Goal: Task Accomplishment & Management: Complete application form

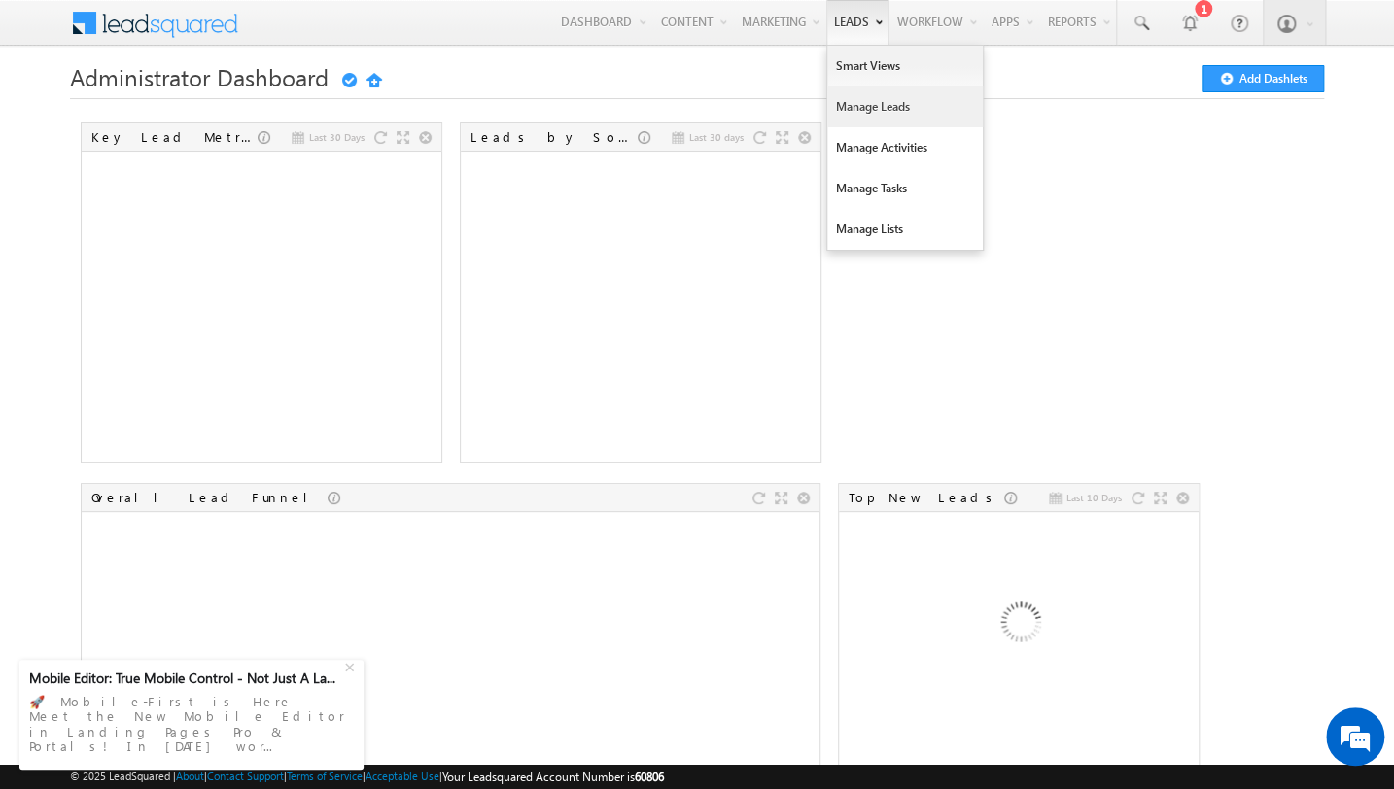
click at [863, 101] on link "Manage Leads" at bounding box center [905, 106] width 156 height 41
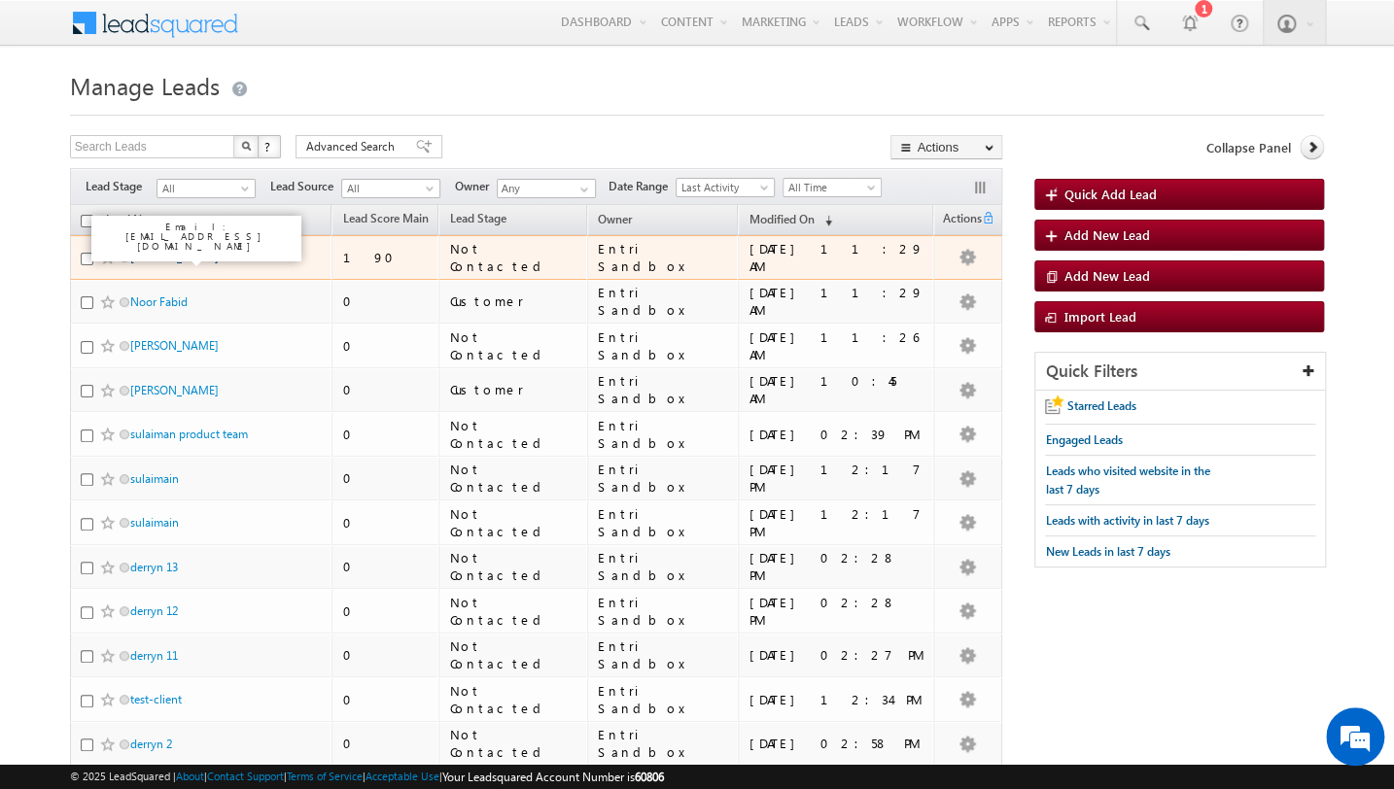
click at [198, 254] on link "Georgy Jose abc" at bounding box center [185, 257] width 110 height 15
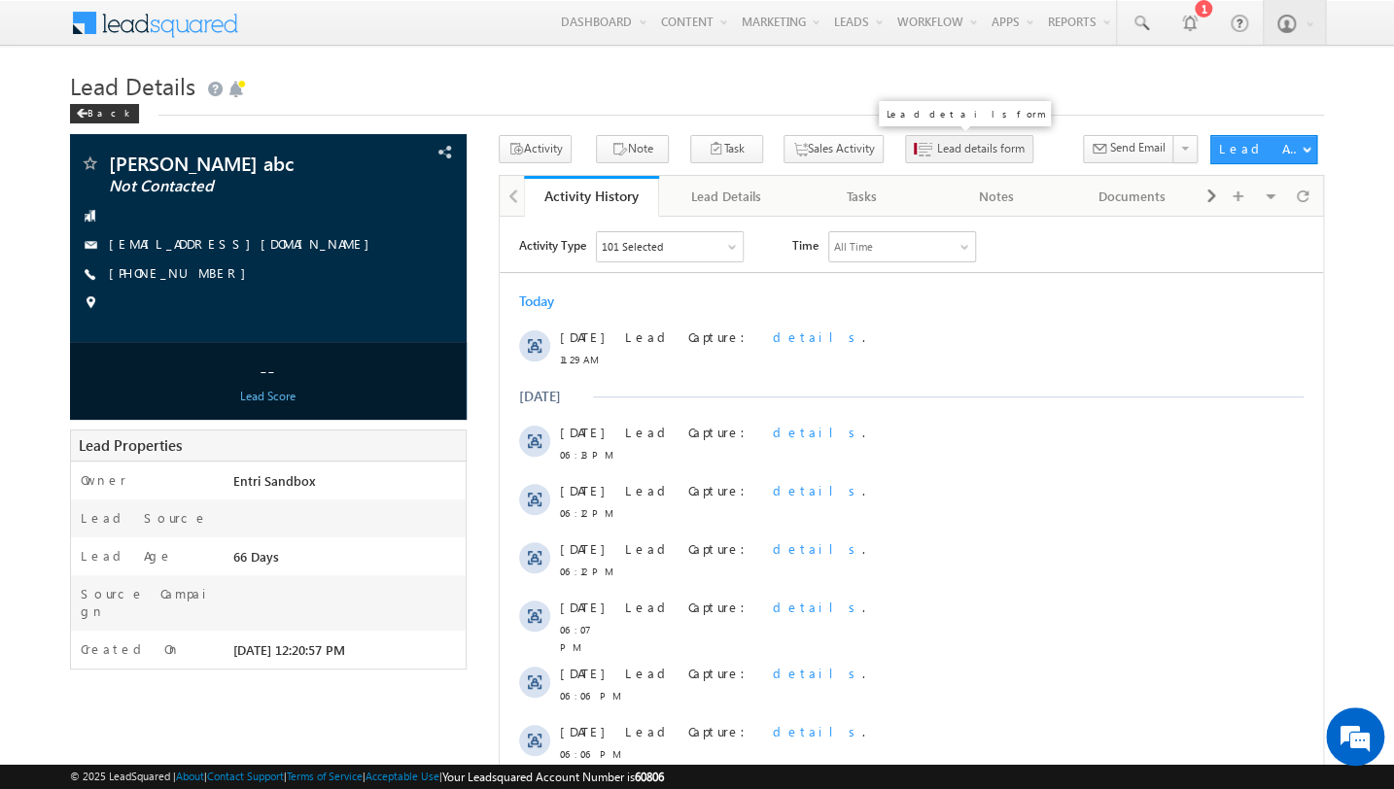
click at [947, 144] on span "Lead details form" at bounding box center [980, 148] width 87 height 17
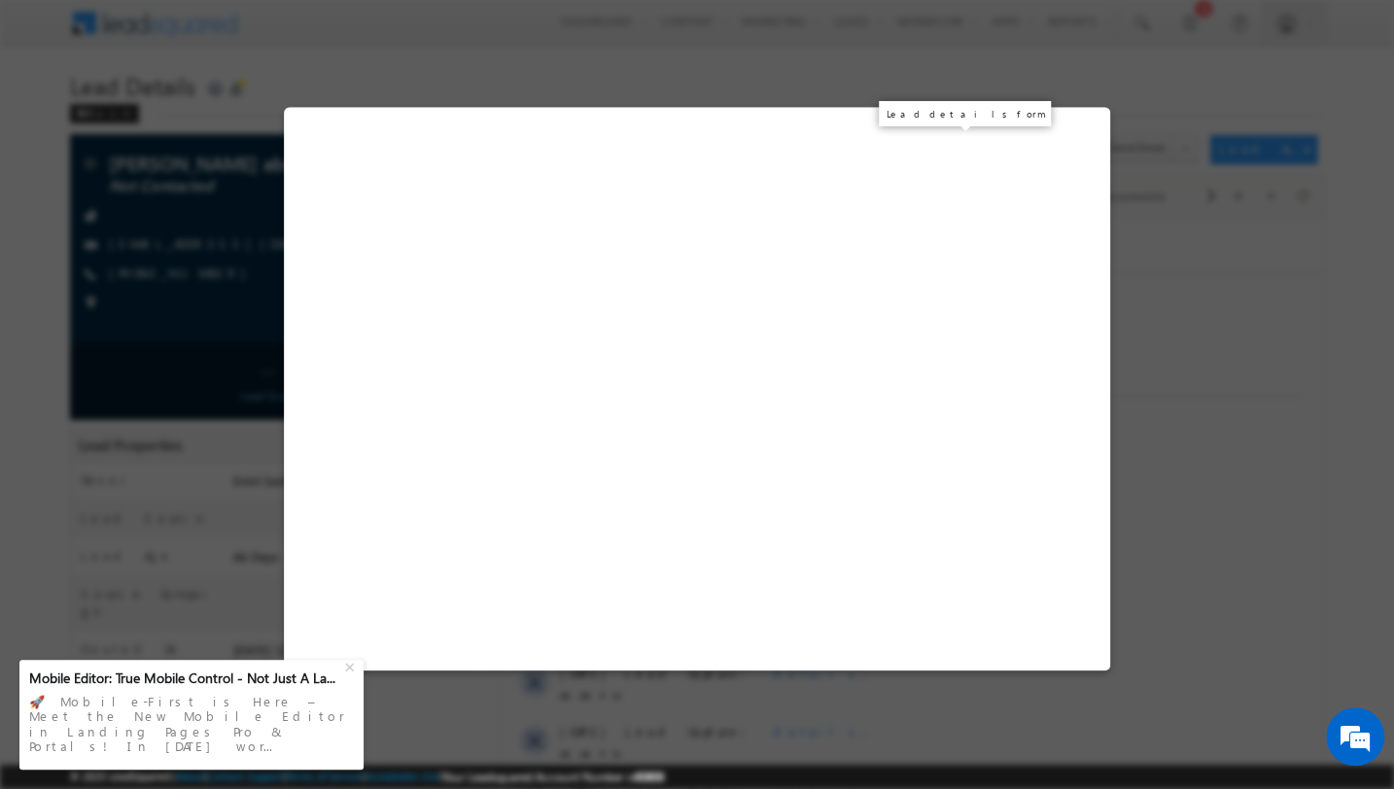
select select "pack_7239"
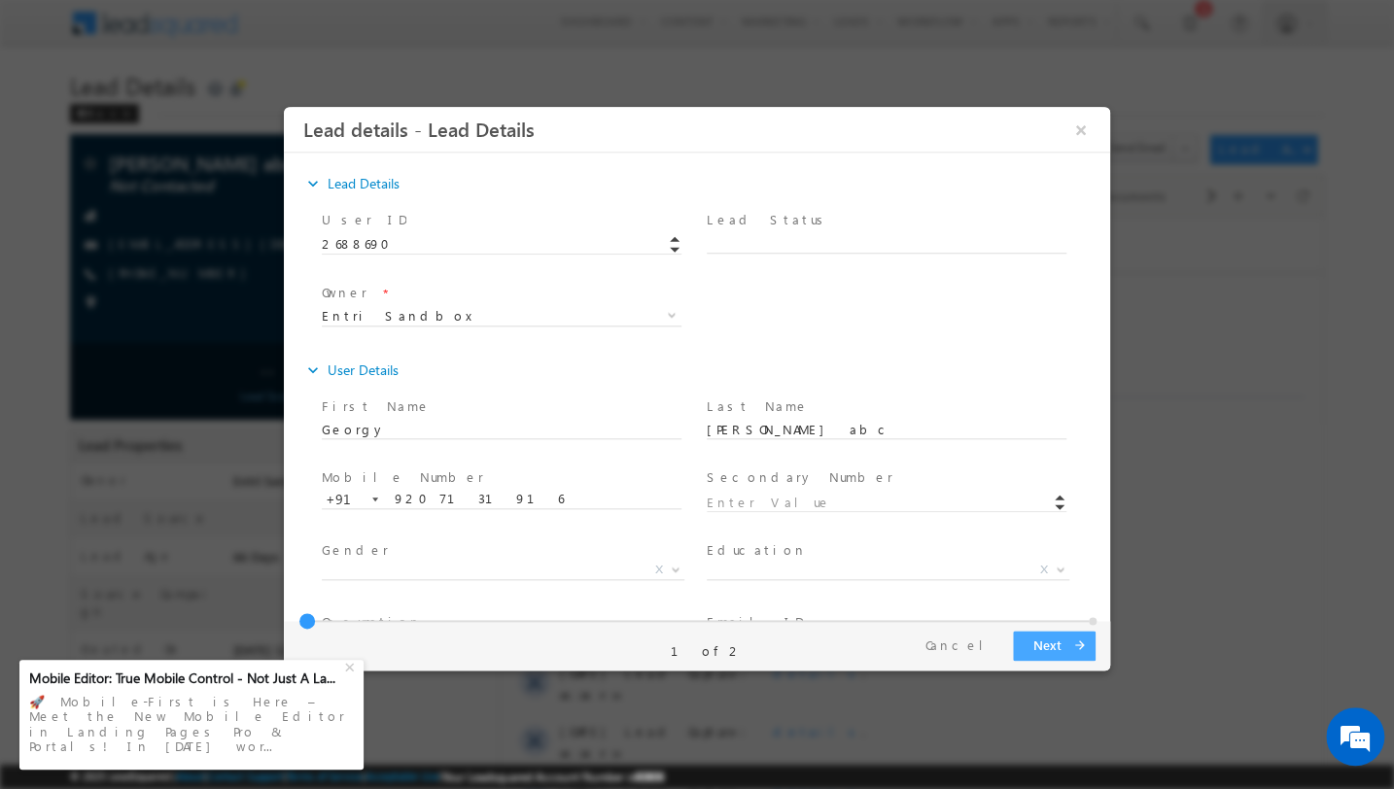
click at [1050, 635] on button "Next arrow_forward" at bounding box center [1054, 646] width 83 height 30
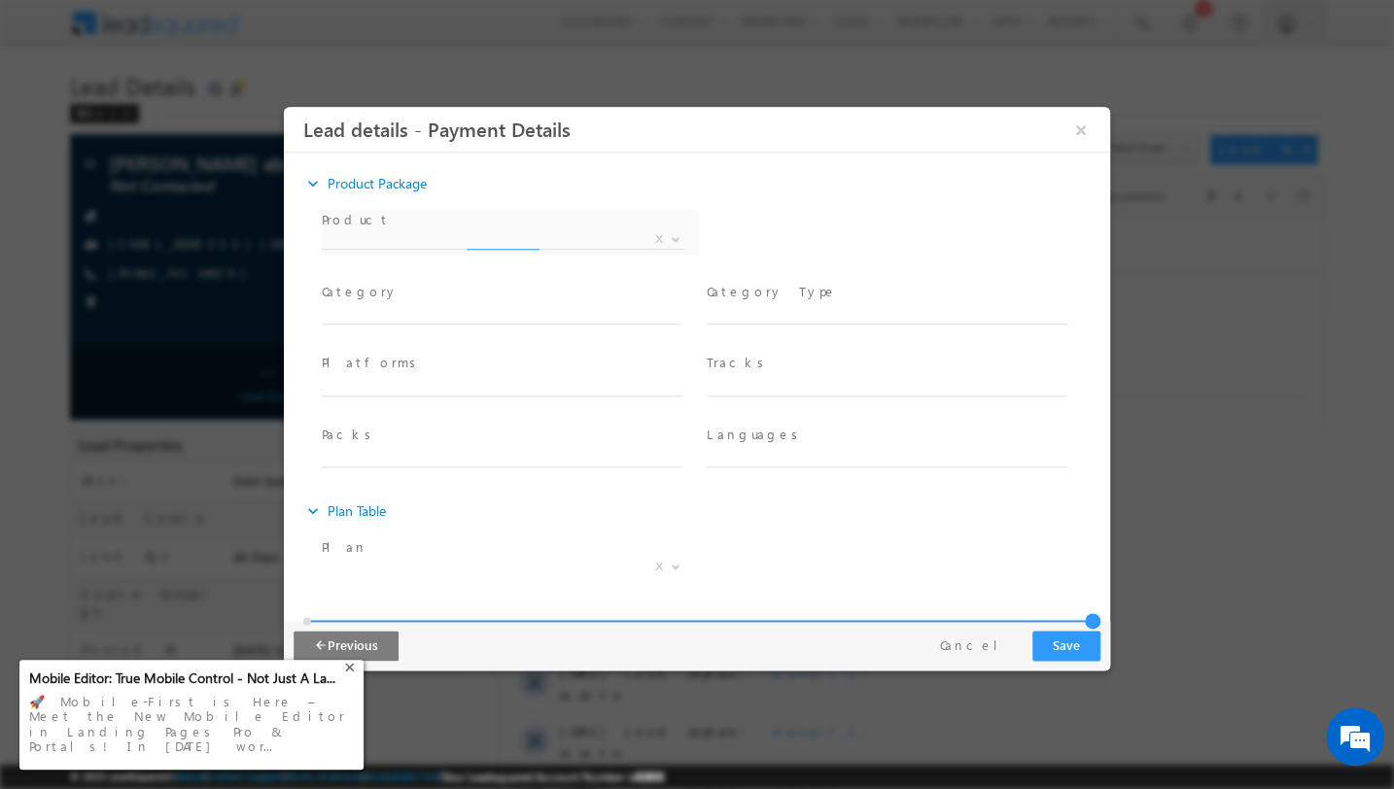
click at [349, 676] on div "+" at bounding box center [351, 664] width 23 height 23
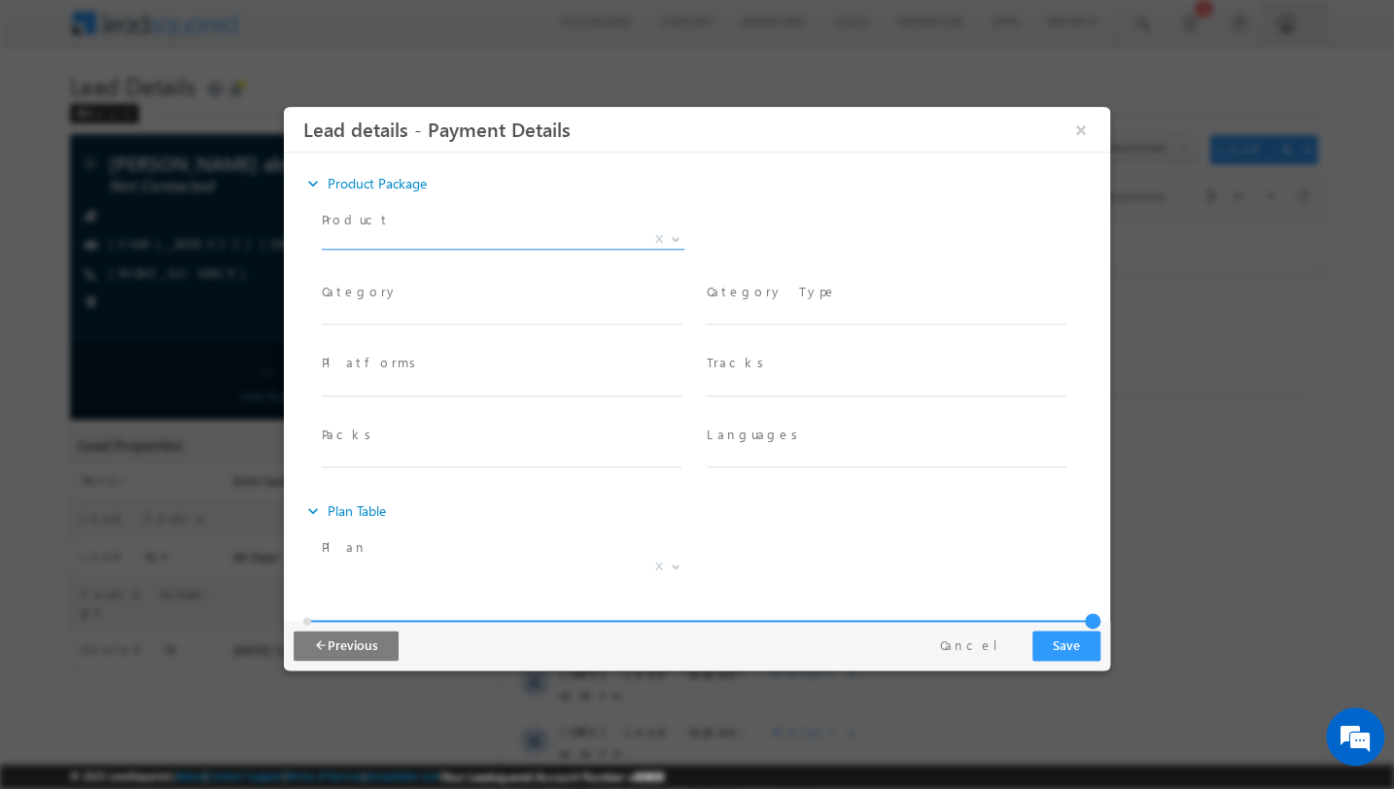
click at [585, 235] on span "X" at bounding box center [503, 239] width 363 height 19
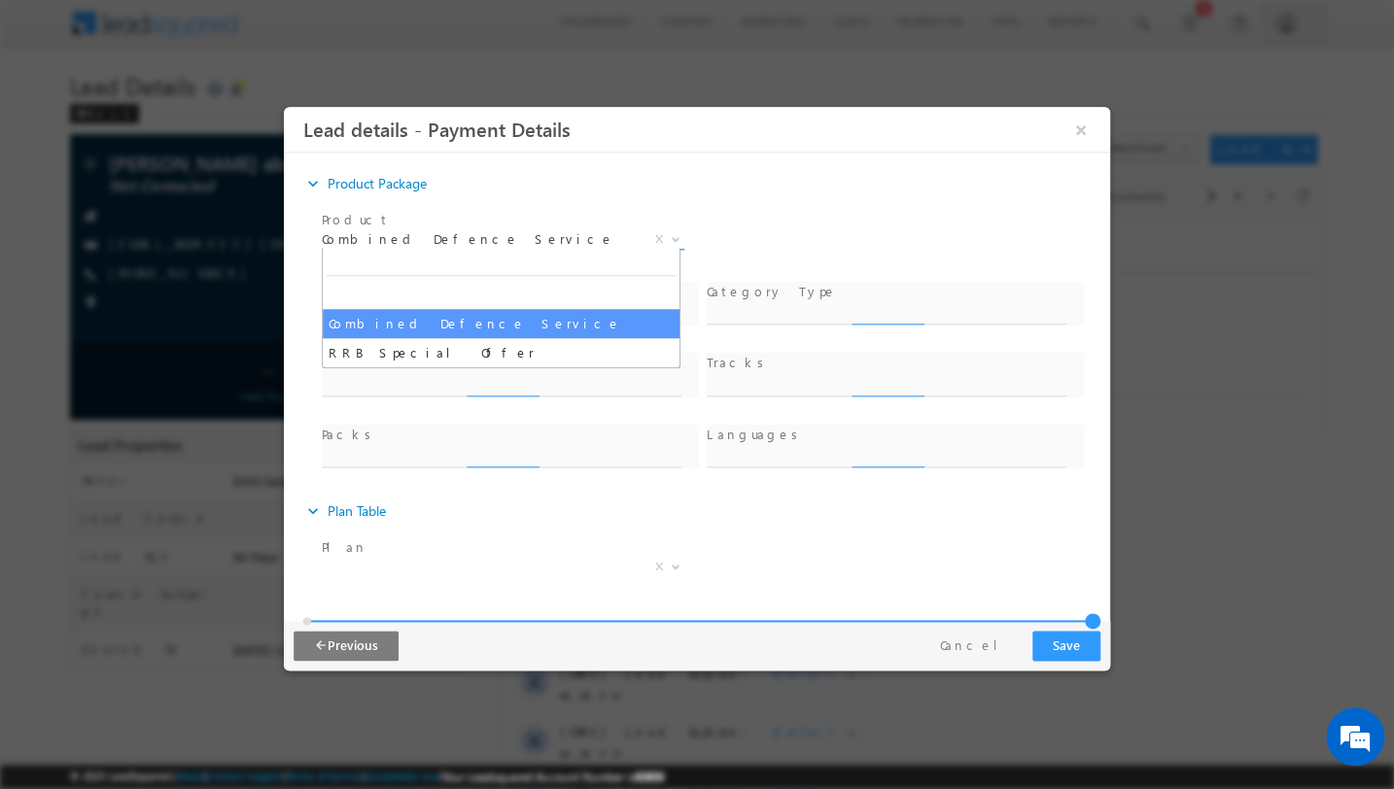
click at [516, 242] on span "Combined Defence Service" at bounding box center [480, 238] width 316 height 17
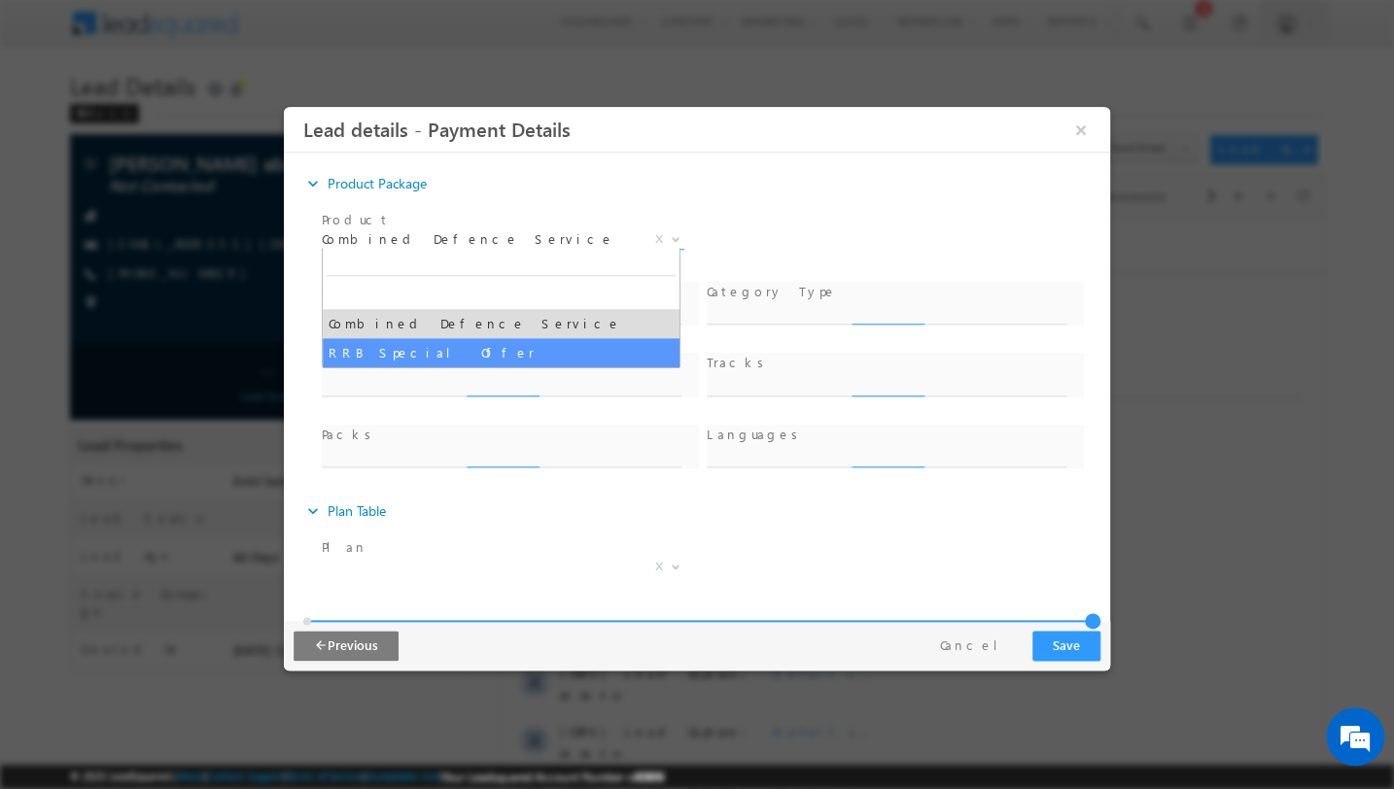
select select "RRB Special Offer"
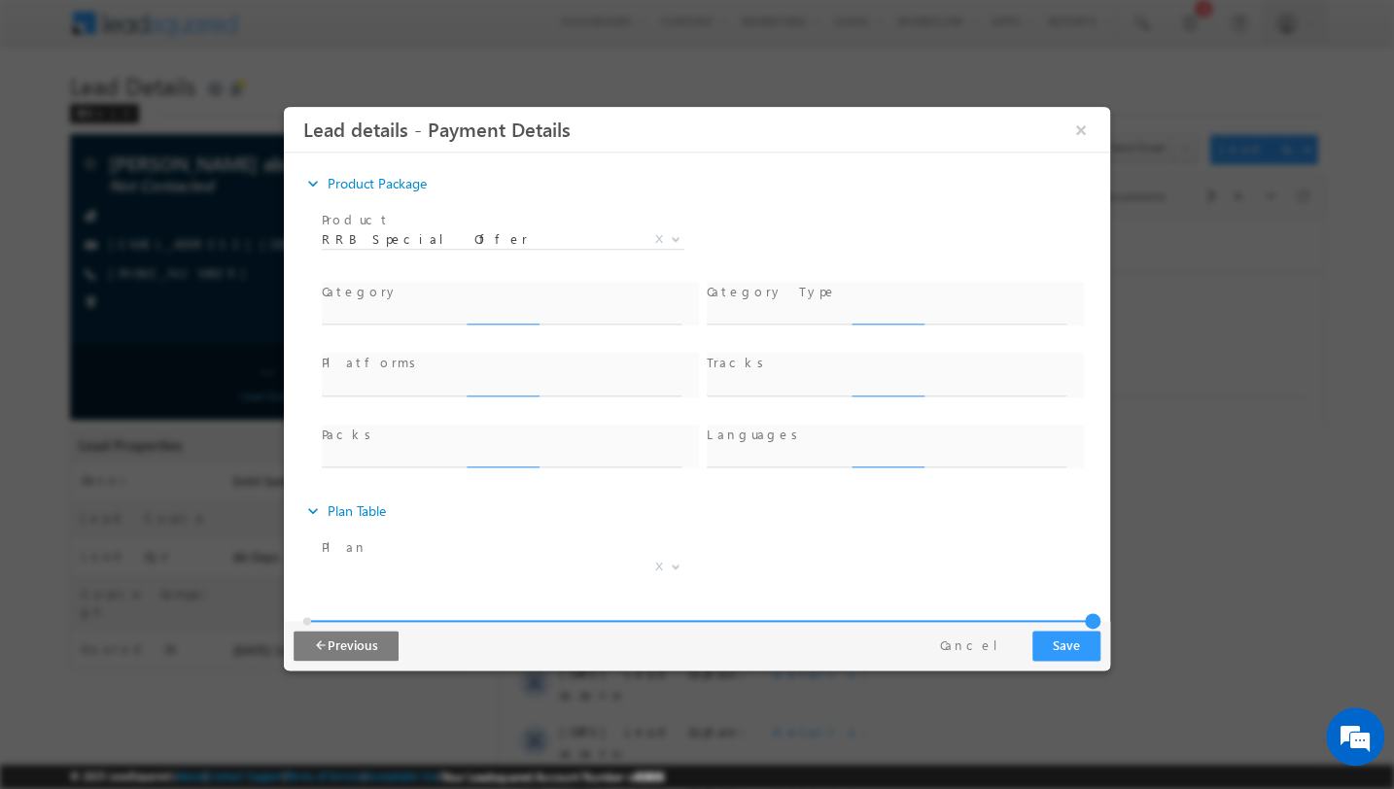
click at [446, 314] on div "Category *" at bounding box center [510, 314] width 385 height 72
click at [996, 648] on button "Cancel" at bounding box center [976, 646] width 102 height 28
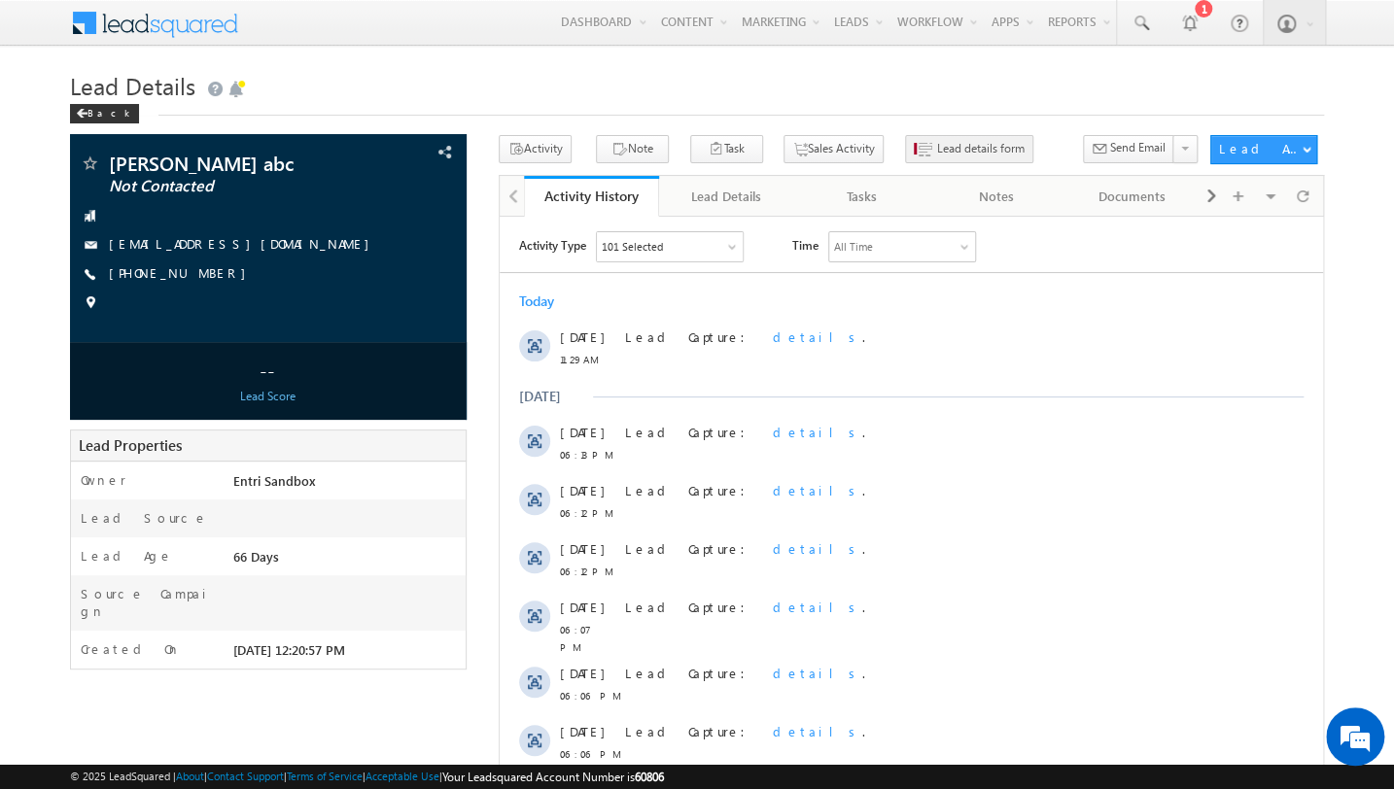
click at [937, 154] on span "Lead details form" at bounding box center [980, 148] width 87 height 17
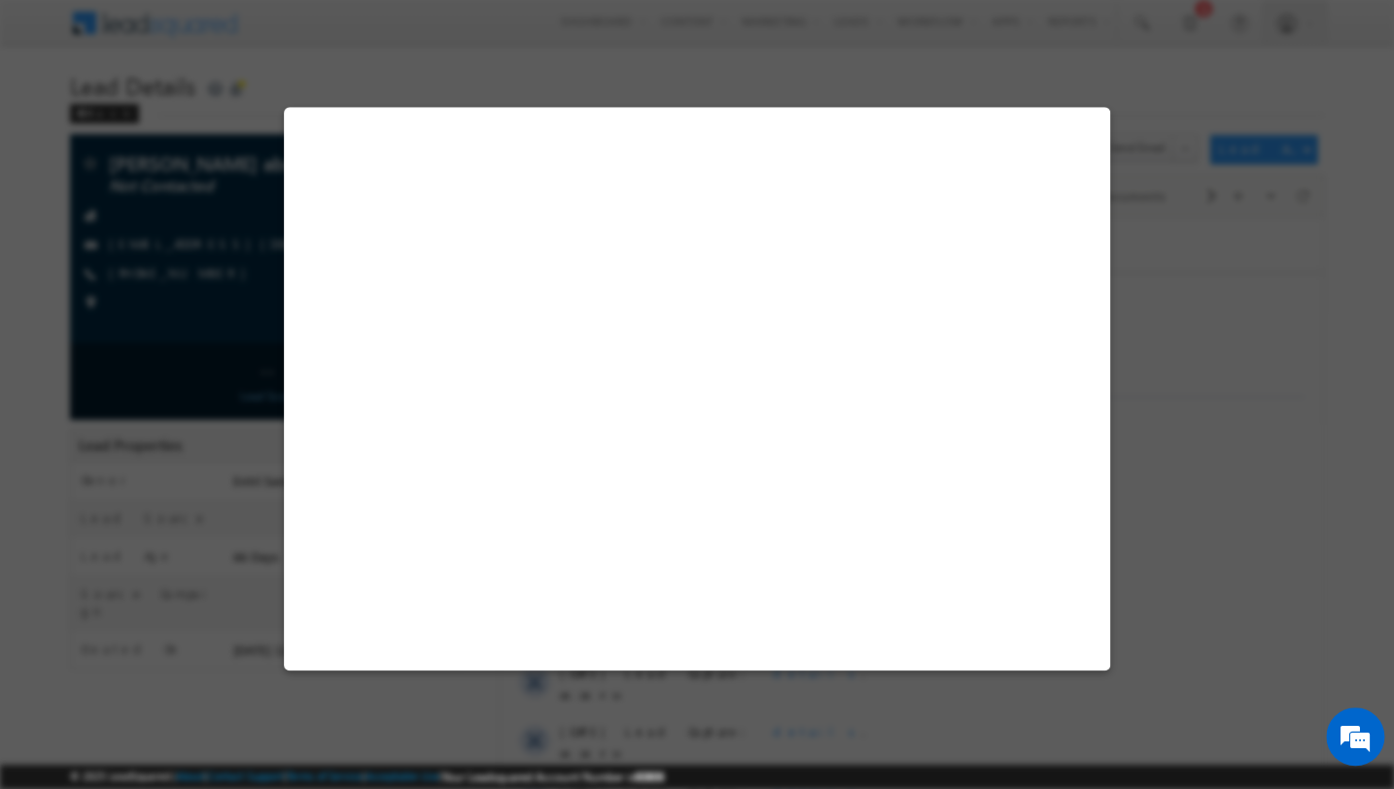
select select "pack_7239"
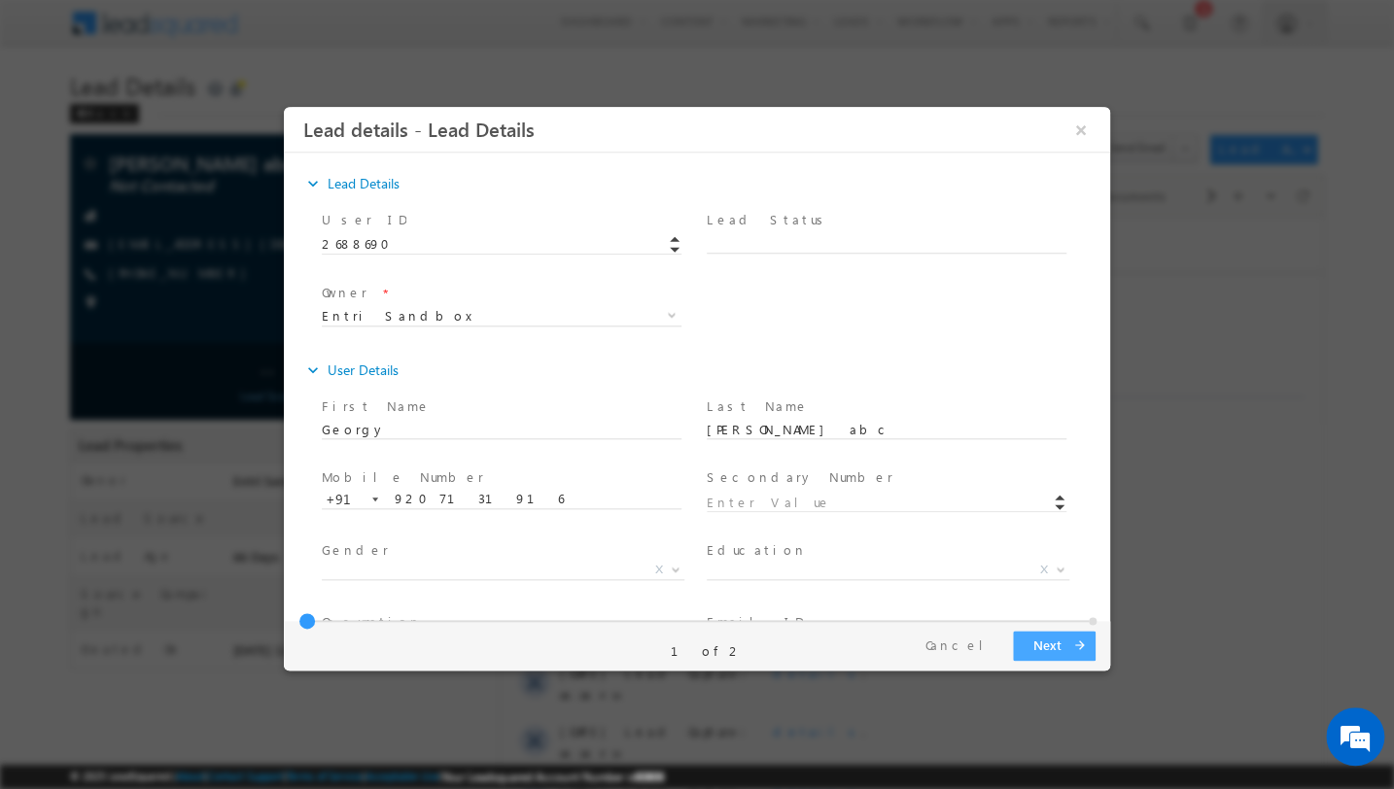
click at [1049, 646] on button "Next arrow_forward" at bounding box center [1054, 646] width 83 height 30
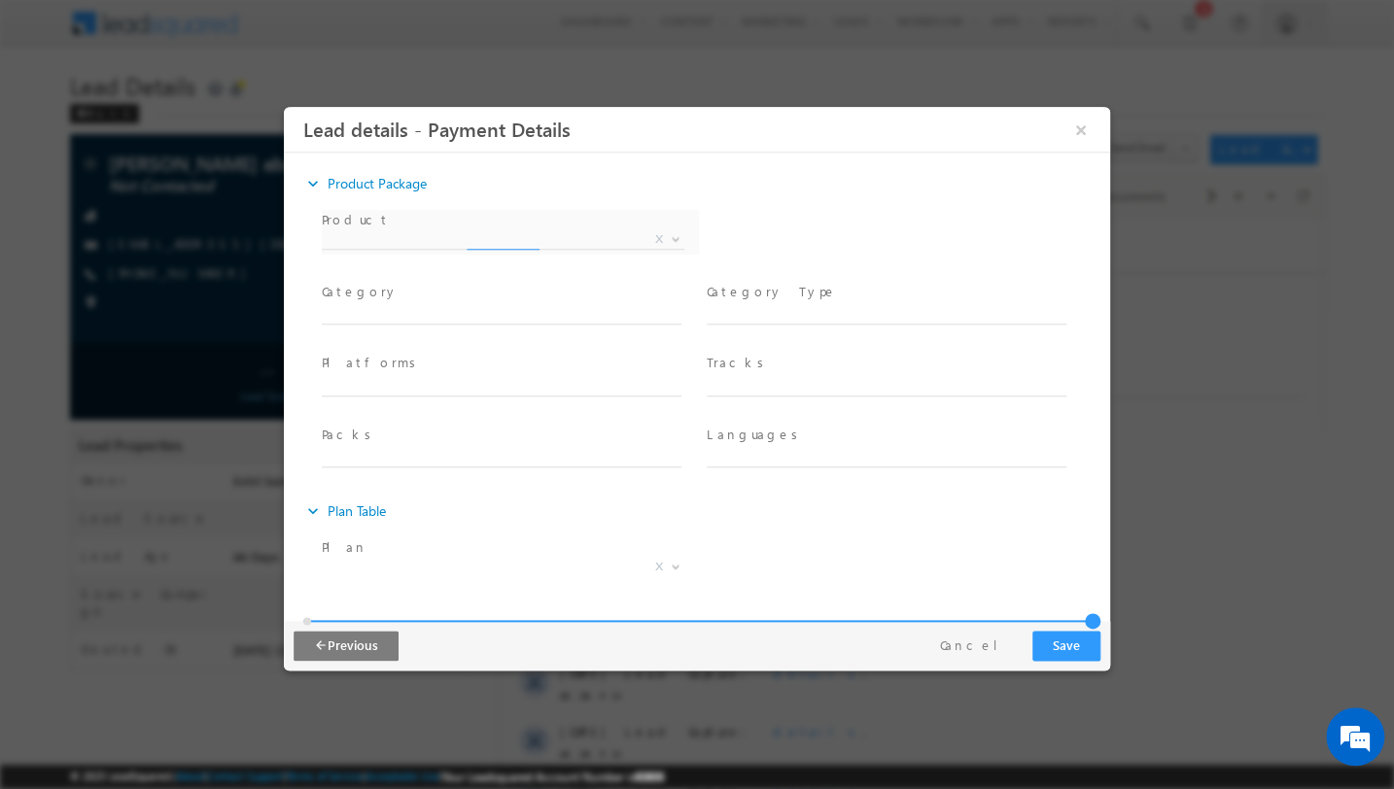
click at [416, 235] on div "Product * Combined Defence Service RRB Special Offer X" at bounding box center [510, 242] width 385 height 72
click at [483, 257] on span at bounding box center [501, 263] width 359 height 21
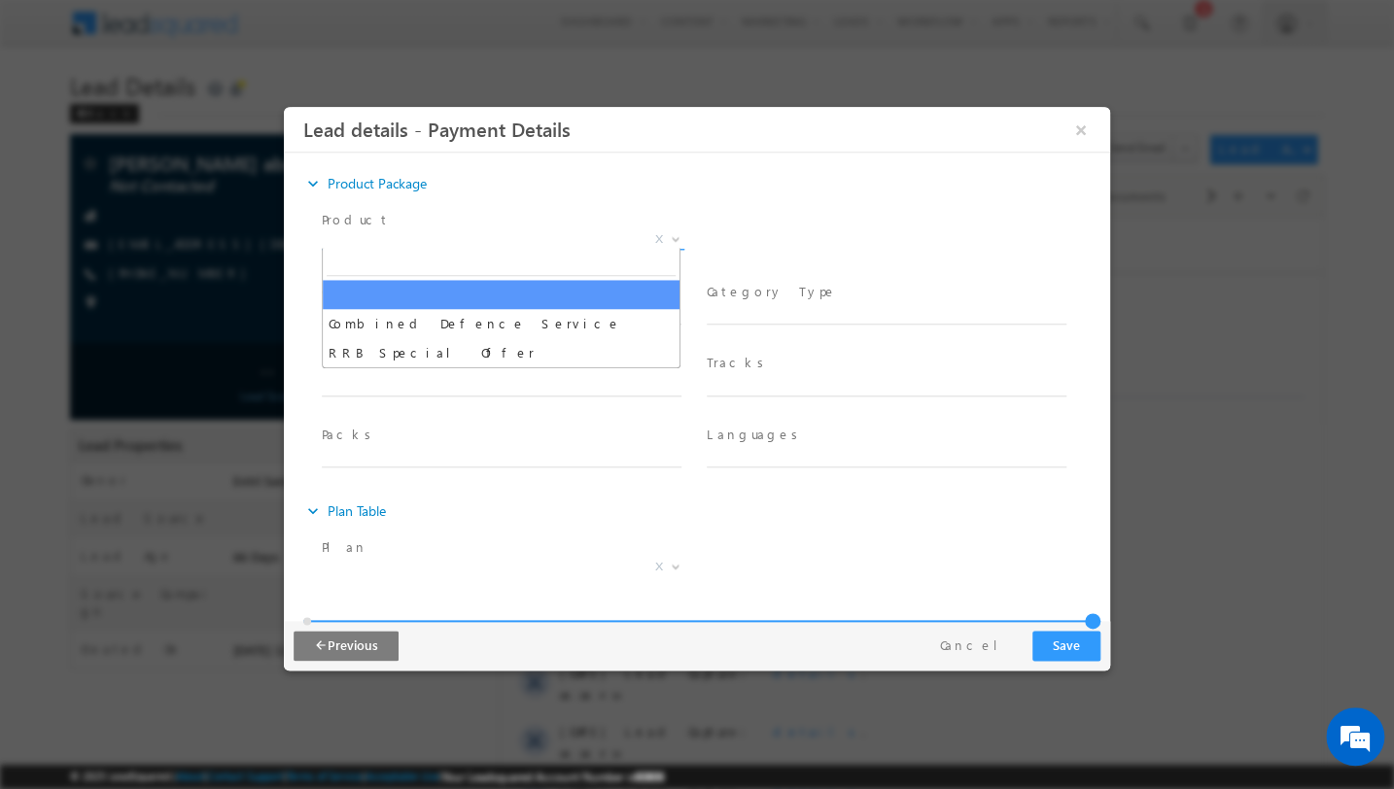
click at [501, 234] on span "X" at bounding box center [503, 239] width 363 height 19
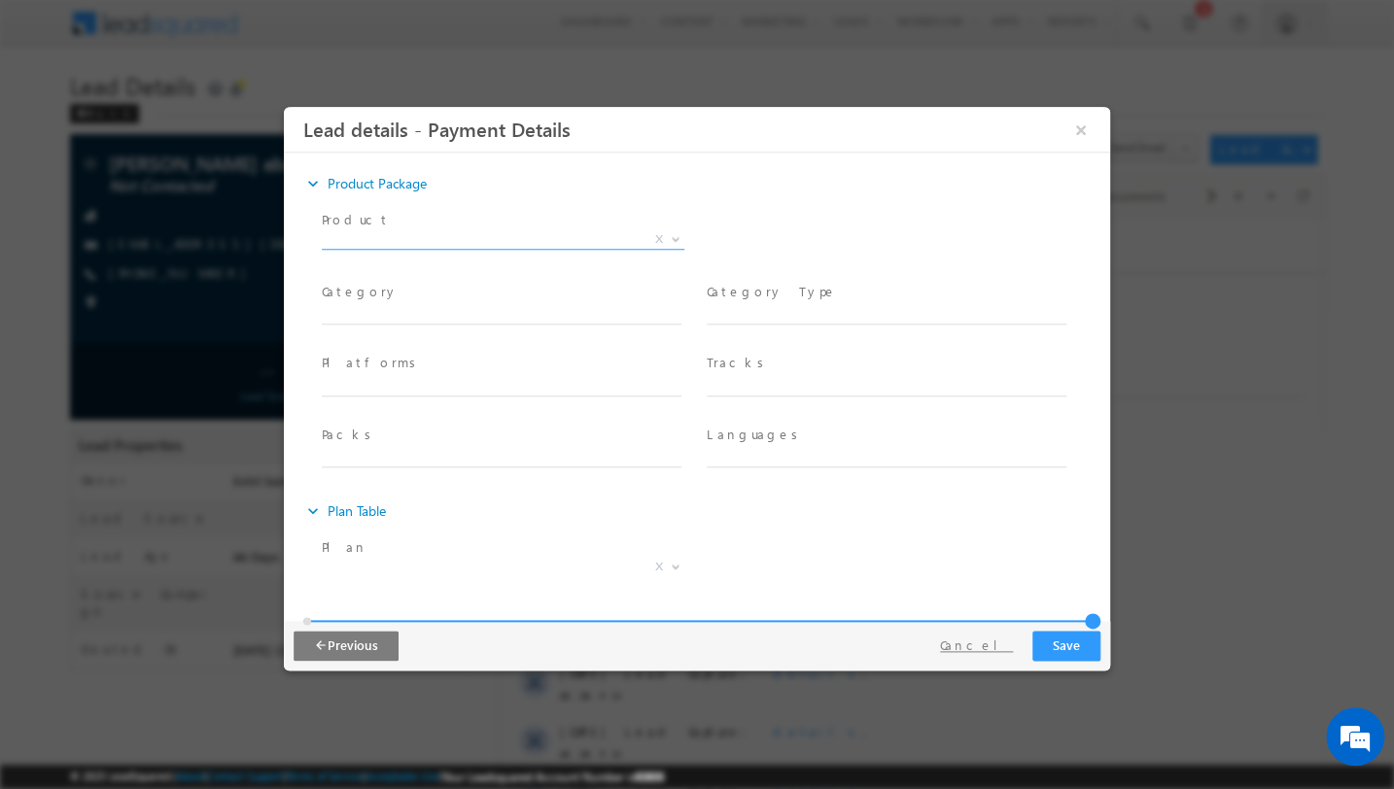
click at [980, 649] on button "Cancel" at bounding box center [976, 646] width 102 height 28
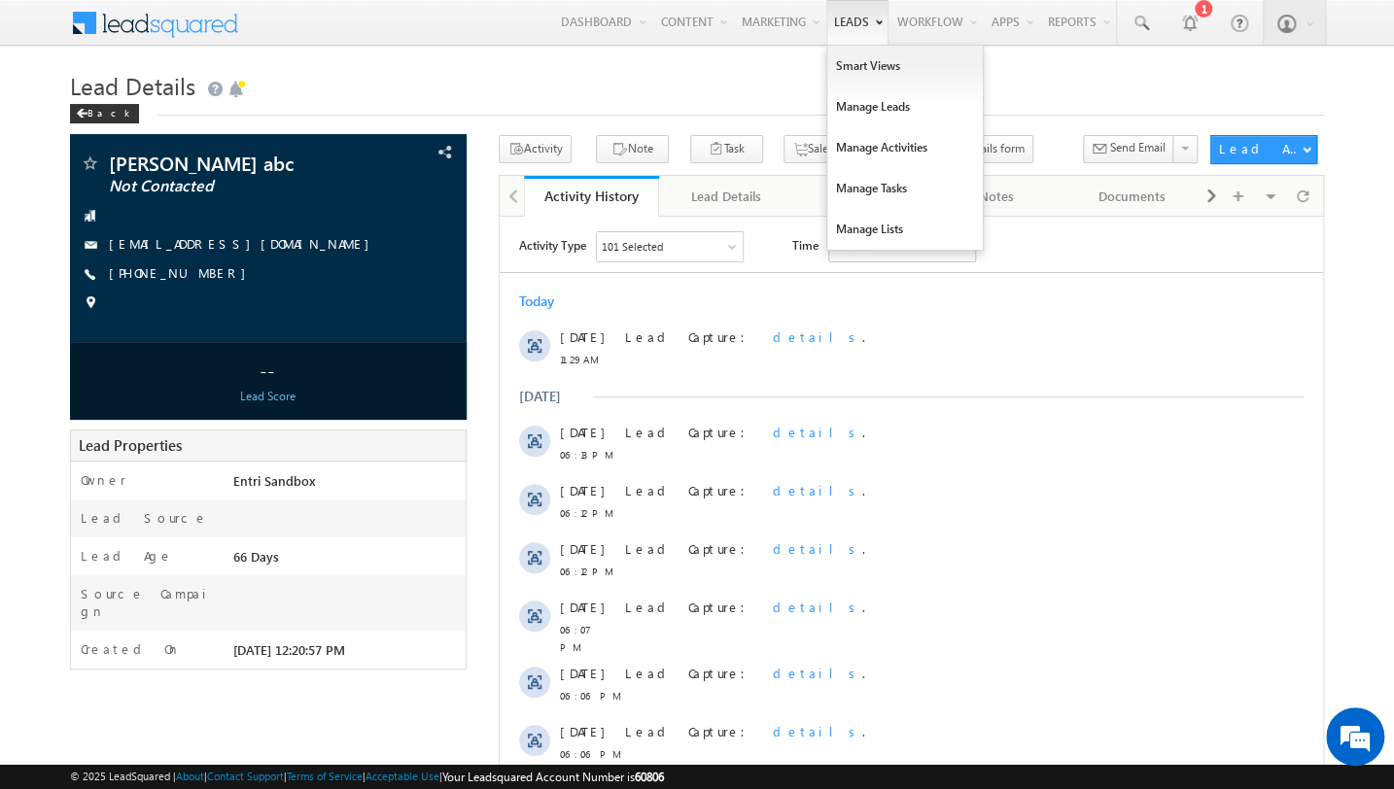
click at [829, 31] on link "Leads" at bounding box center [857, 22] width 62 height 45
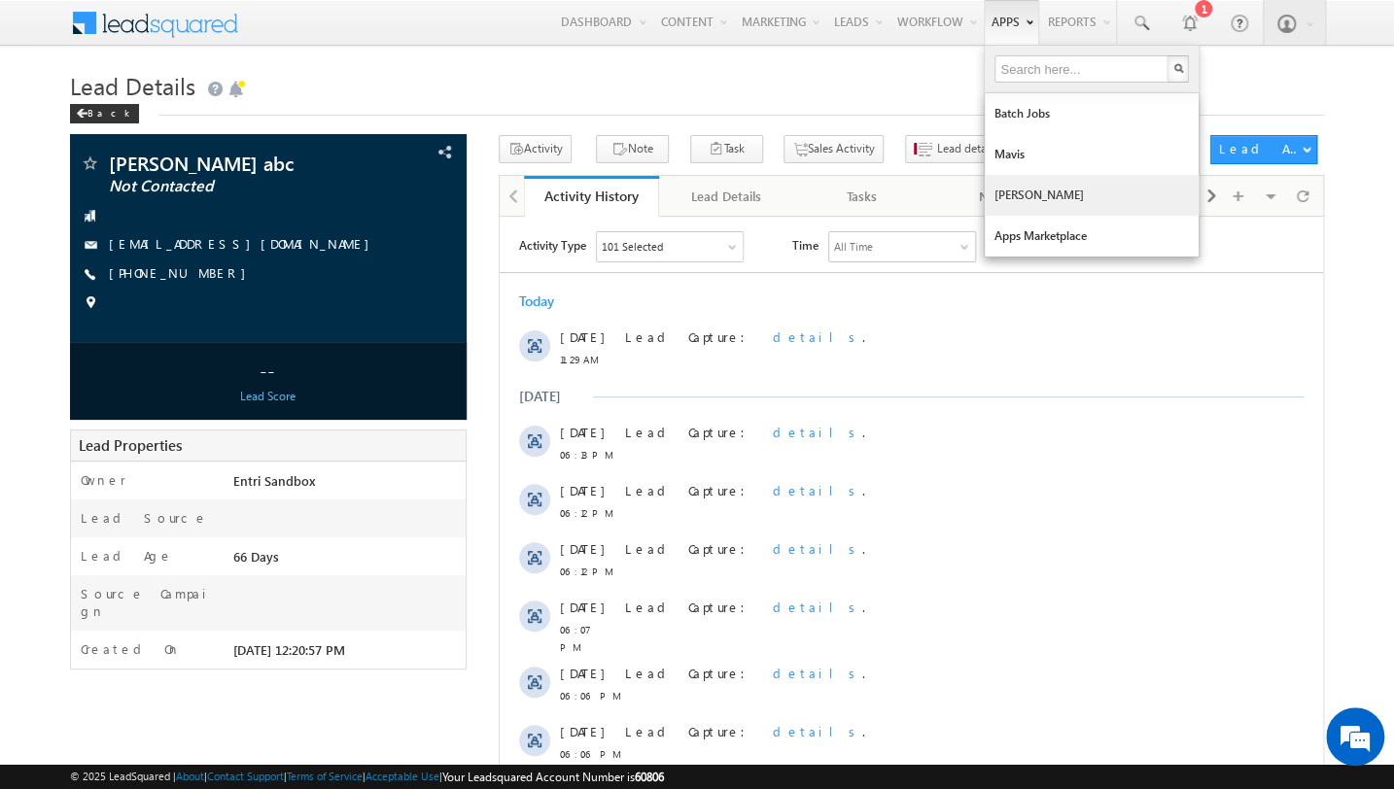
click at [1019, 179] on link "[PERSON_NAME]" at bounding box center [1092, 195] width 214 height 41
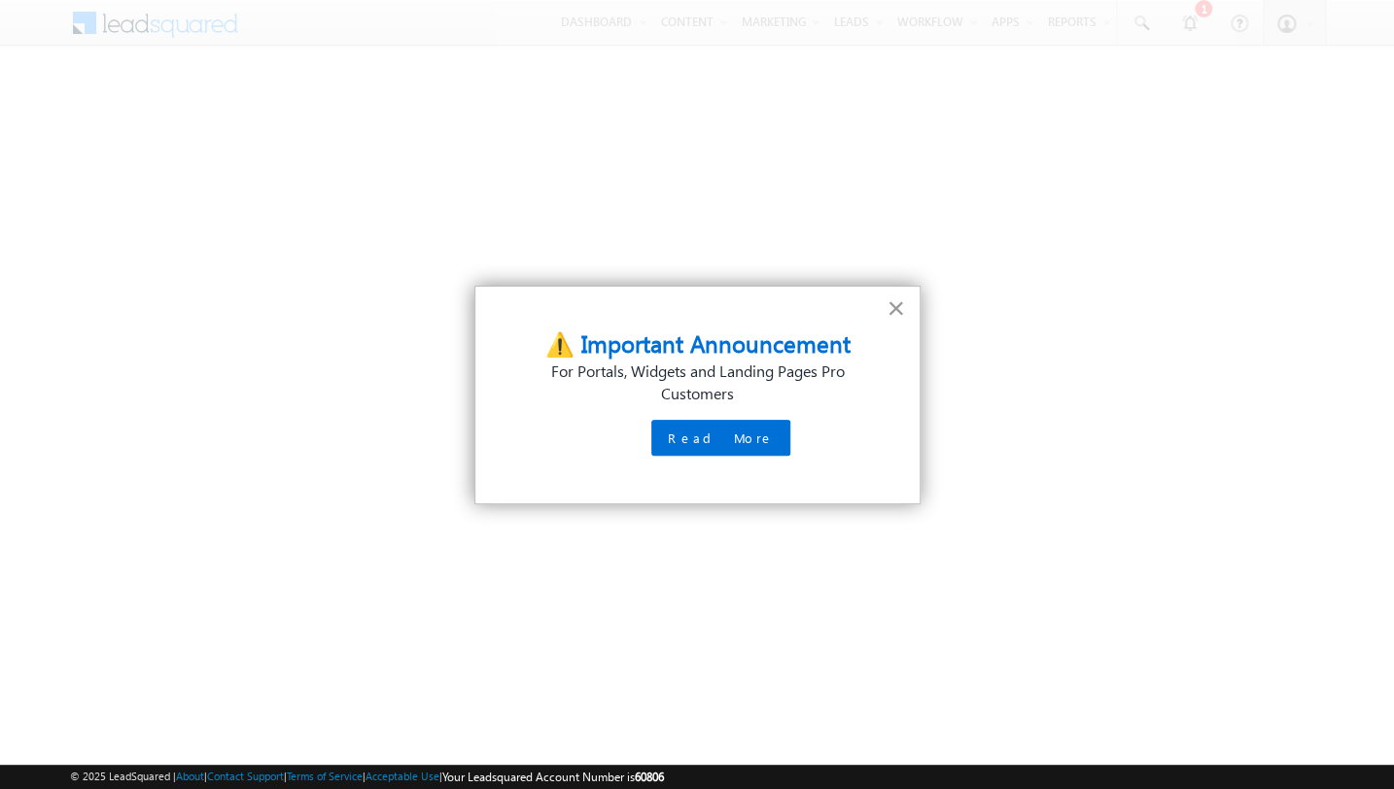
click at [894, 307] on button "×" at bounding box center [895, 308] width 18 height 31
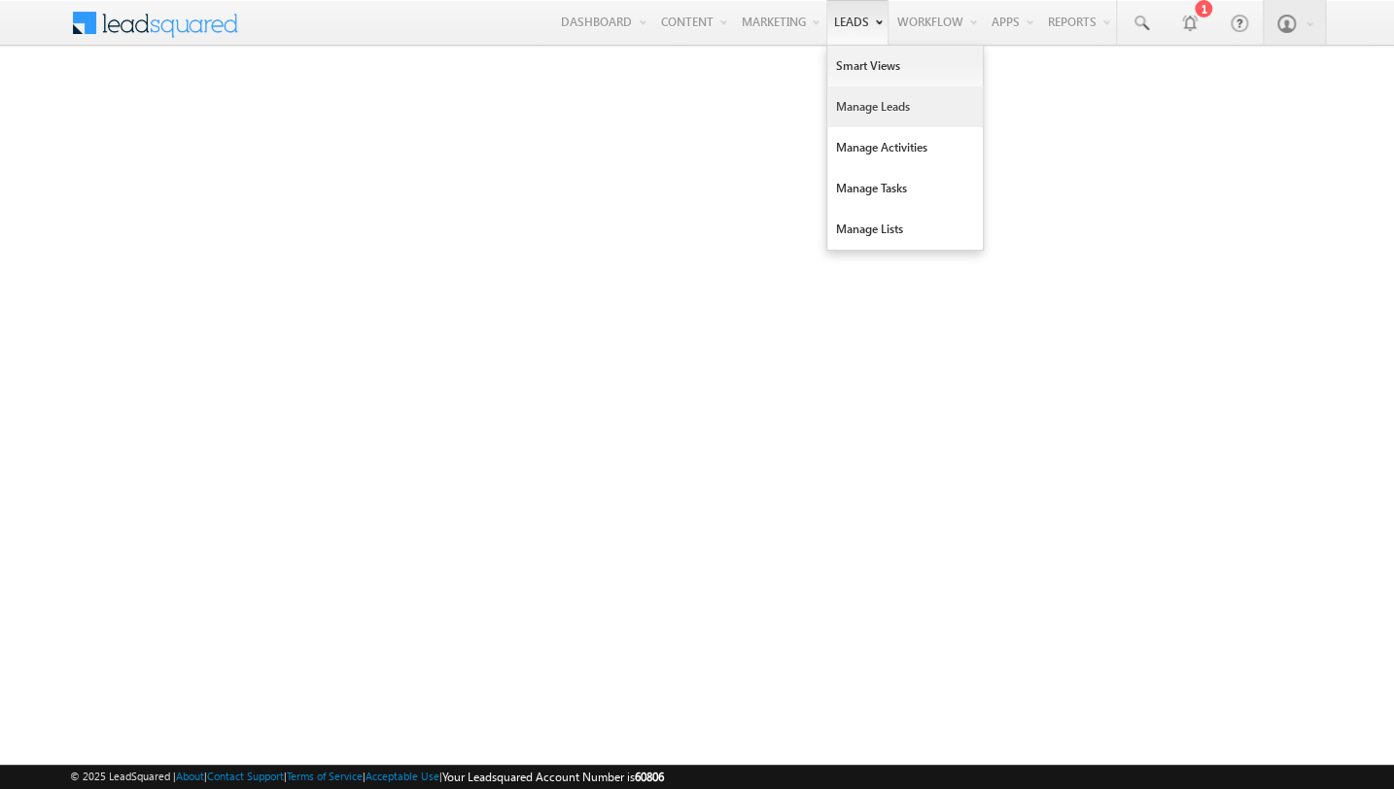
click at [862, 102] on link "Manage Leads" at bounding box center [905, 106] width 156 height 41
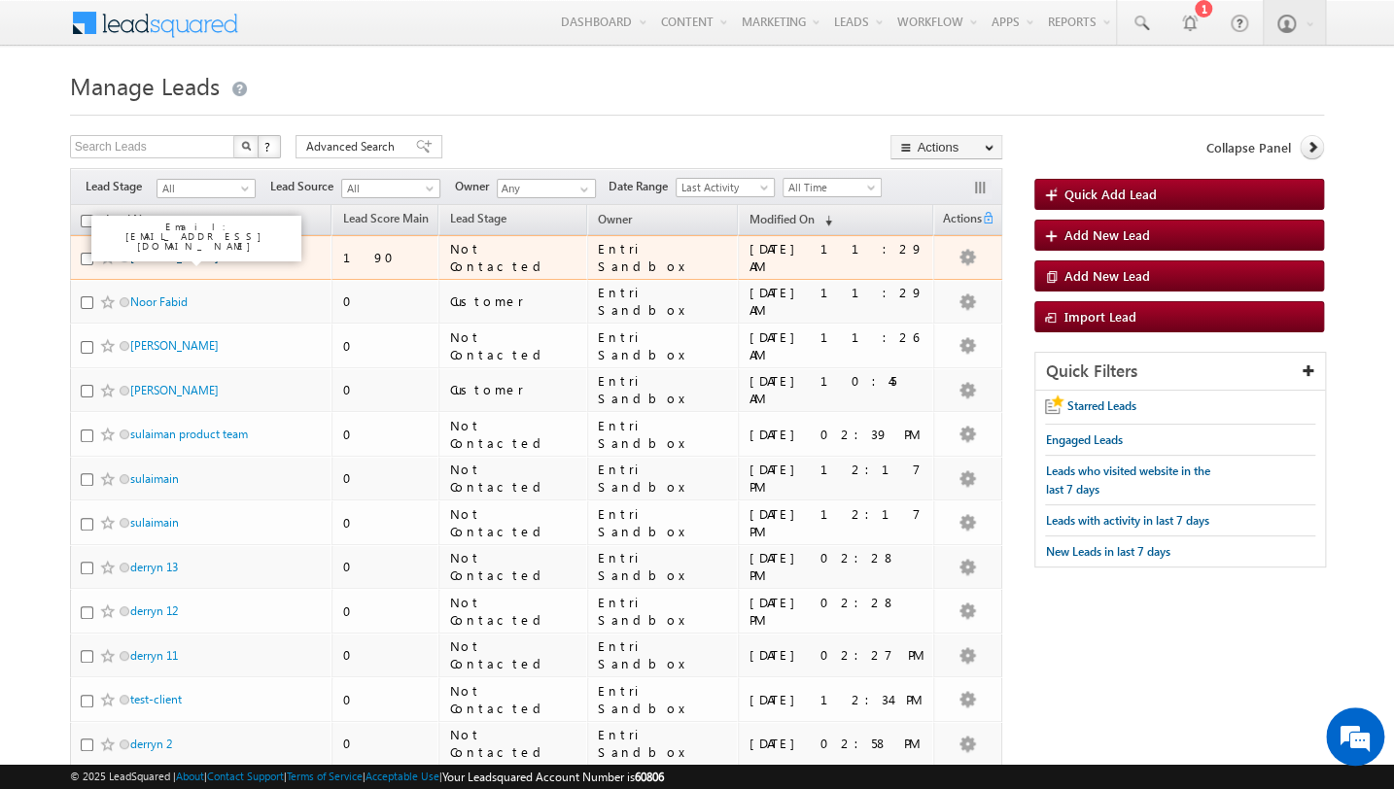
click at [182, 259] on link "[PERSON_NAME] abc" at bounding box center [185, 257] width 110 height 15
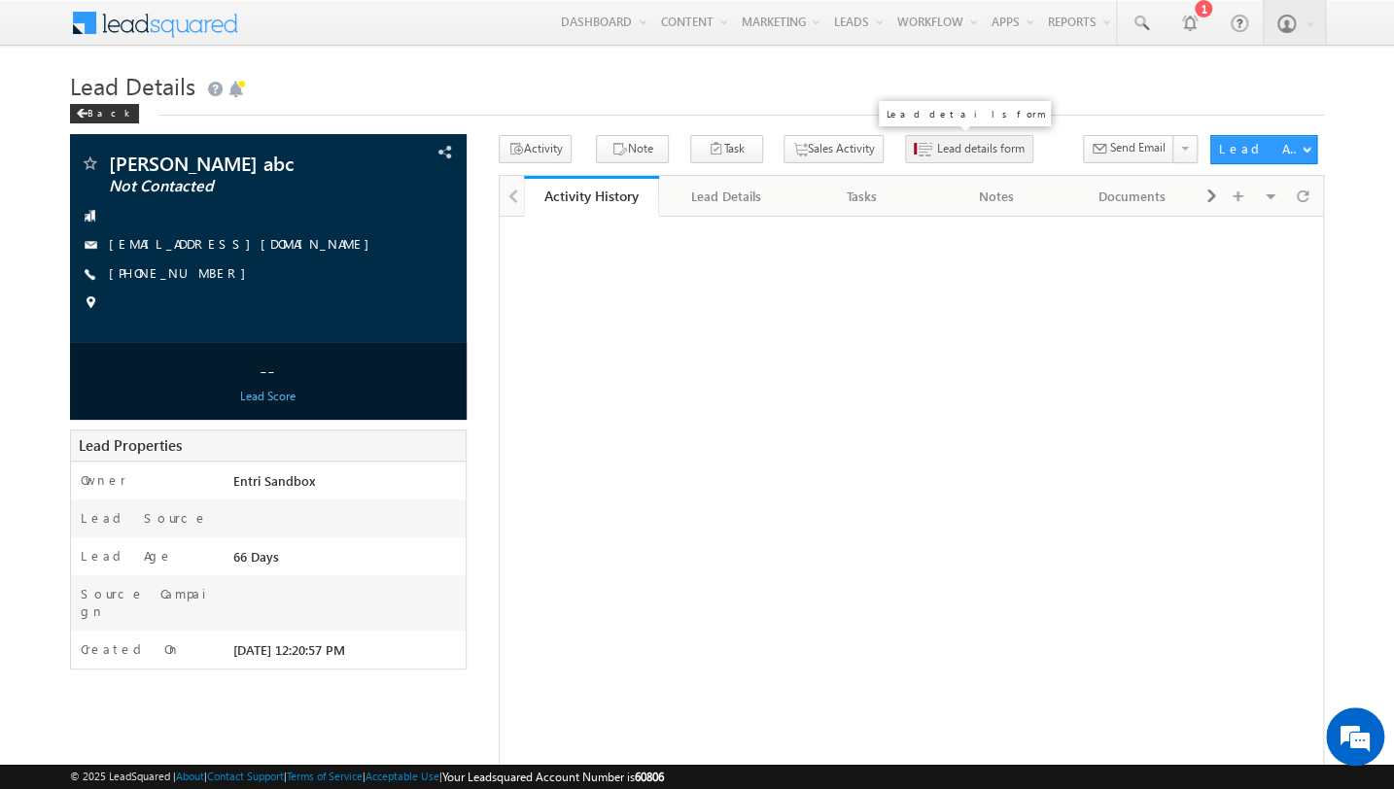
click at [905, 157] on button "Lead details form" at bounding box center [969, 149] width 128 height 28
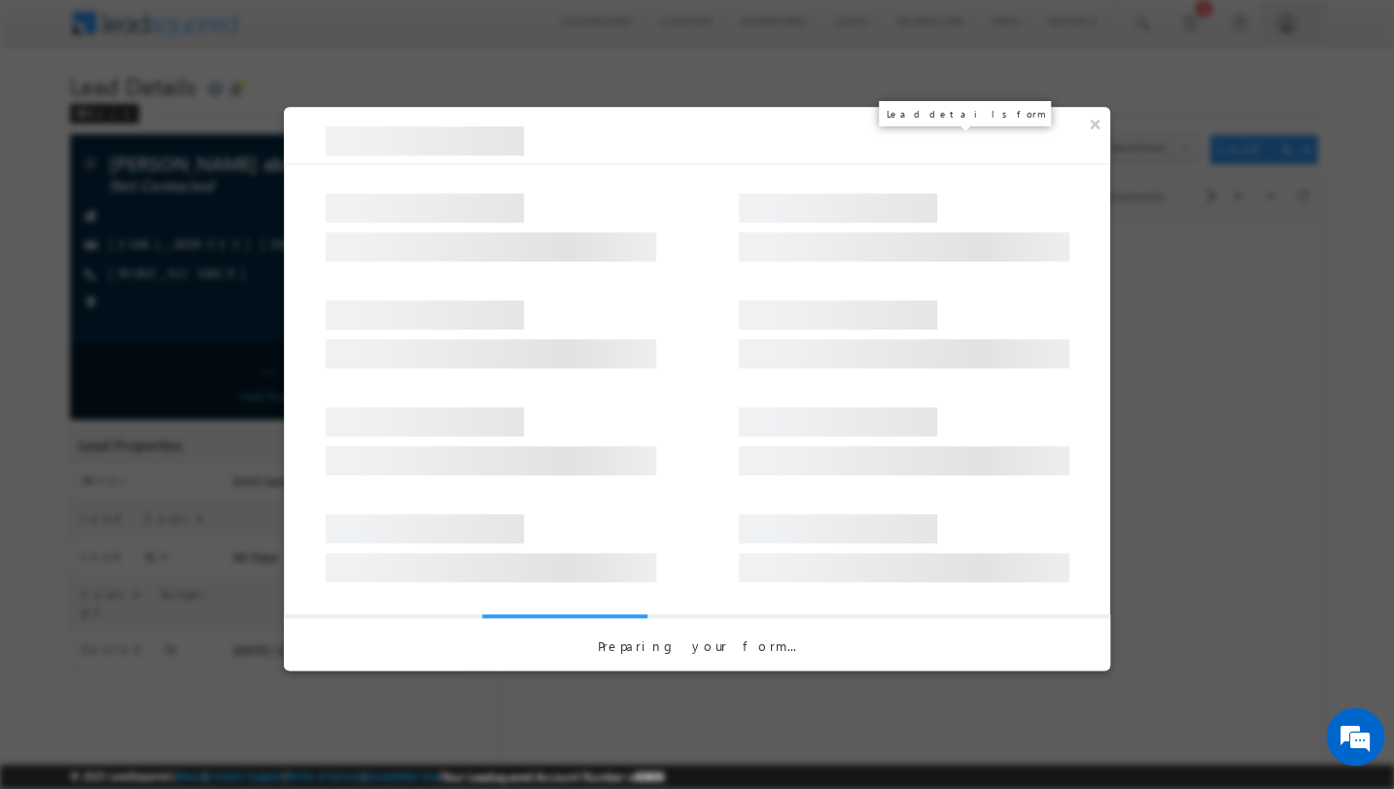
select select "pack_7239"
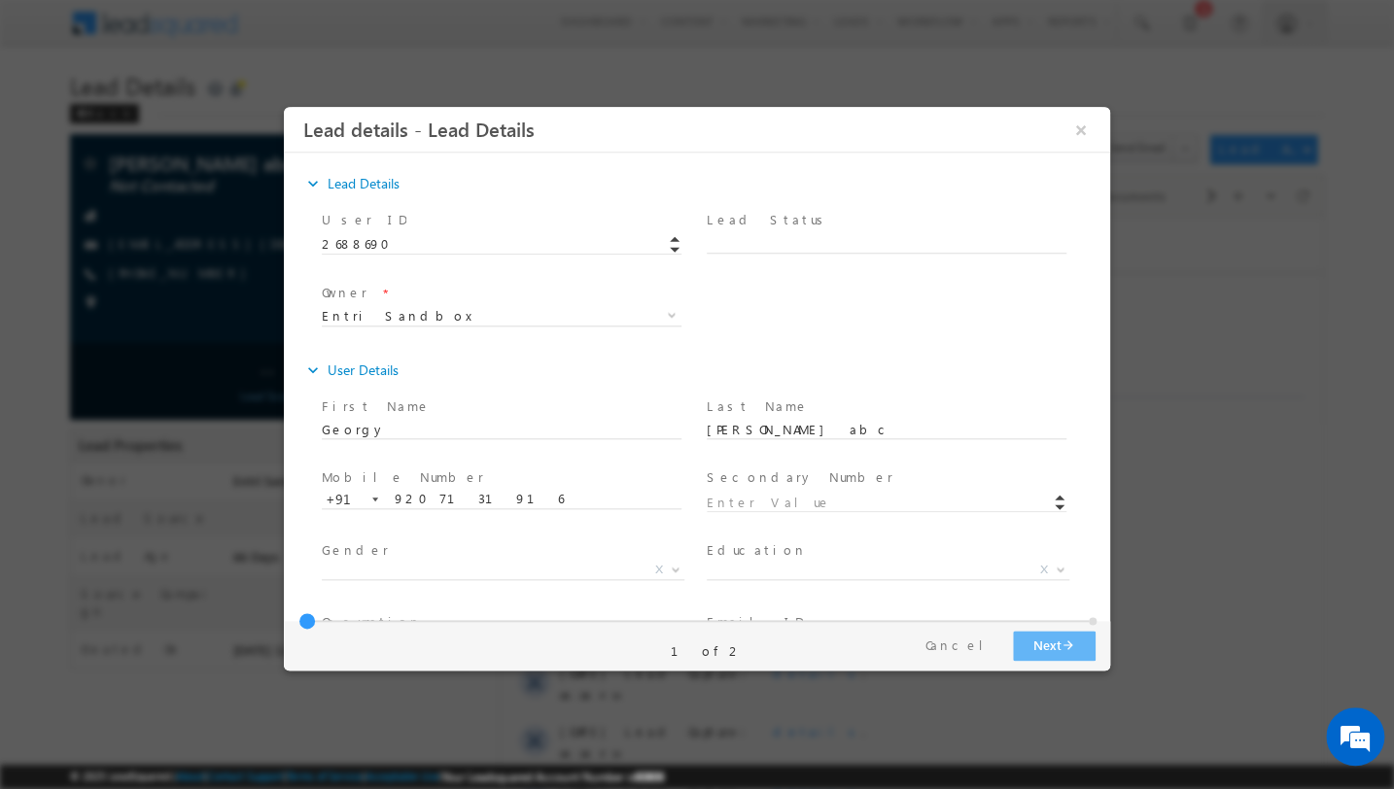
click at [1048, 667] on div "Pay & Save Save Next arrow_forward arrow_back Previous Cancel 1 of 2" at bounding box center [702, 646] width 836 height 50
click at [1050, 653] on button "Next arrow_forward" at bounding box center [1054, 646] width 83 height 30
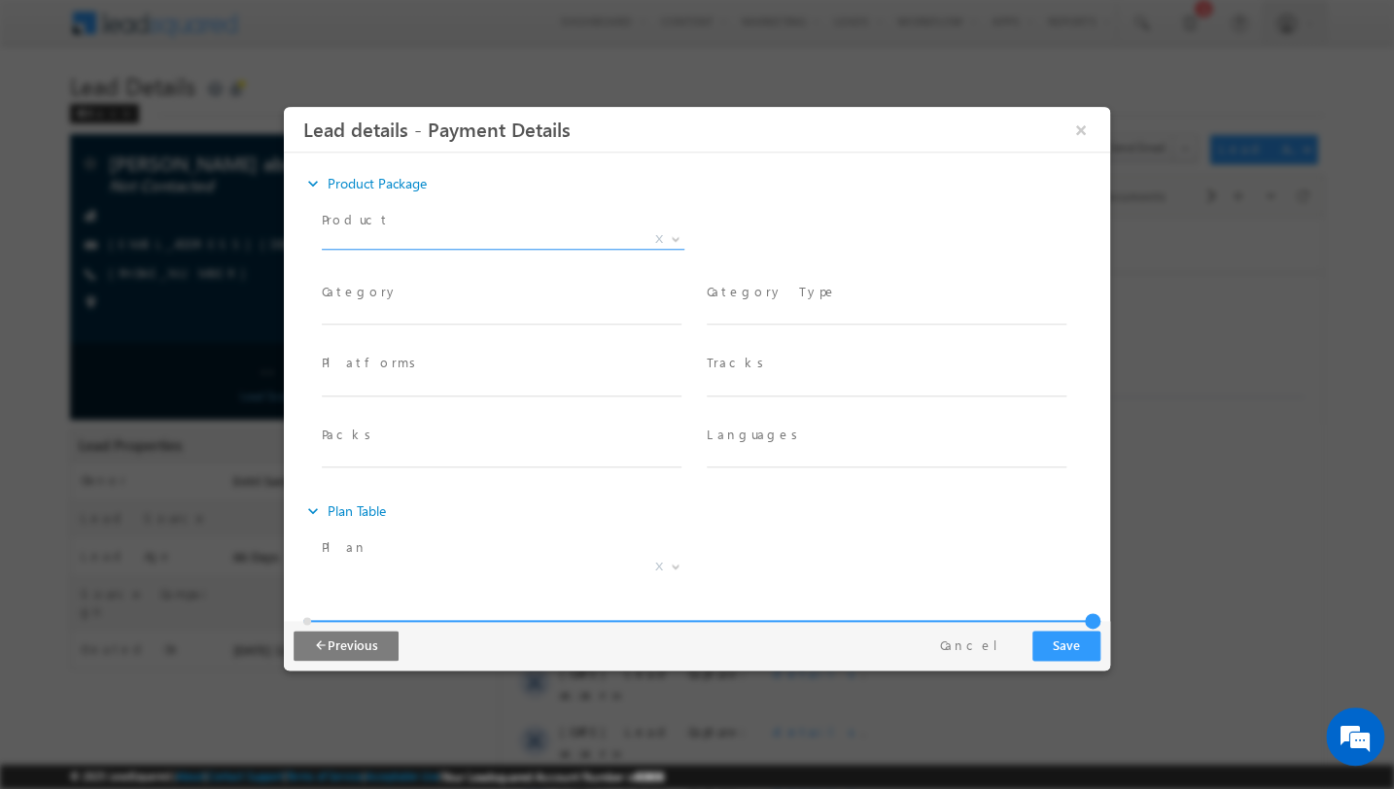
click at [499, 250] on span "X" at bounding box center [503, 243] width 363 height 19
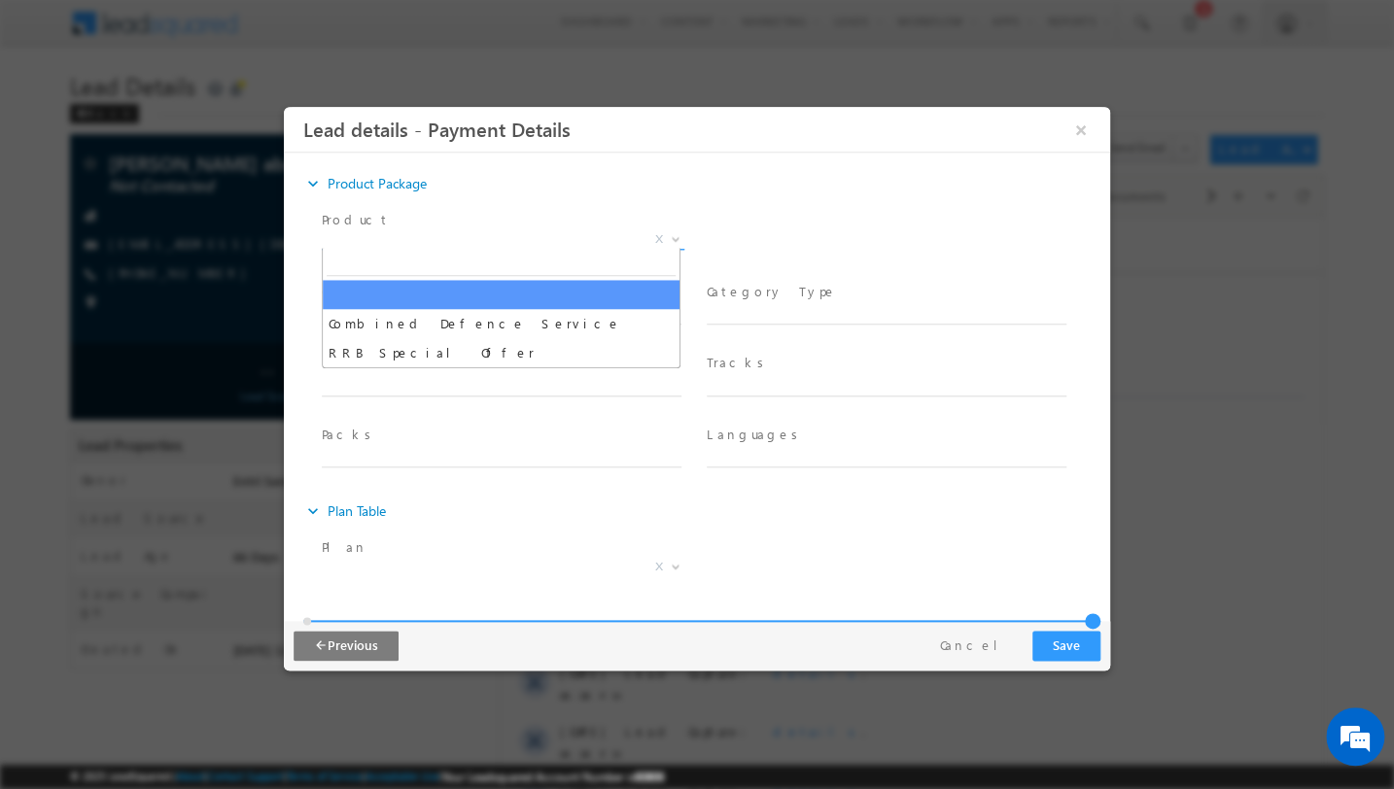
click at [513, 236] on span "X" at bounding box center [503, 239] width 363 height 19
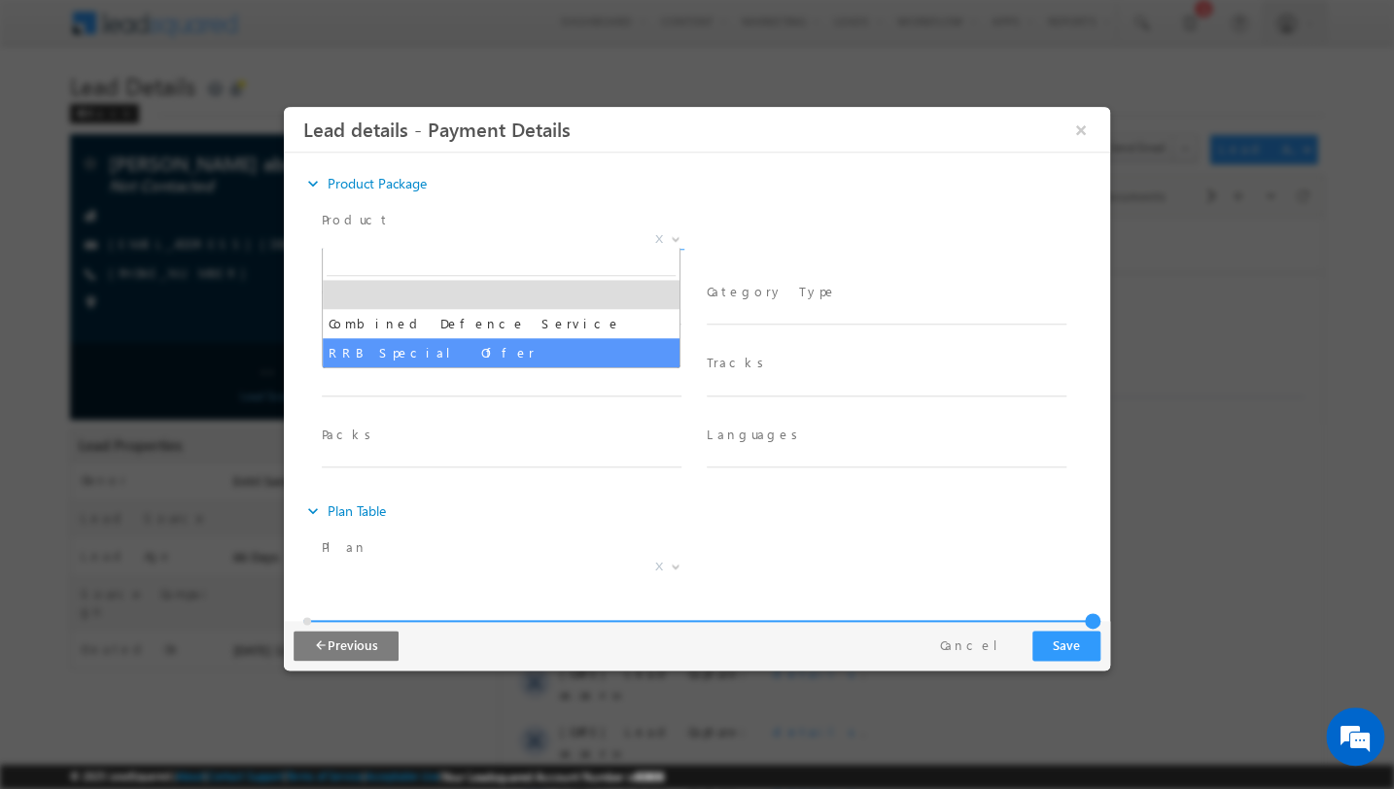
select select "RRB Special Offer"
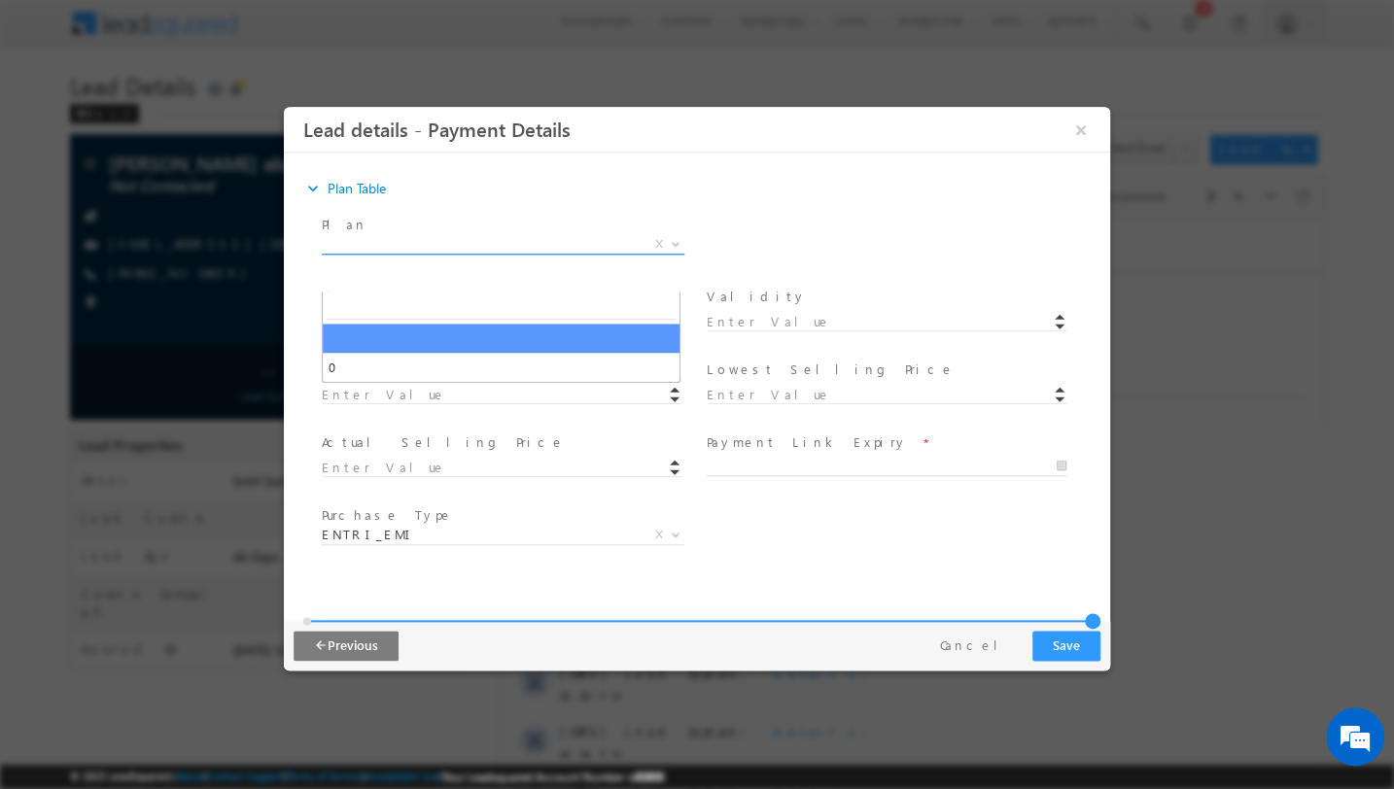
scroll to position [281, 0]
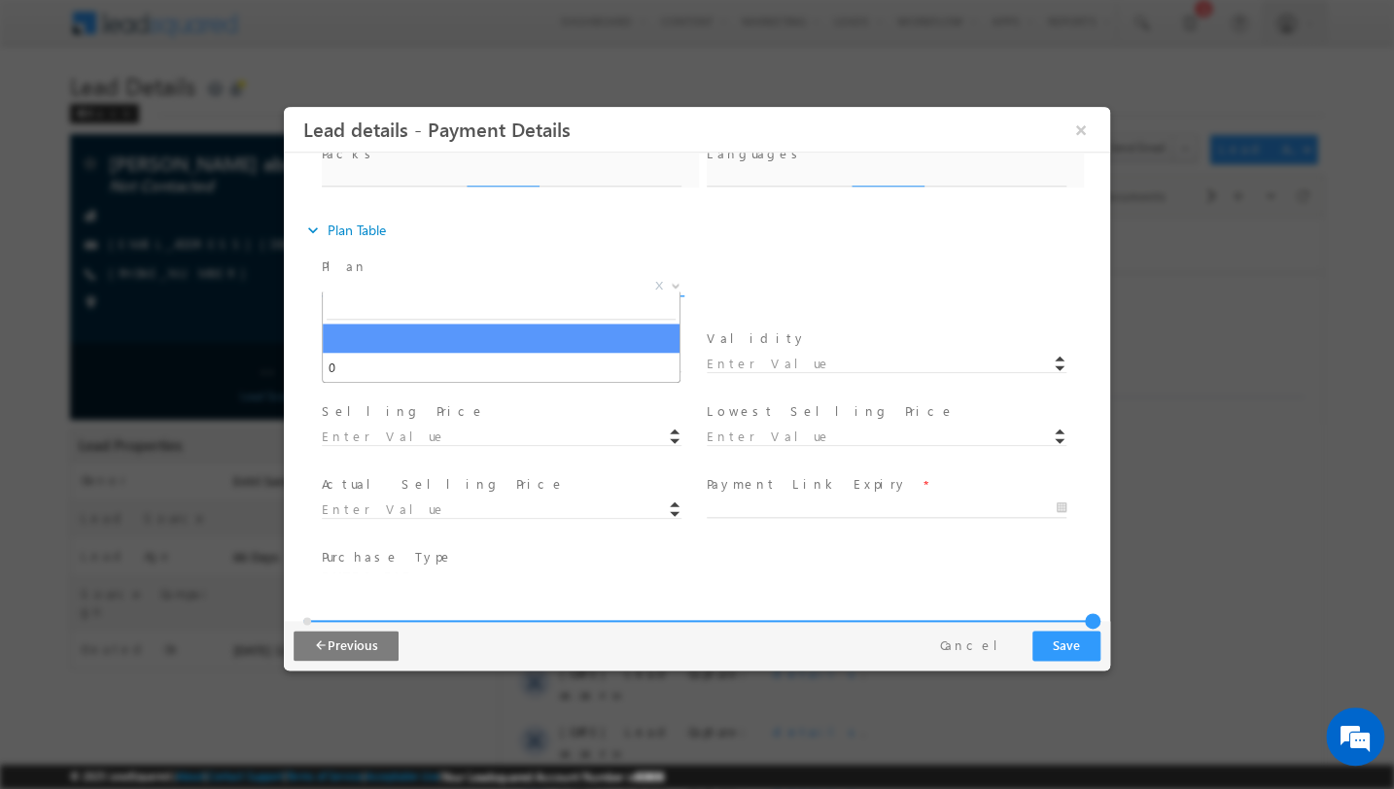
click at [528, 242] on div "expand_more Plan Table Plan * 0 X" at bounding box center [706, 414] width 807 height 402
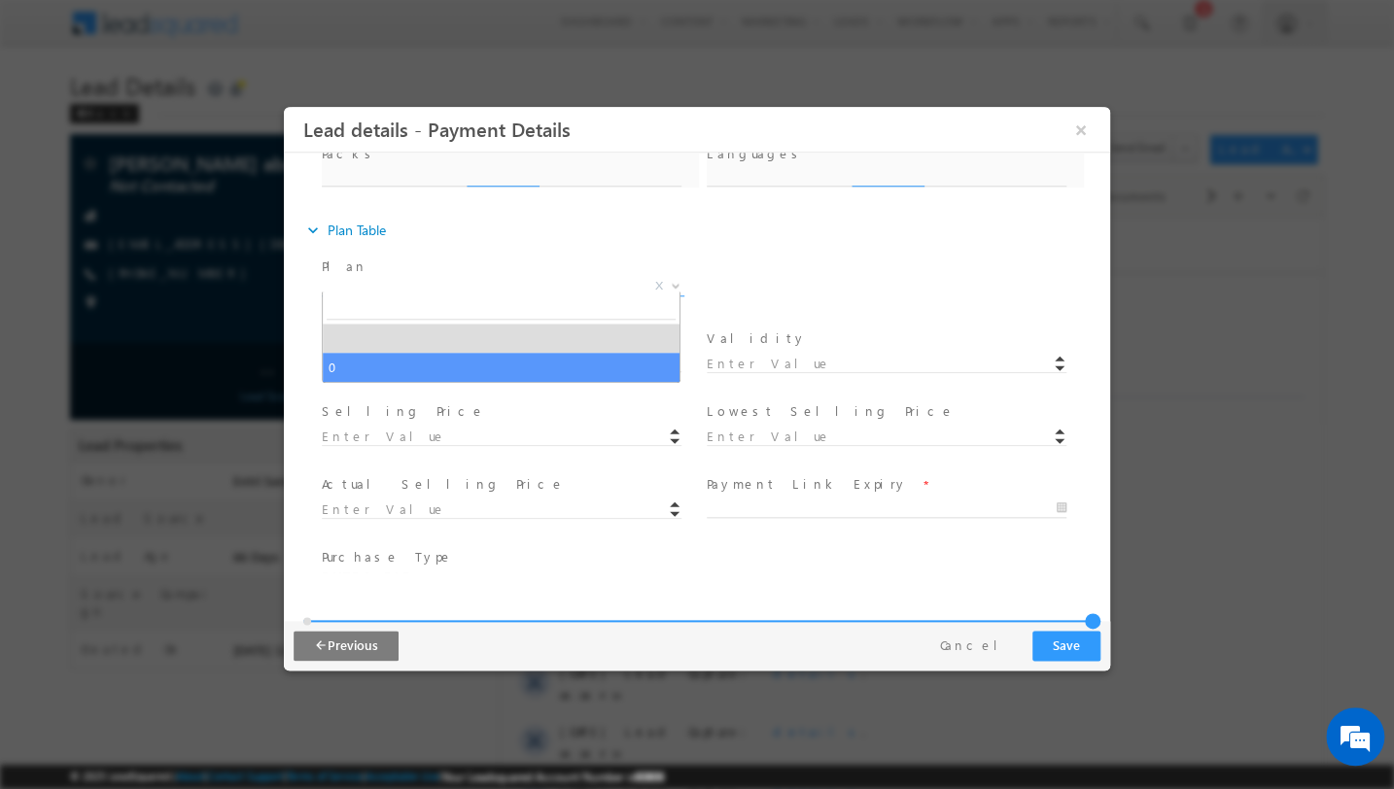
select select "0"
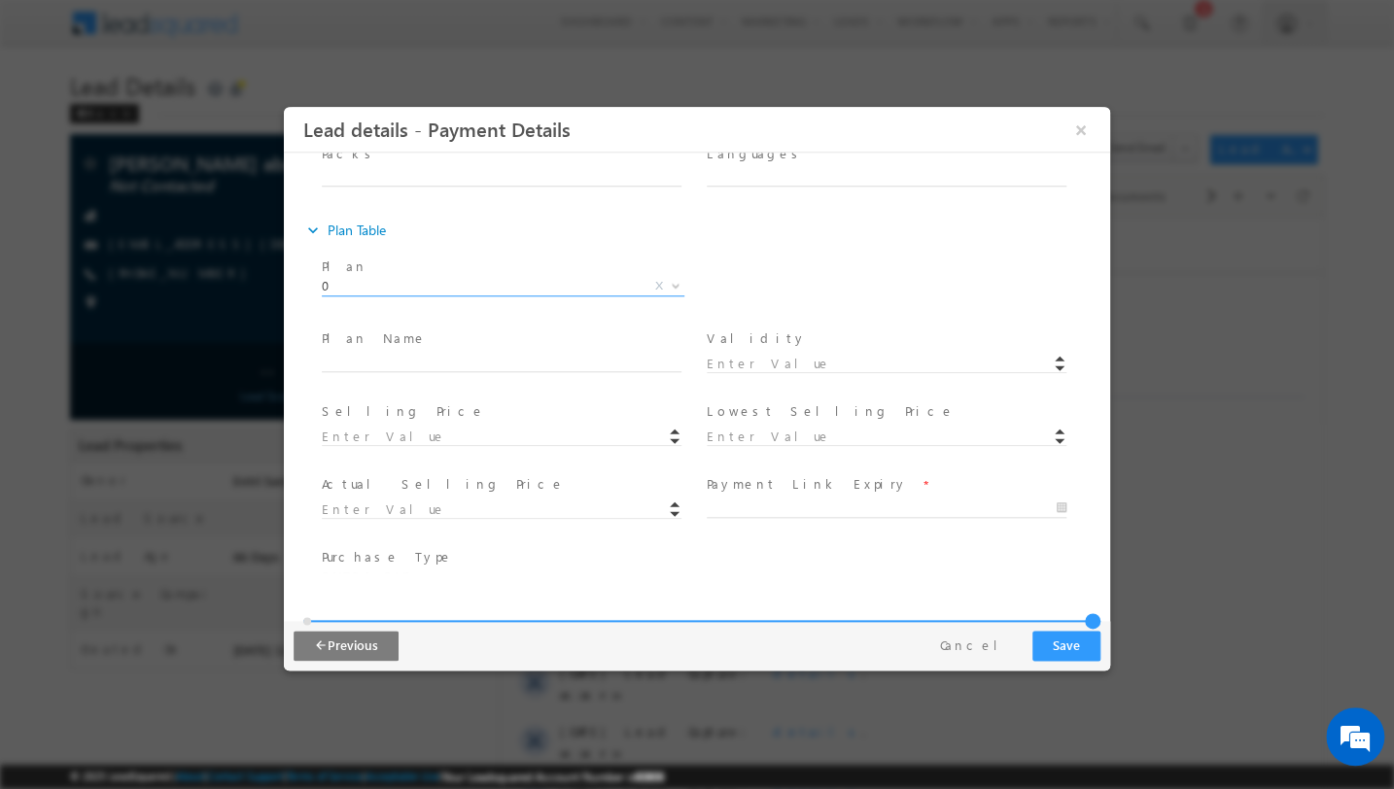
click at [1054, 643] on button "Save" at bounding box center [1066, 646] width 68 height 30
click at [772, 498] on span "Required" at bounding box center [895, 508] width 377 height 21
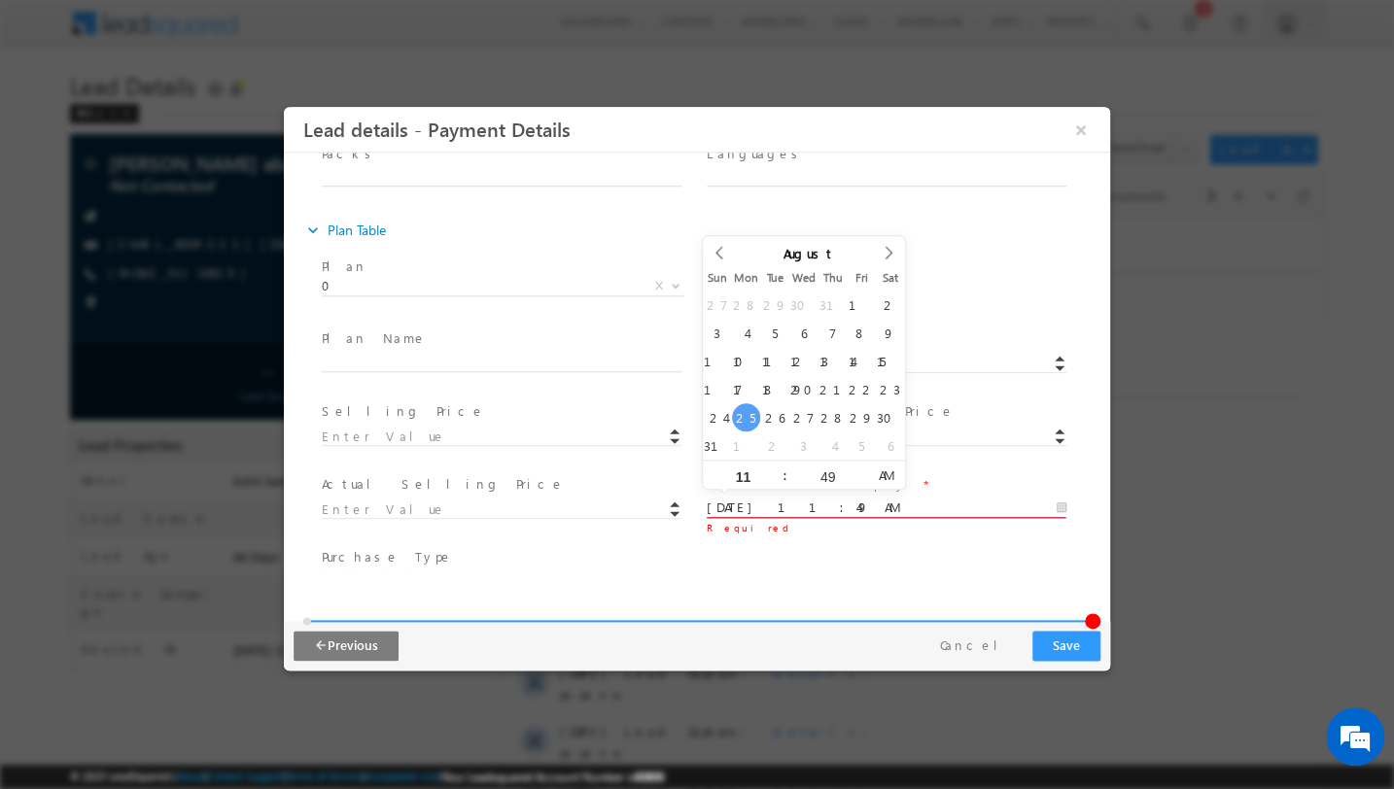
click at [772, 499] on input "25/08/2025 11:49 AM" at bounding box center [887, 508] width 360 height 19
type input "26/08/2025 11:49 AM"
click at [882, 572] on html "Lead details - Payment Details × *" at bounding box center [697, 340] width 826 height 466
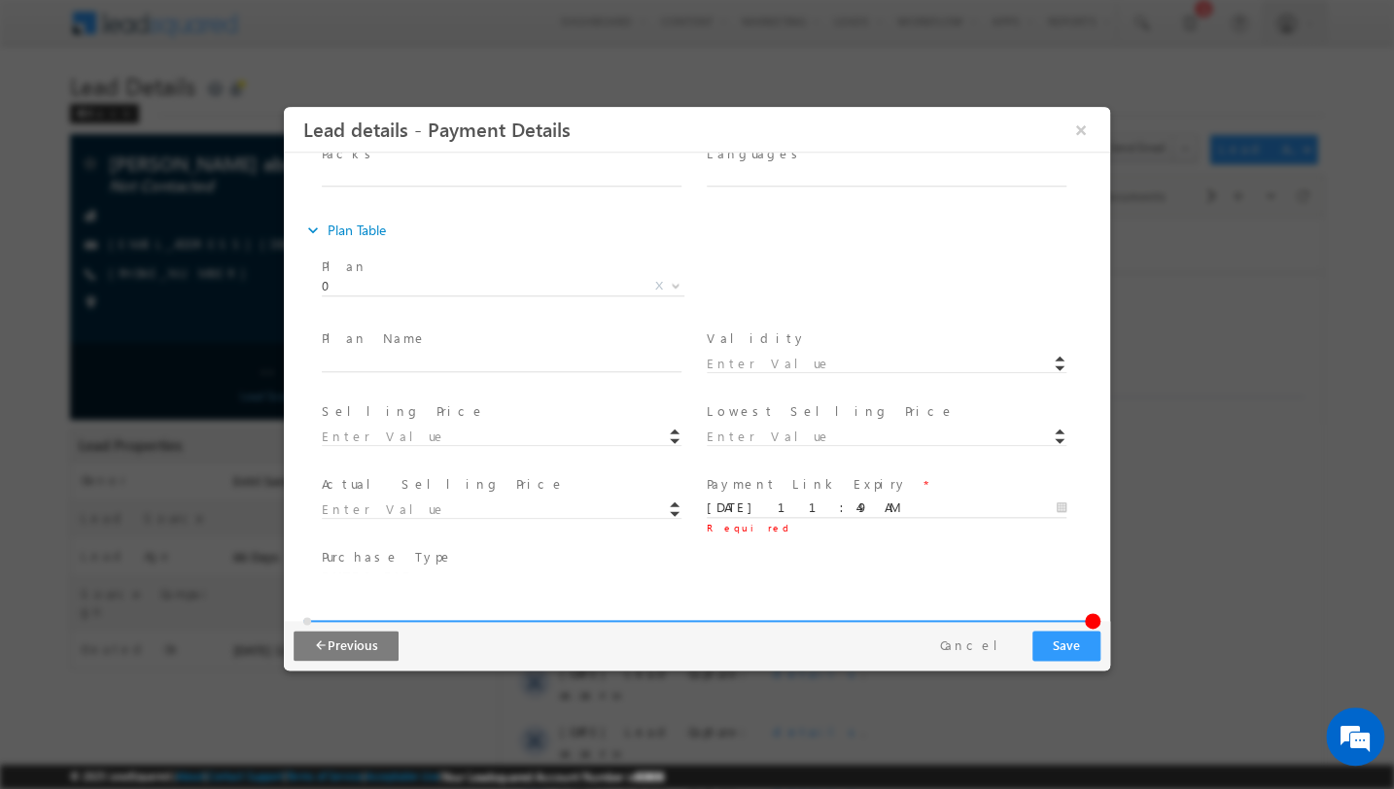
click at [1079, 651] on button "Save" at bounding box center [1066, 646] width 68 height 30
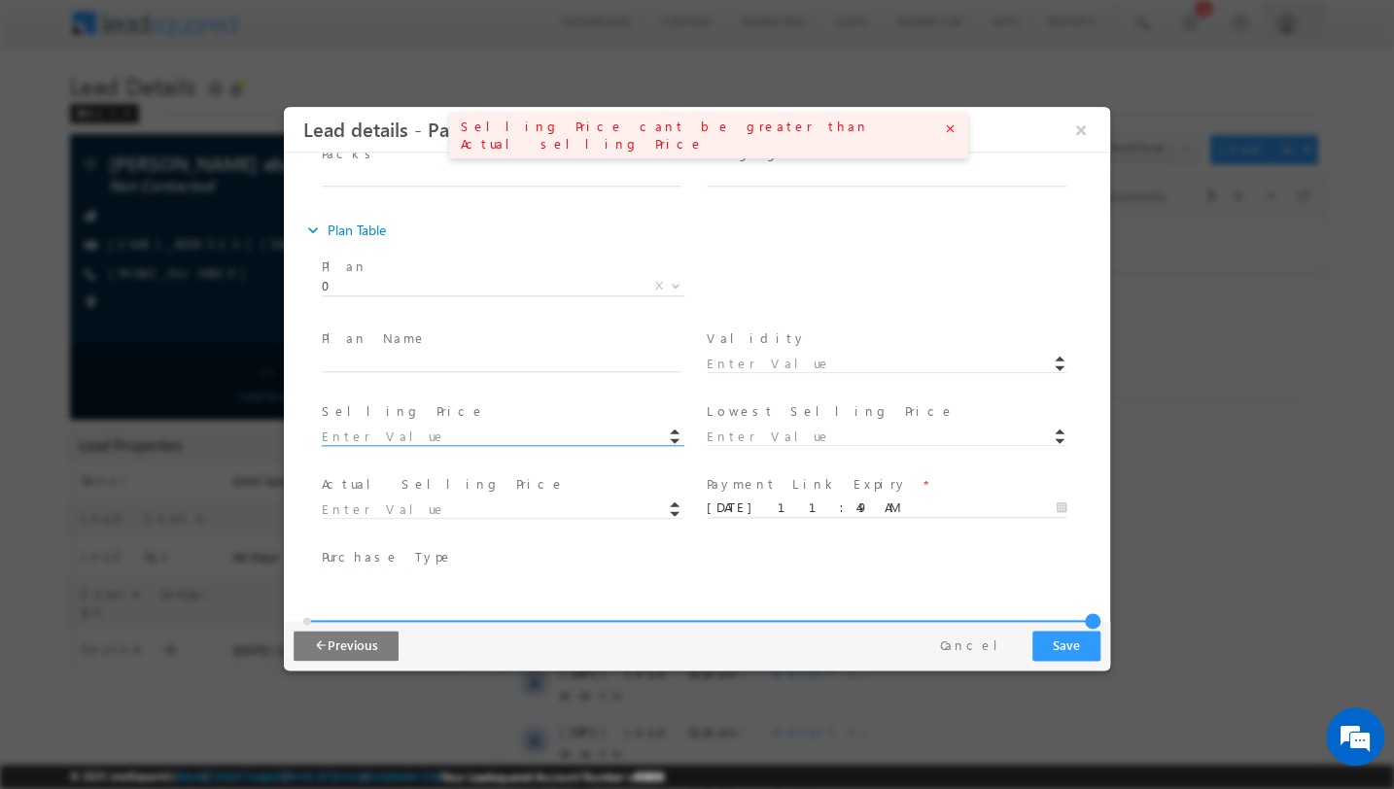
click at [394, 430] on input at bounding box center [502, 437] width 360 height 19
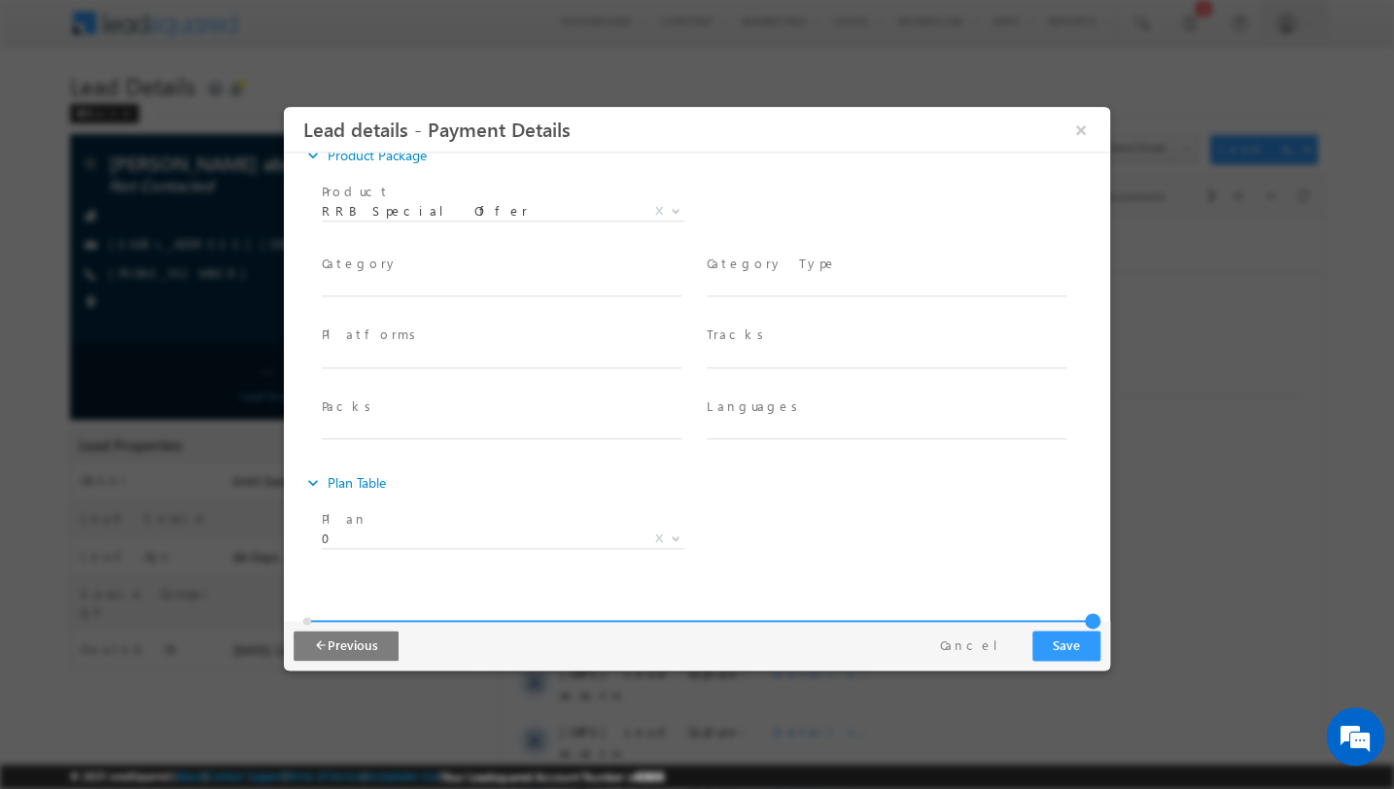
scroll to position [0, 0]
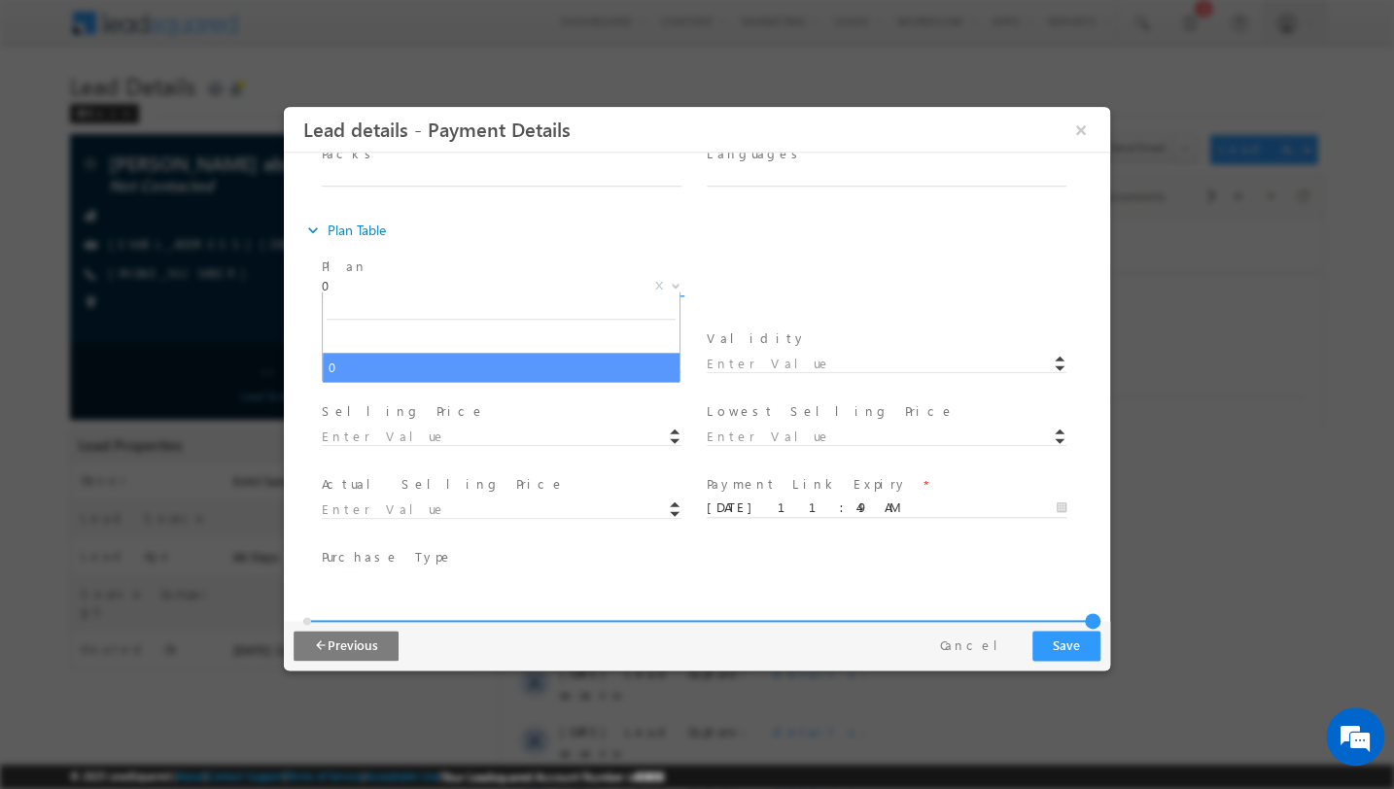
click at [387, 279] on span "0" at bounding box center [480, 285] width 316 height 17
click at [839, 303] on div "Plan * 0 0 X Plan ID *" at bounding box center [714, 289] width 792 height 72
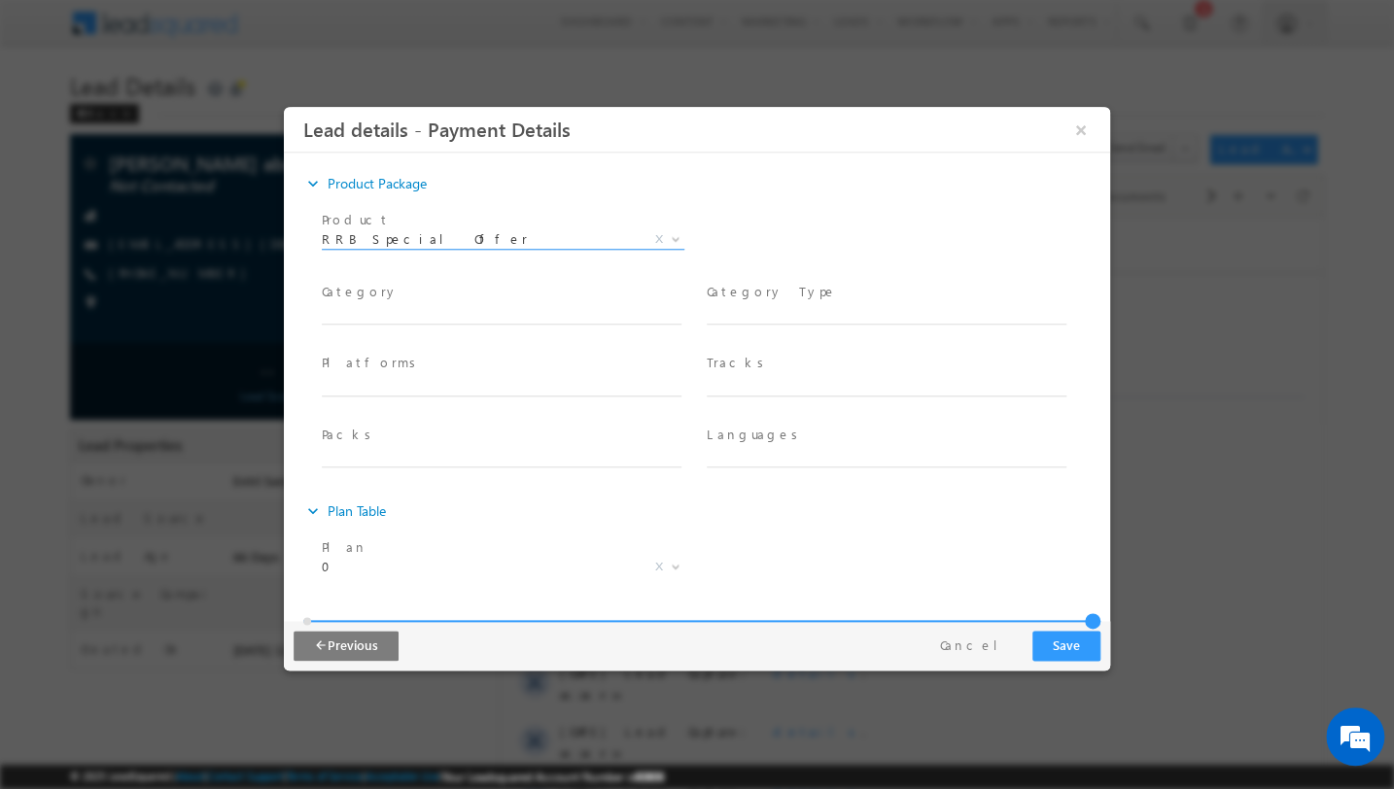
click at [334, 239] on span "RRB Special Offer" at bounding box center [480, 238] width 316 height 17
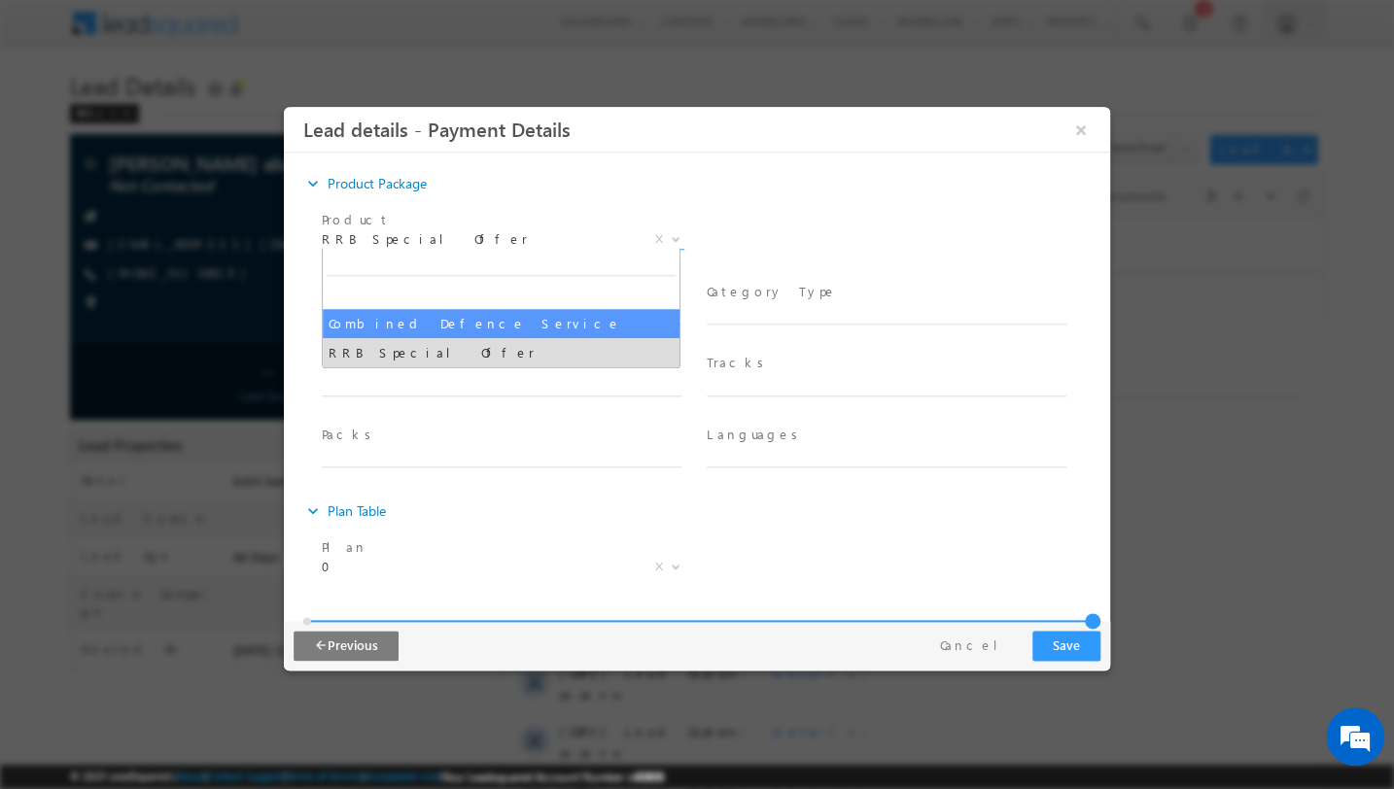
select select "Combined Defence Service"
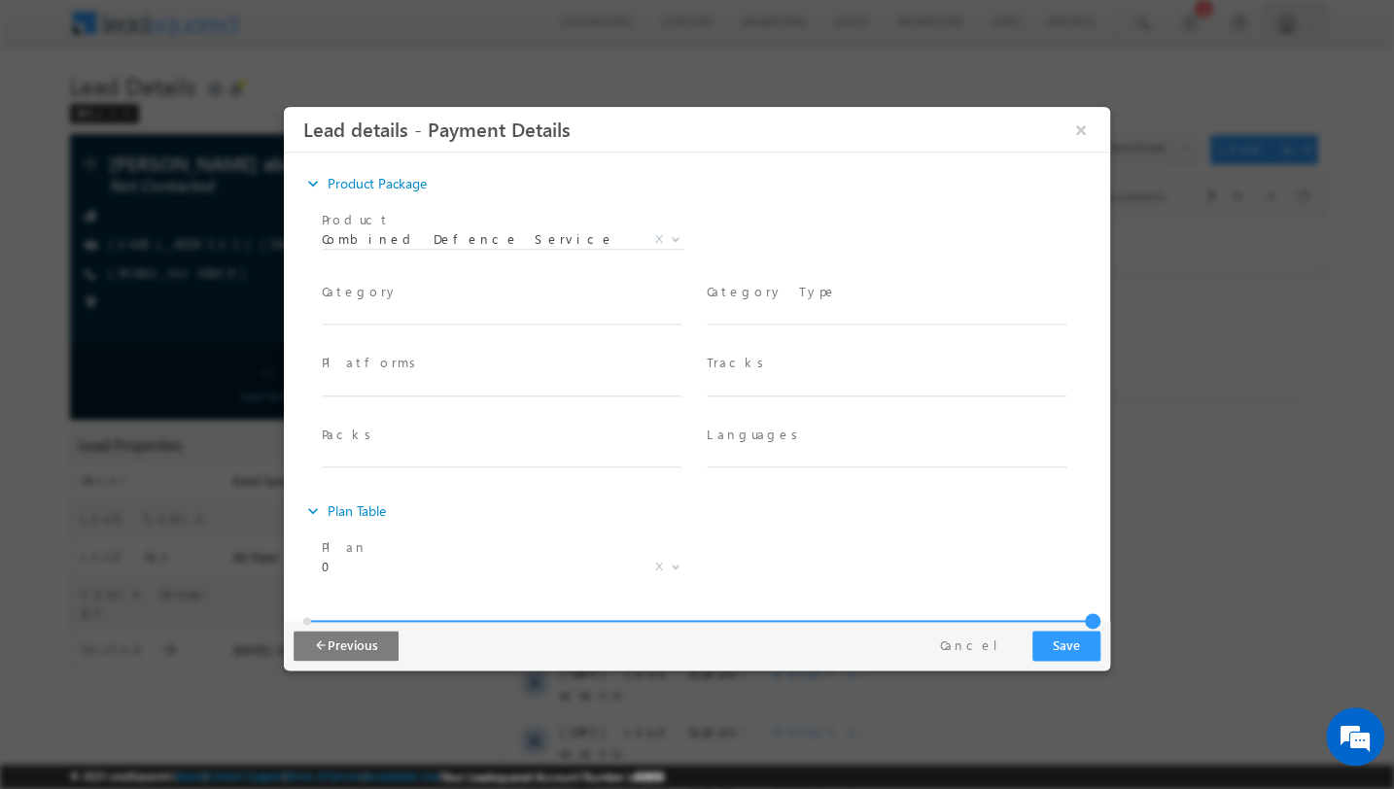
click at [474, 297] on span "Category *" at bounding box center [501, 292] width 359 height 21
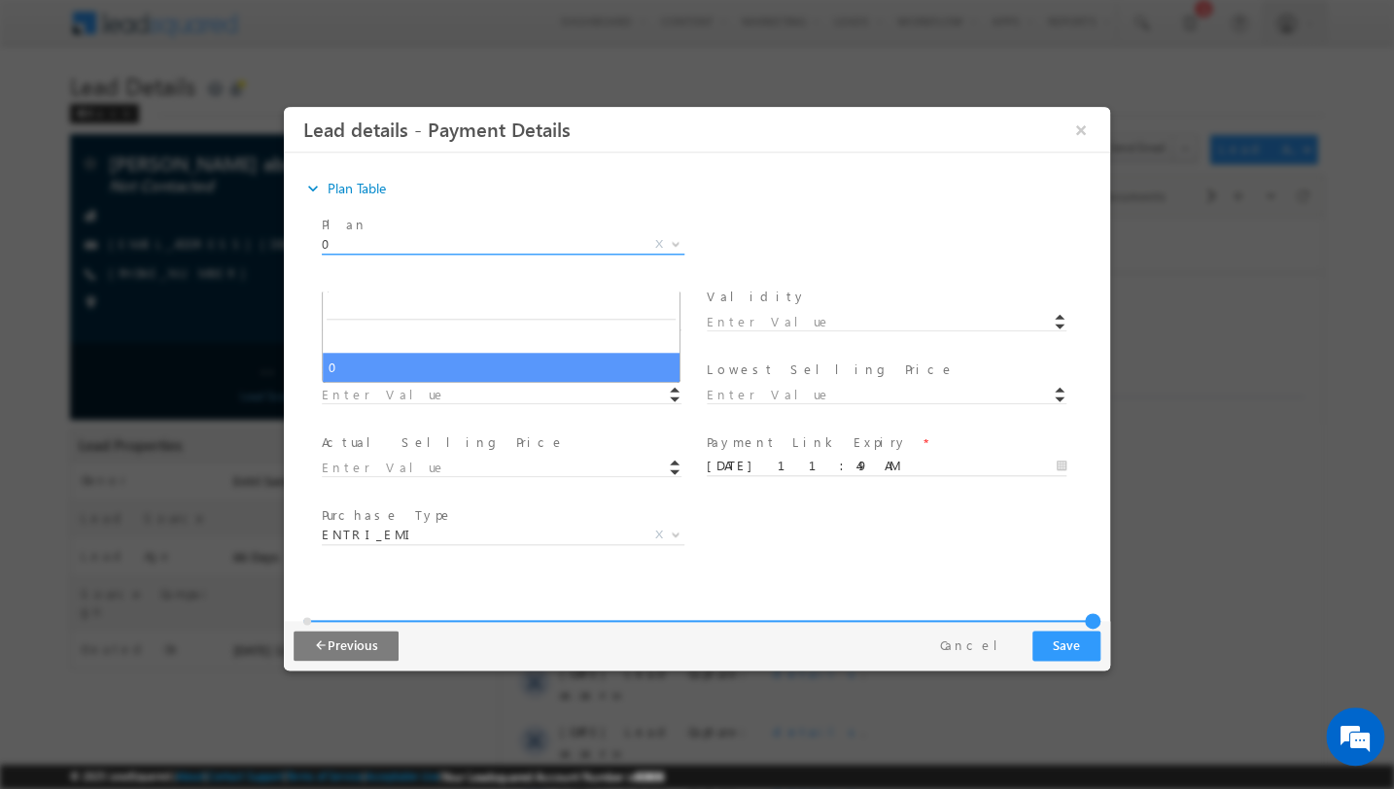
scroll to position [281, 0]
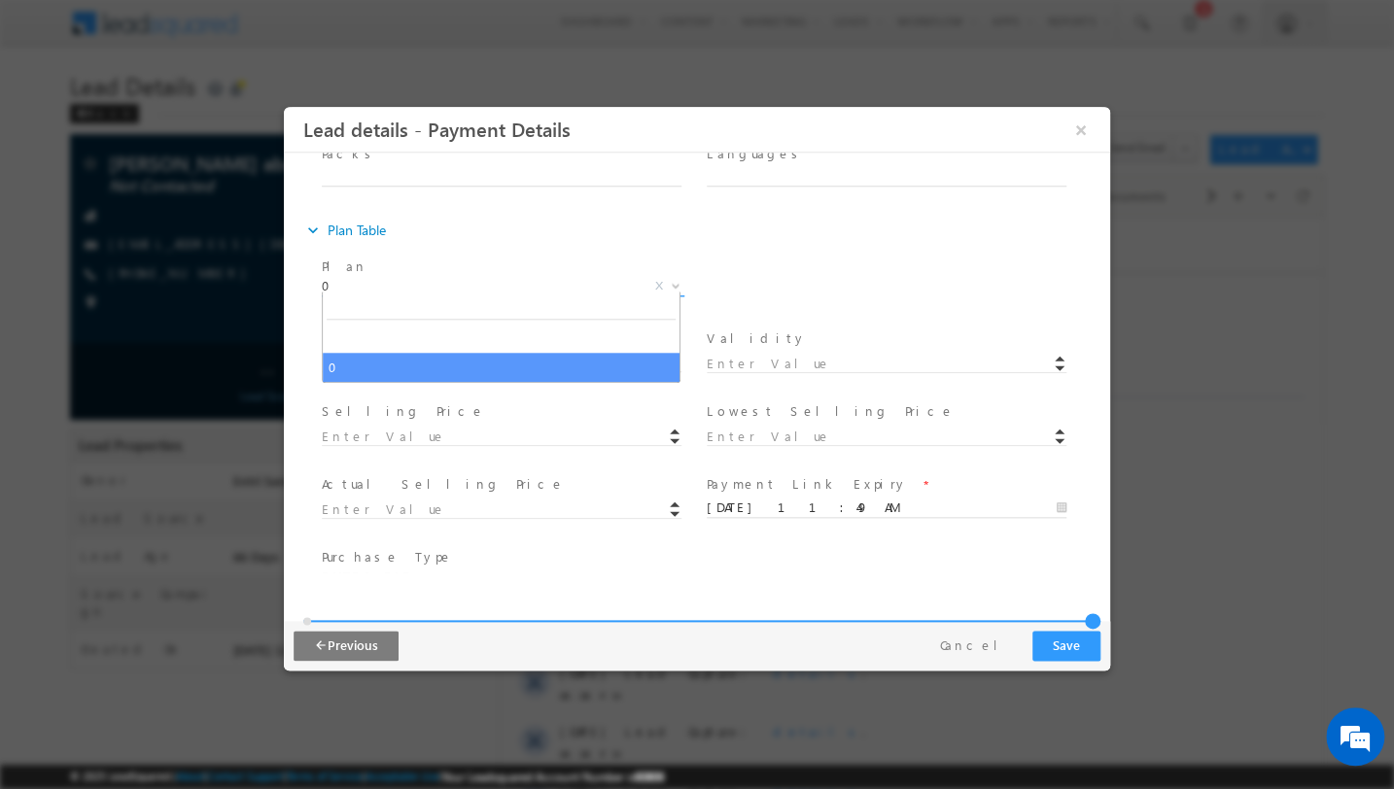
click at [442, 235] on div "expand_more Plan Table Plan * 0 0 X" at bounding box center [706, 414] width 807 height 402
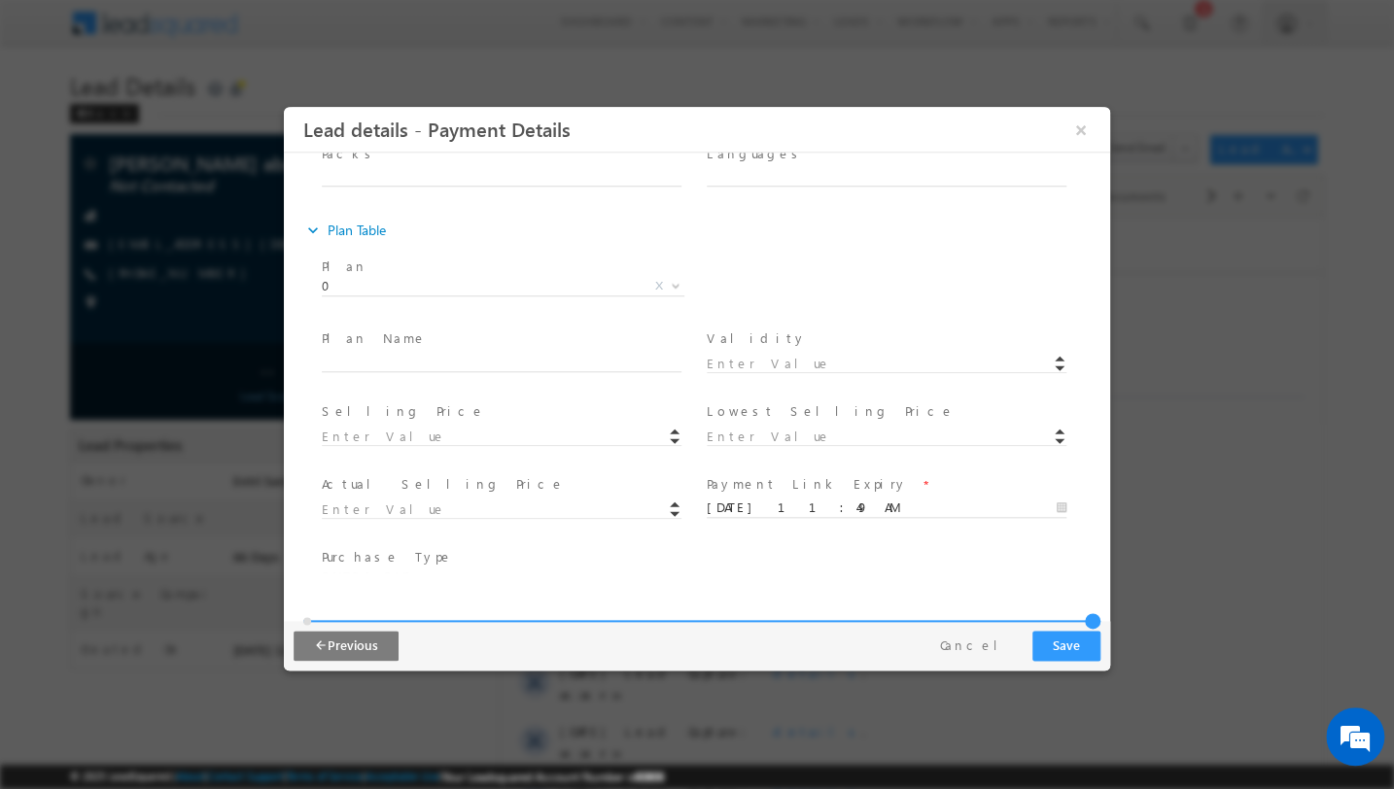
click at [827, 280] on div "Plan * 0 0 X Plan ID *" at bounding box center [714, 289] width 792 height 72
click at [756, 372] on span at bounding box center [886, 382] width 359 height 21
click at [779, 341] on span "Validity *" at bounding box center [886, 338] width 359 height 21
click at [478, 445] on span at bounding box center [501, 455] width 359 height 21
click at [494, 428] on input at bounding box center [502, 437] width 360 height 19
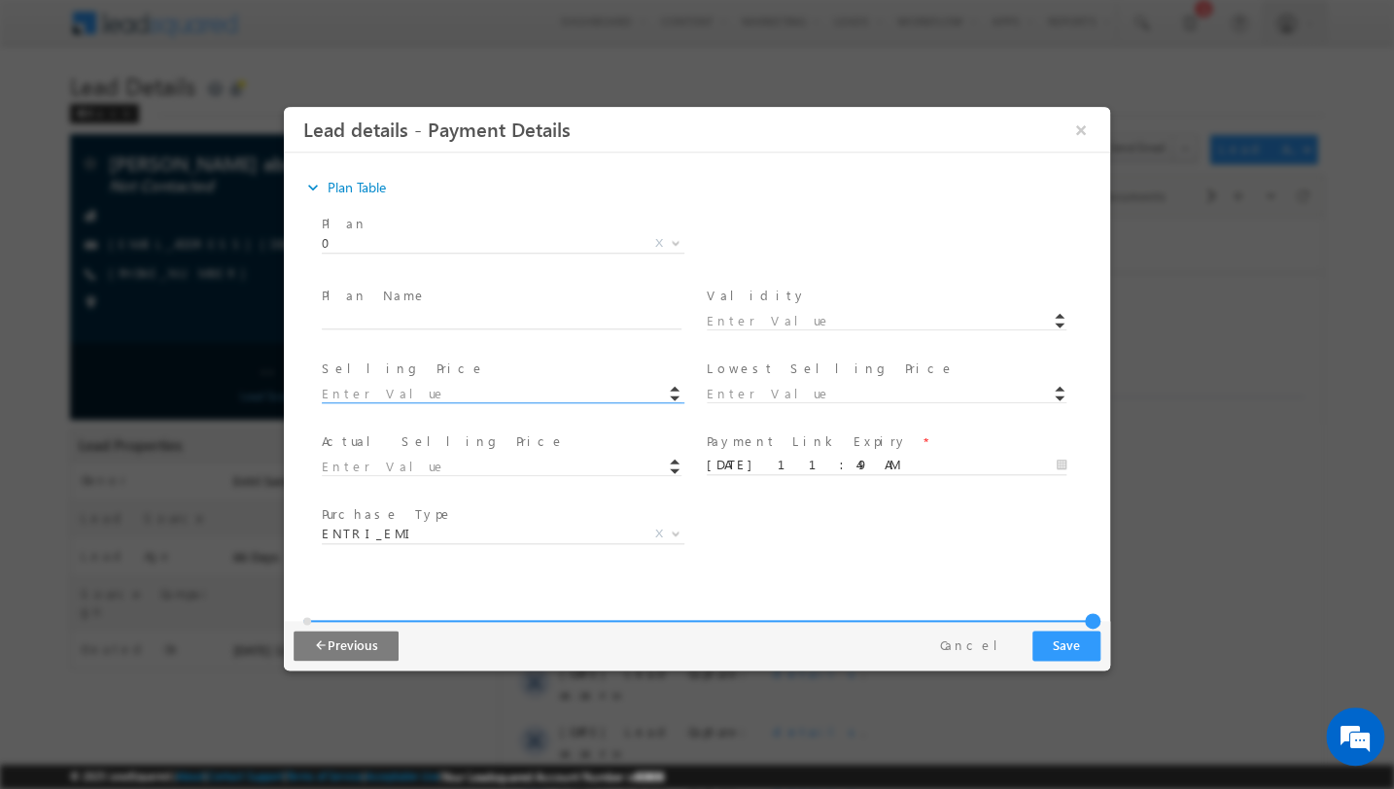
scroll to position [323, 0]
type input "2"
click at [1054, 635] on button "Save" at bounding box center [1066, 646] width 68 height 30
click at [986, 638] on button "Cancel" at bounding box center [976, 646] width 102 height 28
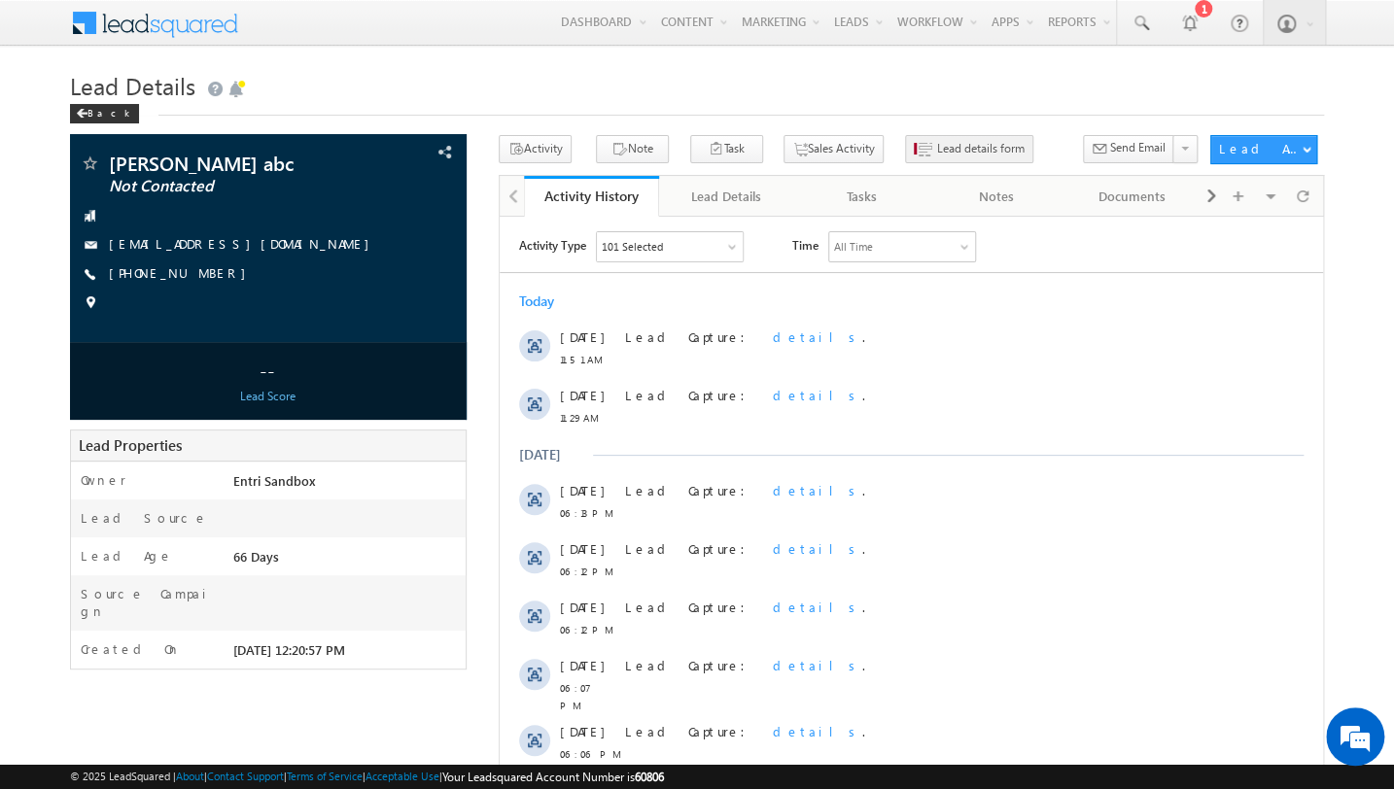
click at [949, 150] on span "Lead details form" at bounding box center [980, 148] width 87 height 17
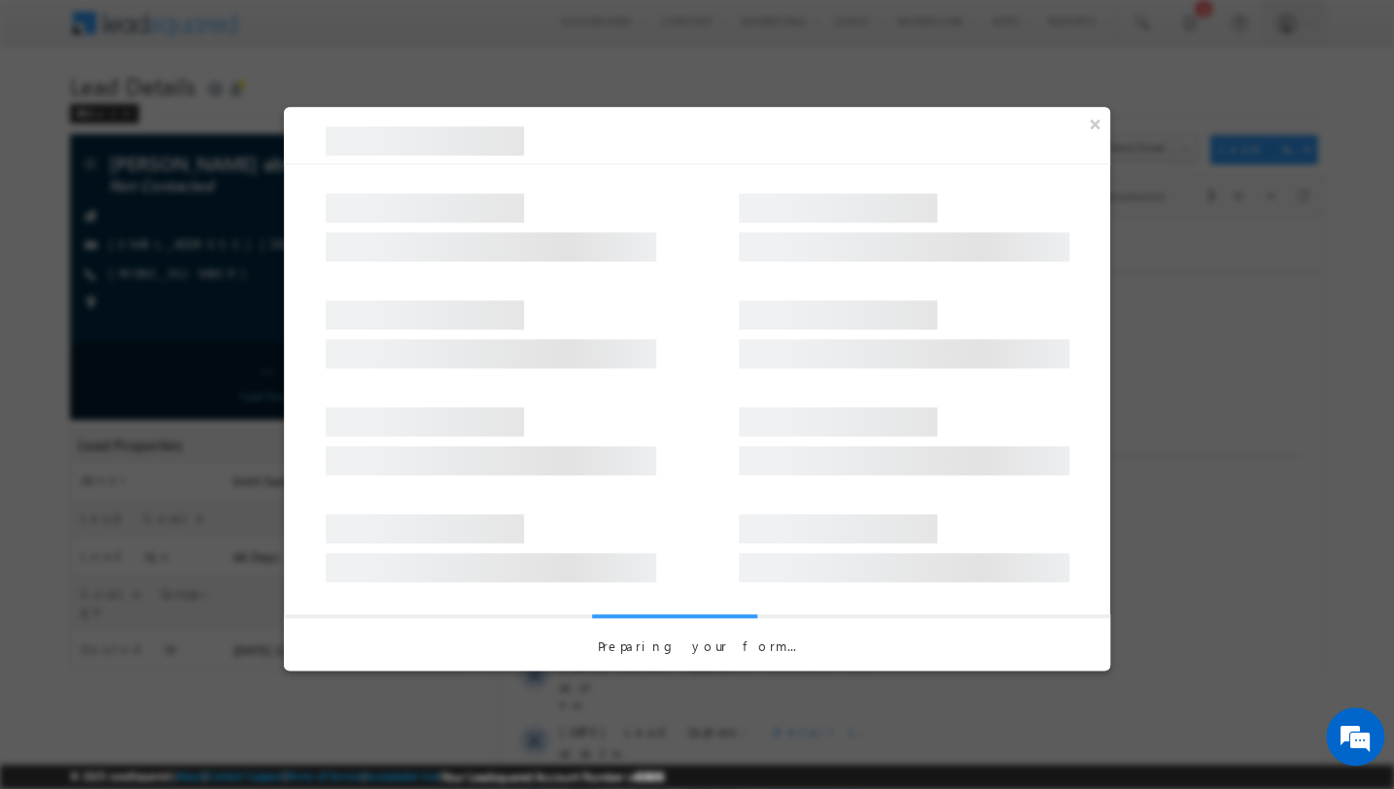
select select "pack_7239"
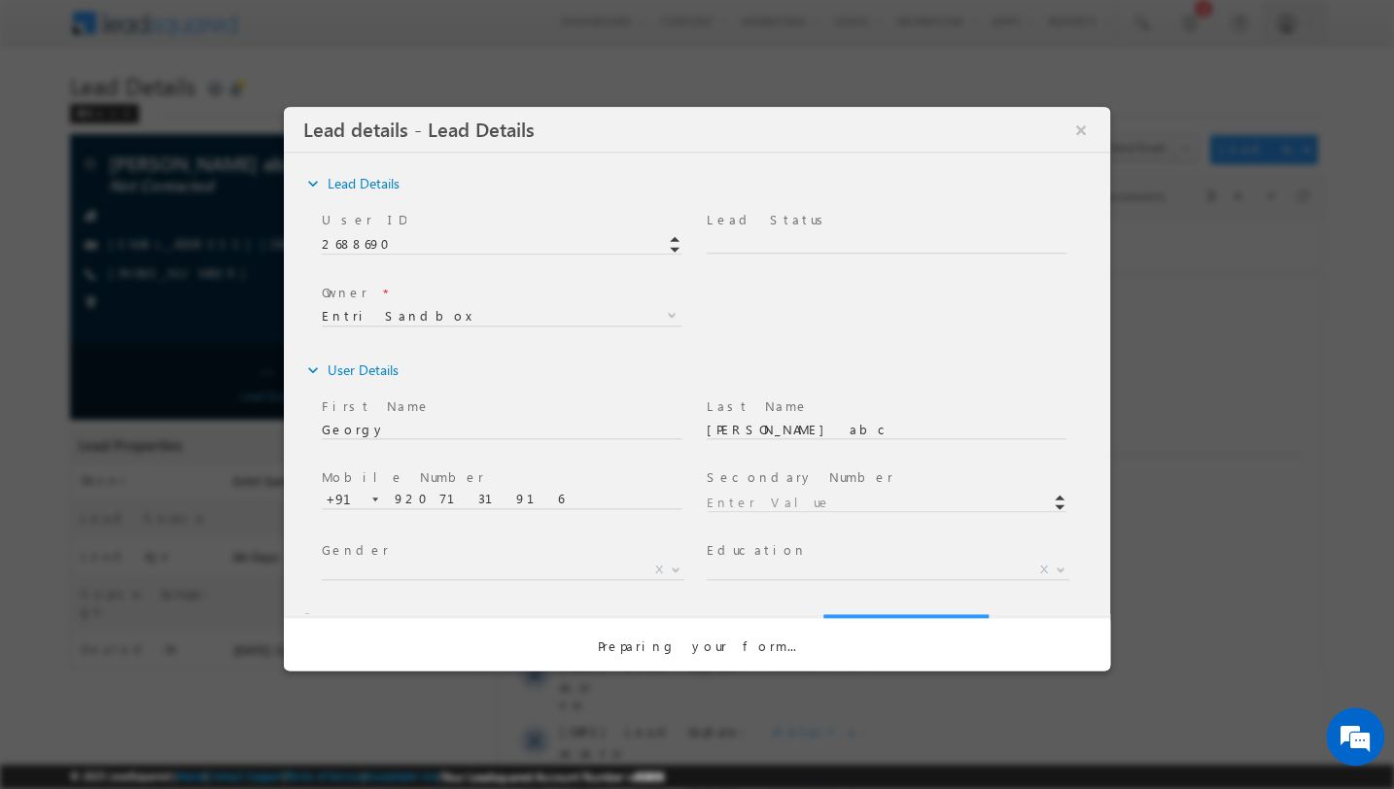
scroll to position [0, 0]
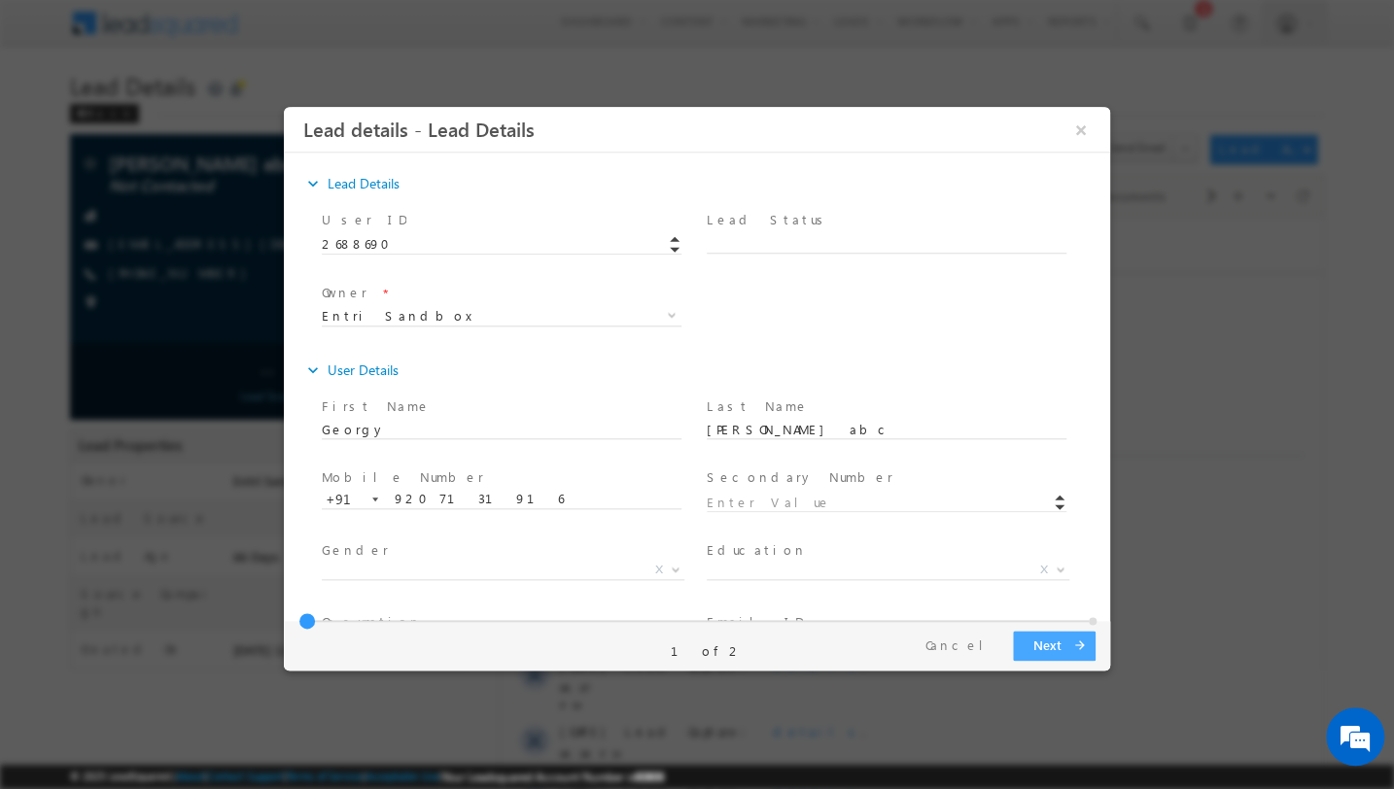
click at [1074, 635] on button "Next arrow_forward" at bounding box center [1054, 646] width 83 height 30
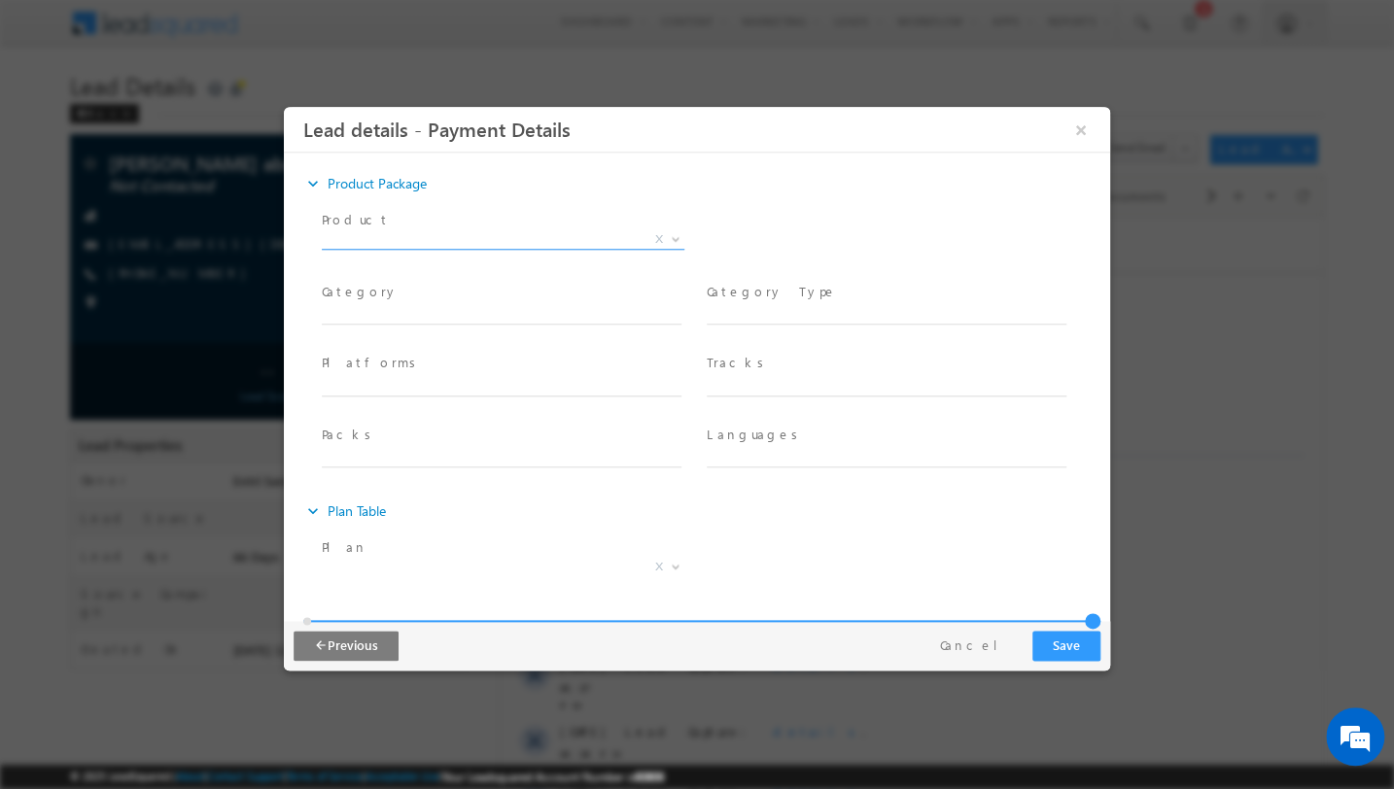
click at [536, 238] on span "X" at bounding box center [503, 239] width 363 height 19
click at [829, 226] on div "Product * Combined Defence Service RRB Special Offer X Product Package ID *" at bounding box center [714, 242] width 792 height 72
click at [1089, 126] on button "×" at bounding box center [1080, 130] width 33 height 36
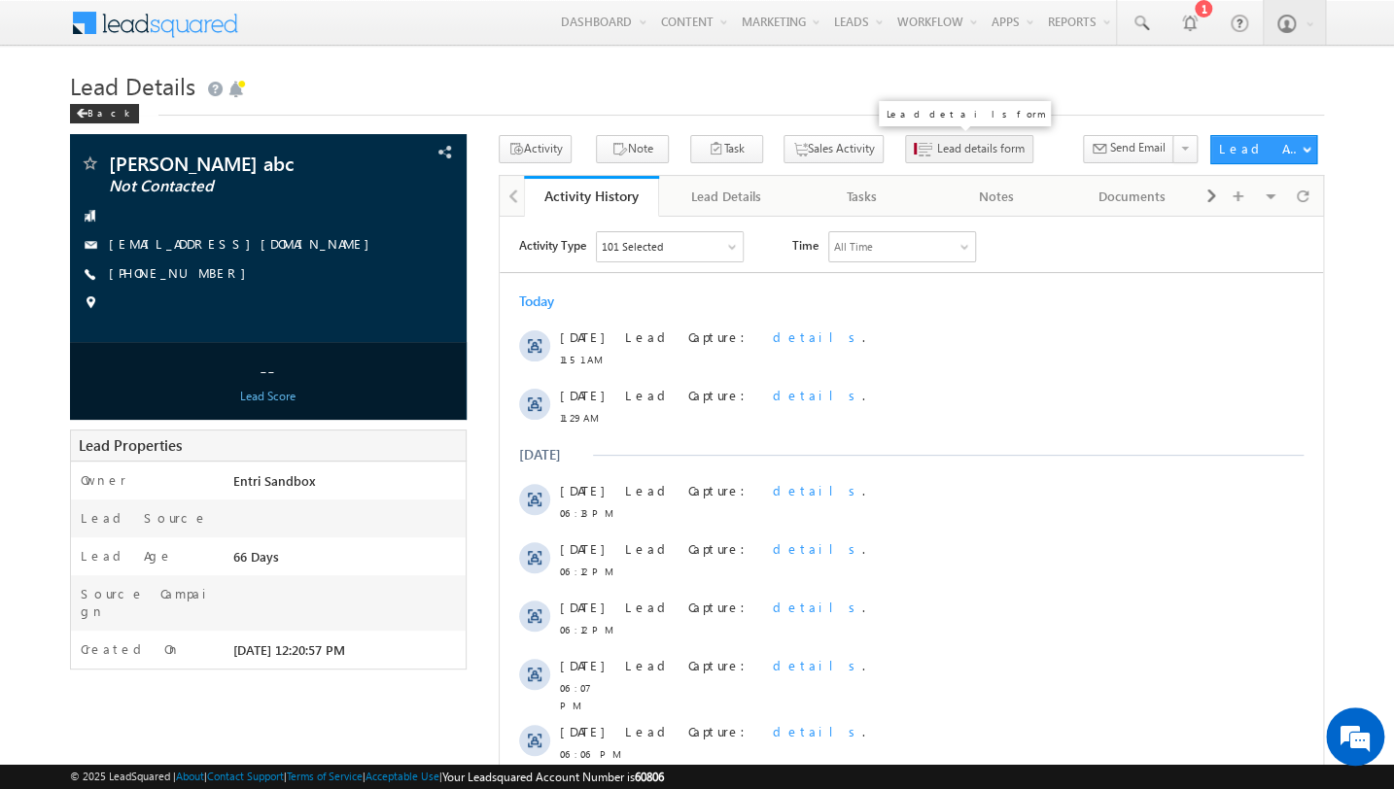
click at [945, 144] on span "Lead details form" at bounding box center [980, 148] width 87 height 17
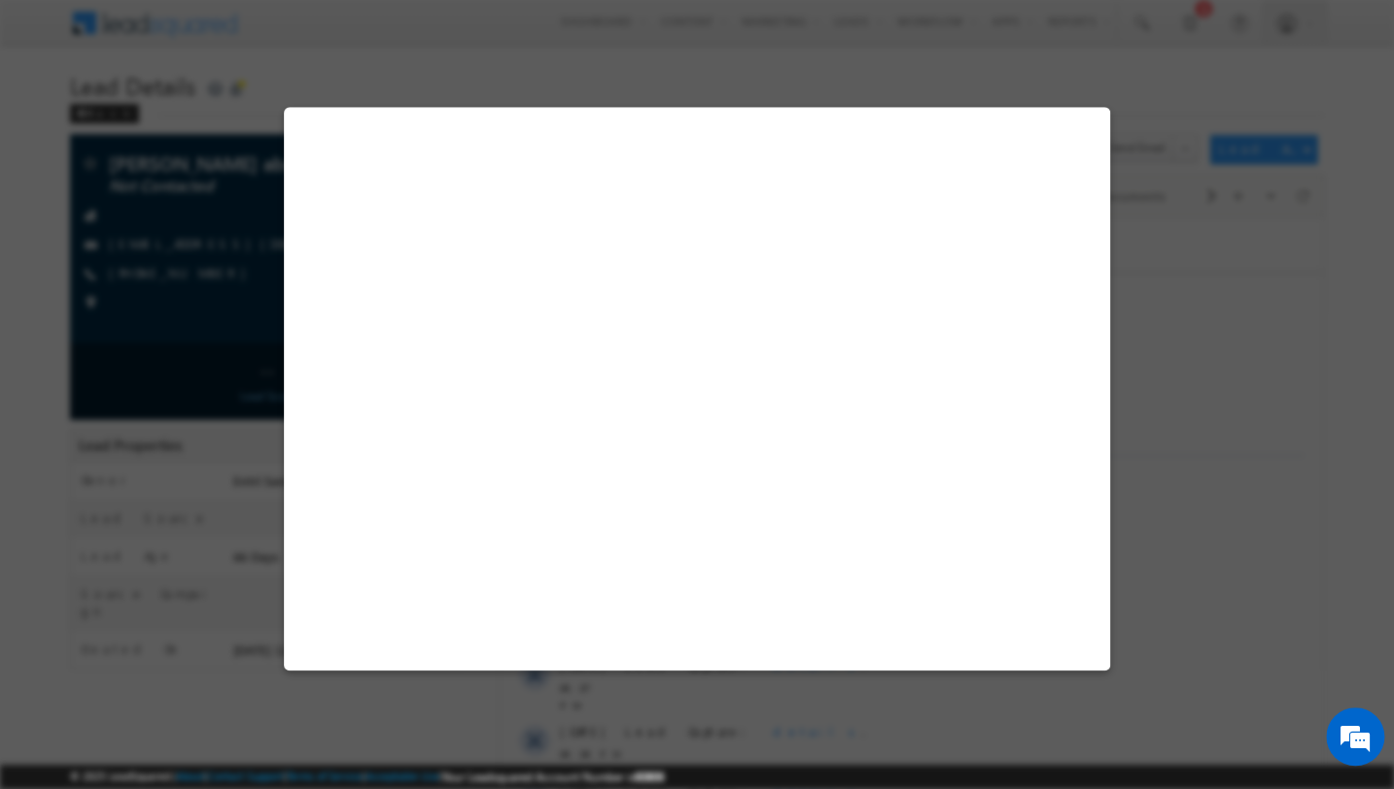
select select "pack_7239"
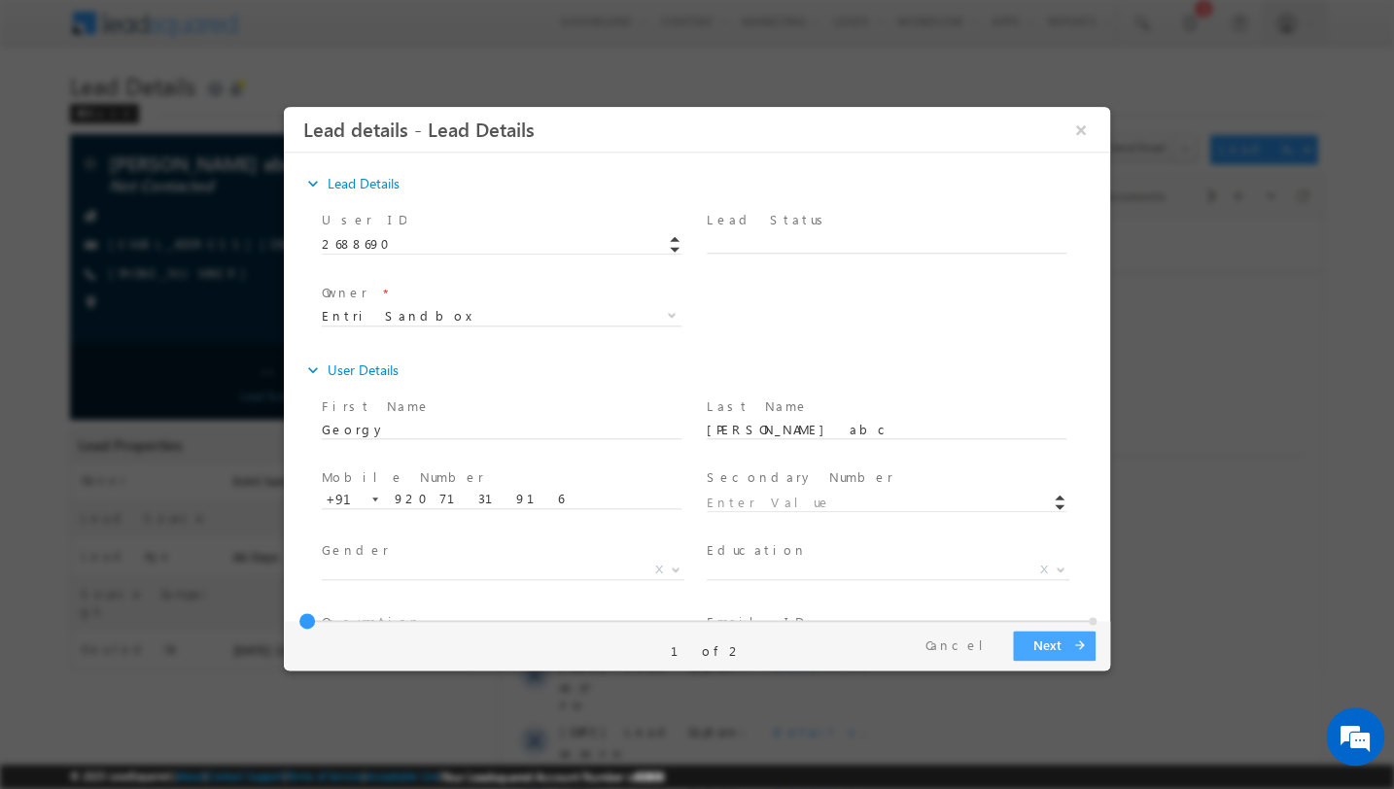
click at [1061, 655] on button "Next arrow_forward" at bounding box center [1054, 646] width 83 height 30
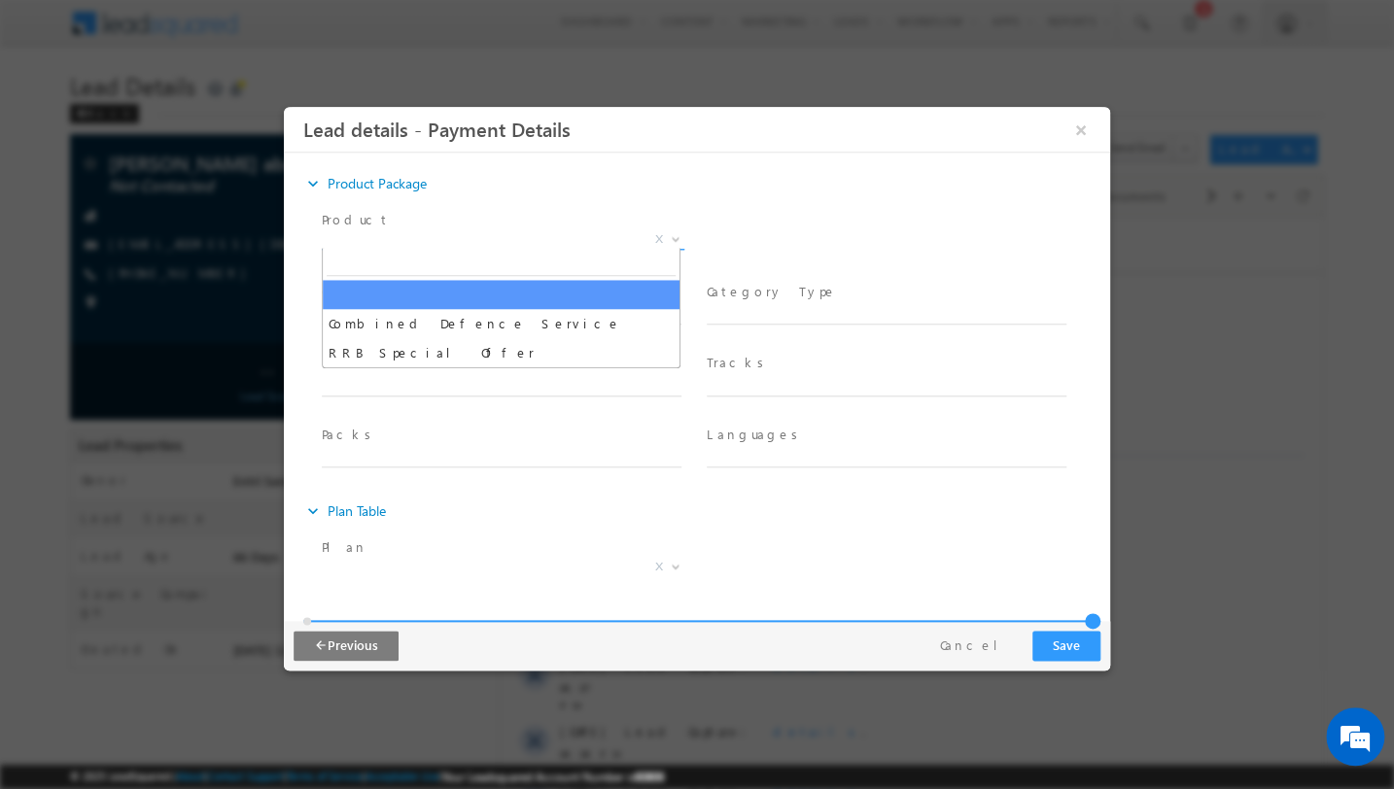
click at [544, 237] on span "X" at bounding box center [503, 239] width 363 height 19
click at [1081, 132] on button "×" at bounding box center [1080, 130] width 33 height 36
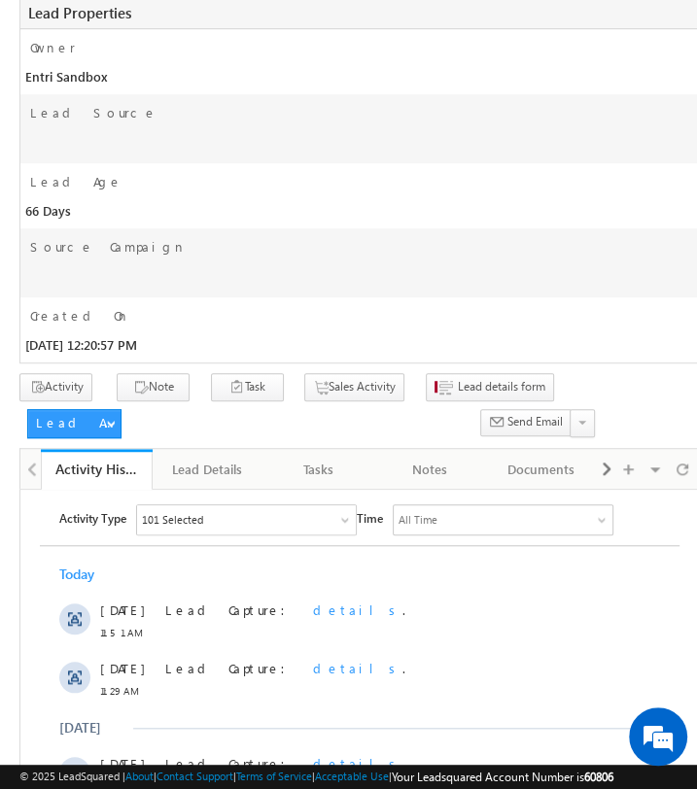
scroll to position [411, 0]
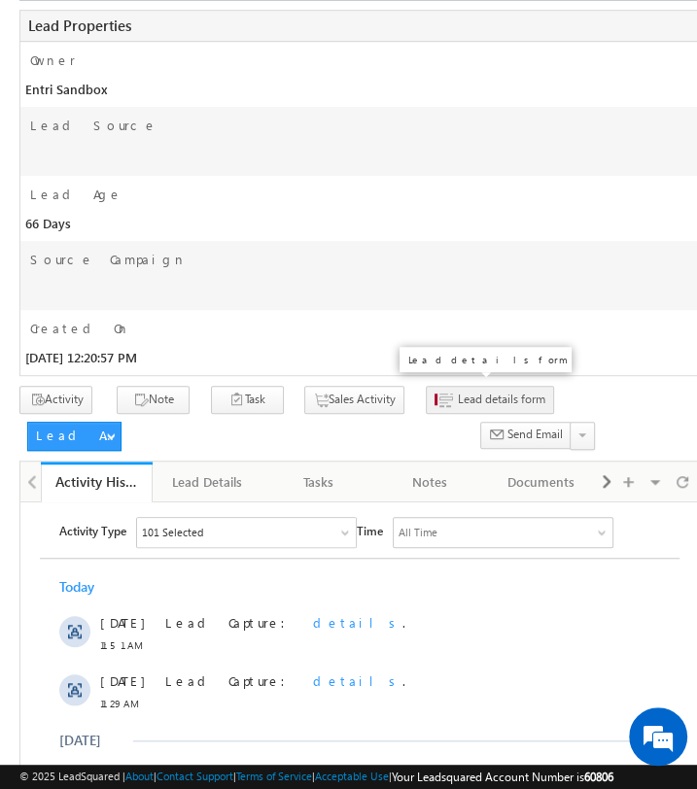
click at [486, 401] on span "Lead details form" at bounding box center [501, 399] width 87 height 17
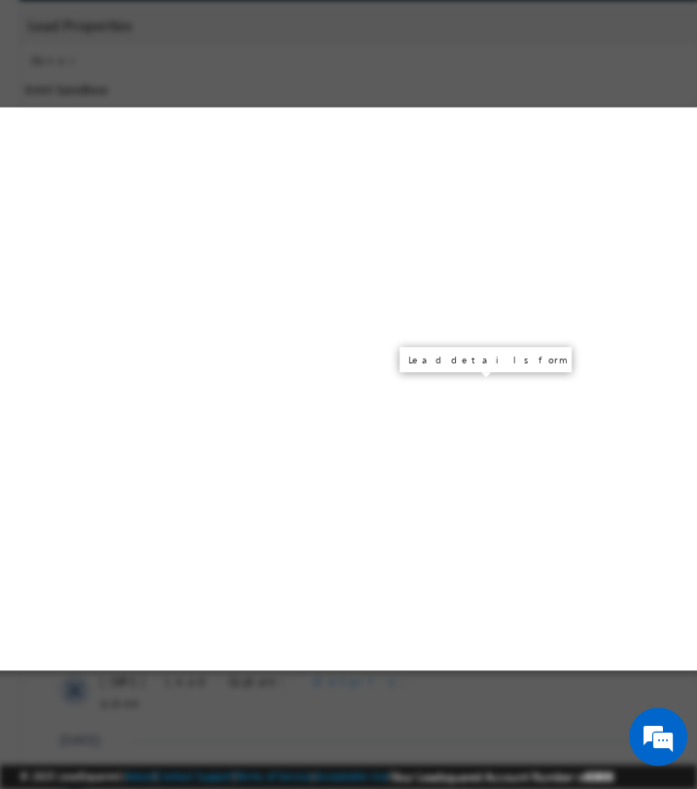
select select "pack_7239"
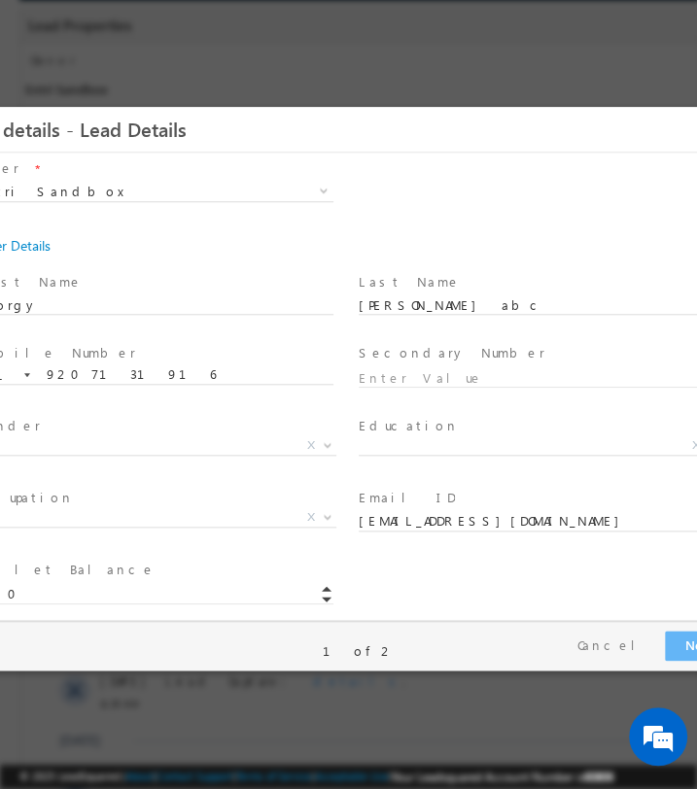
scroll to position [127, 0]
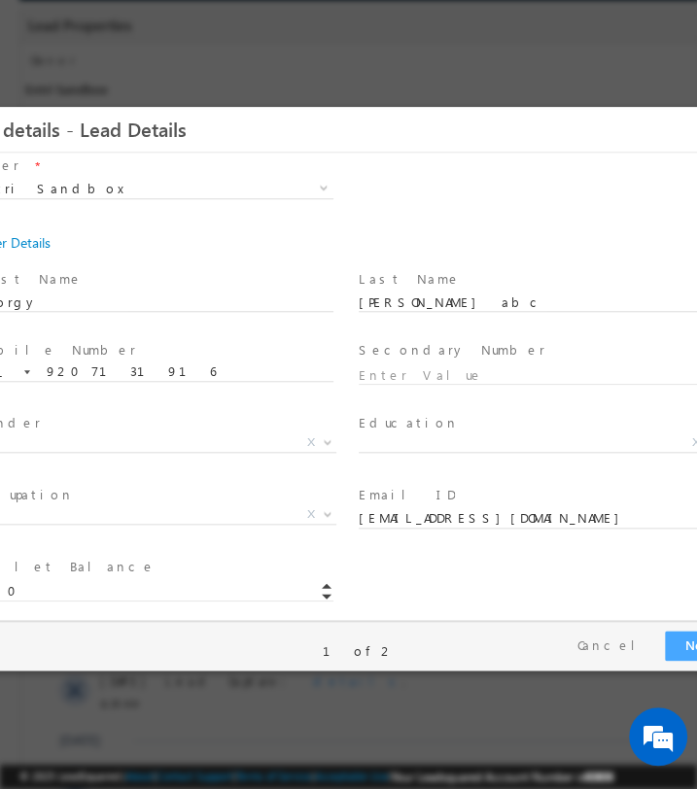
click at [677, 642] on button "Next arrow_forward" at bounding box center [706, 646] width 83 height 30
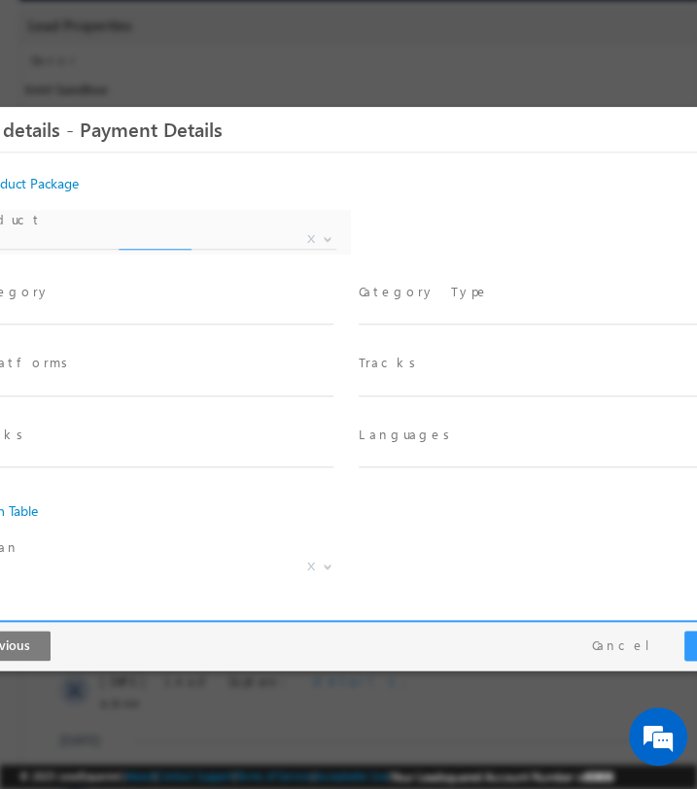
scroll to position [0, 0]
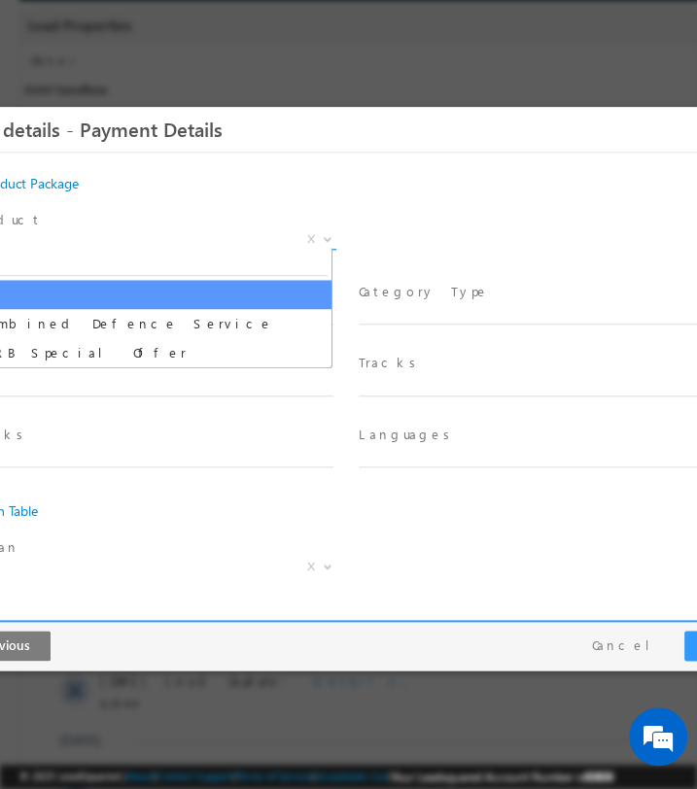
click at [240, 234] on span "X" at bounding box center [155, 239] width 363 height 19
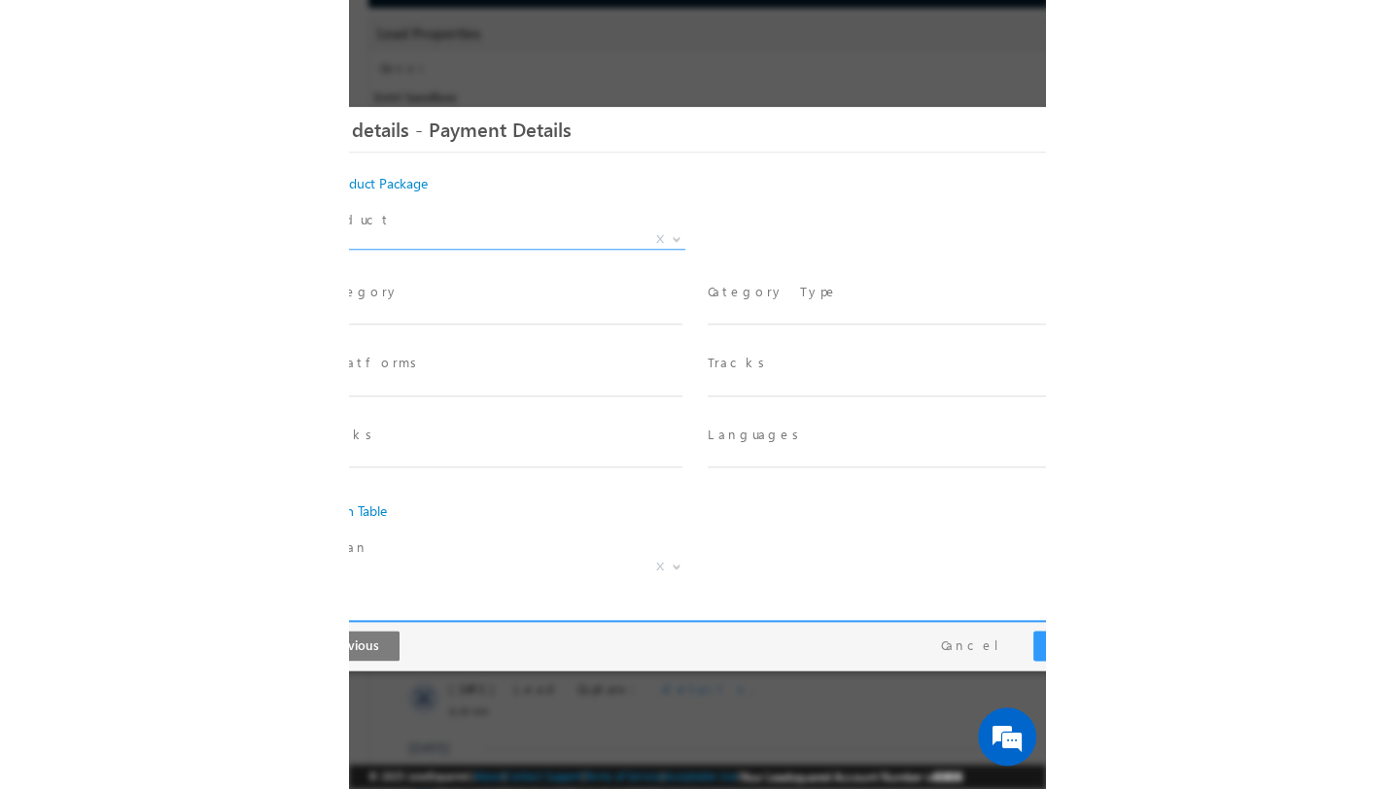
scroll to position [309, 0]
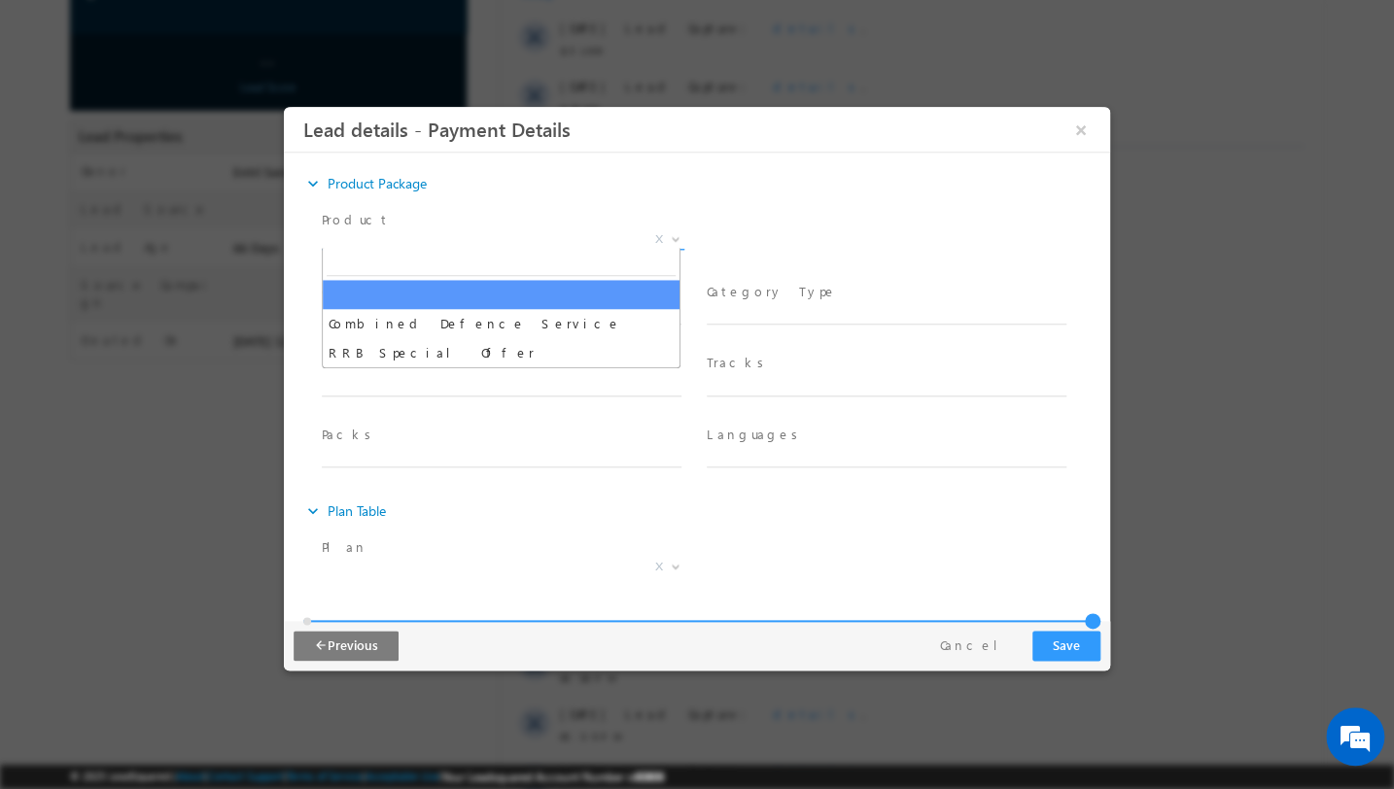
click at [529, 233] on span "X" at bounding box center [503, 239] width 363 height 19
click at [509, 194] on div "expand_more Product Package" at bounding box center [706, 183] width 807 height 35
click at [496, 243] on span "X" at bounding box center [503, 239] width 363 height 19
click at [556, 183] on div "expand_more Product Package" at bounding box center [706, 183] width 807 height 35
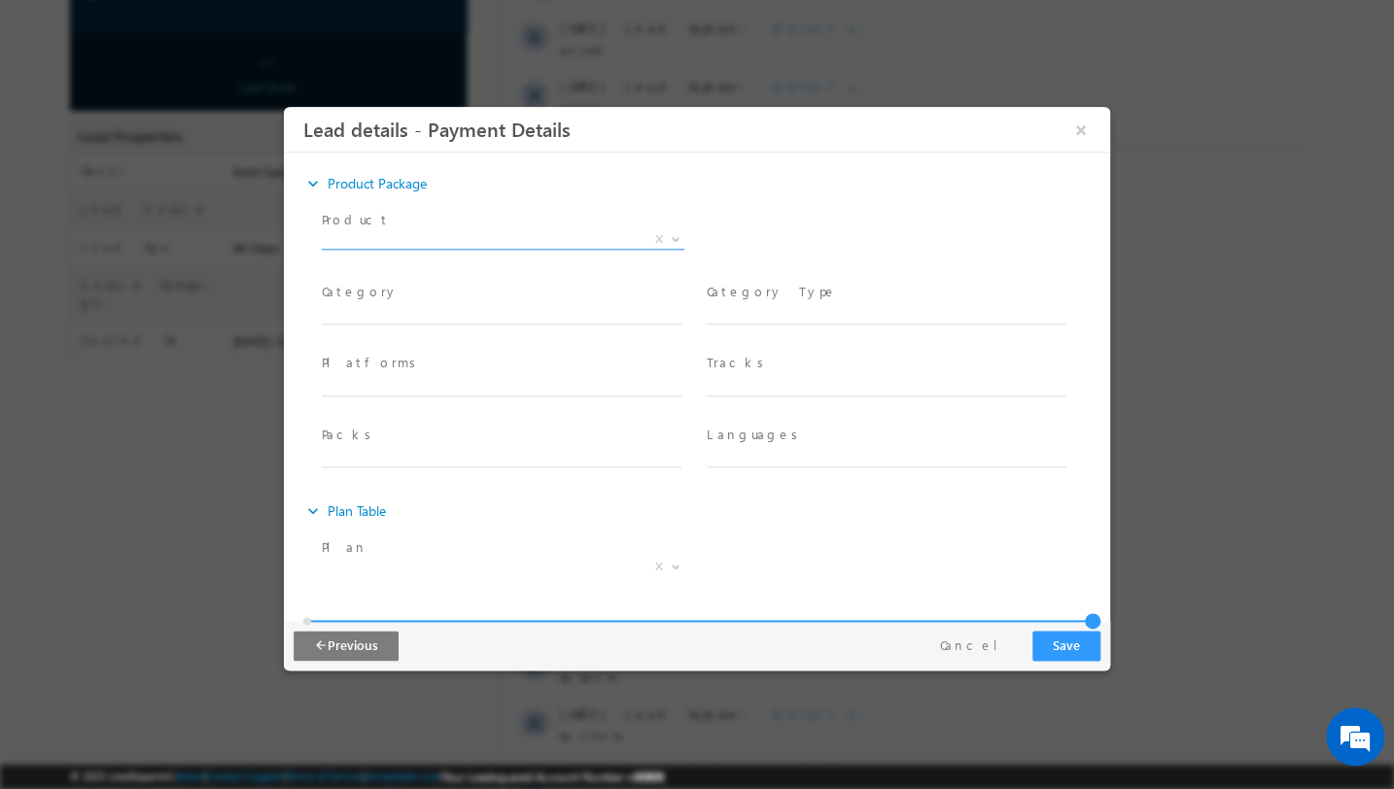
click at [534, 230] on span "X" at bounding box center [503, 239] width 363 height 19
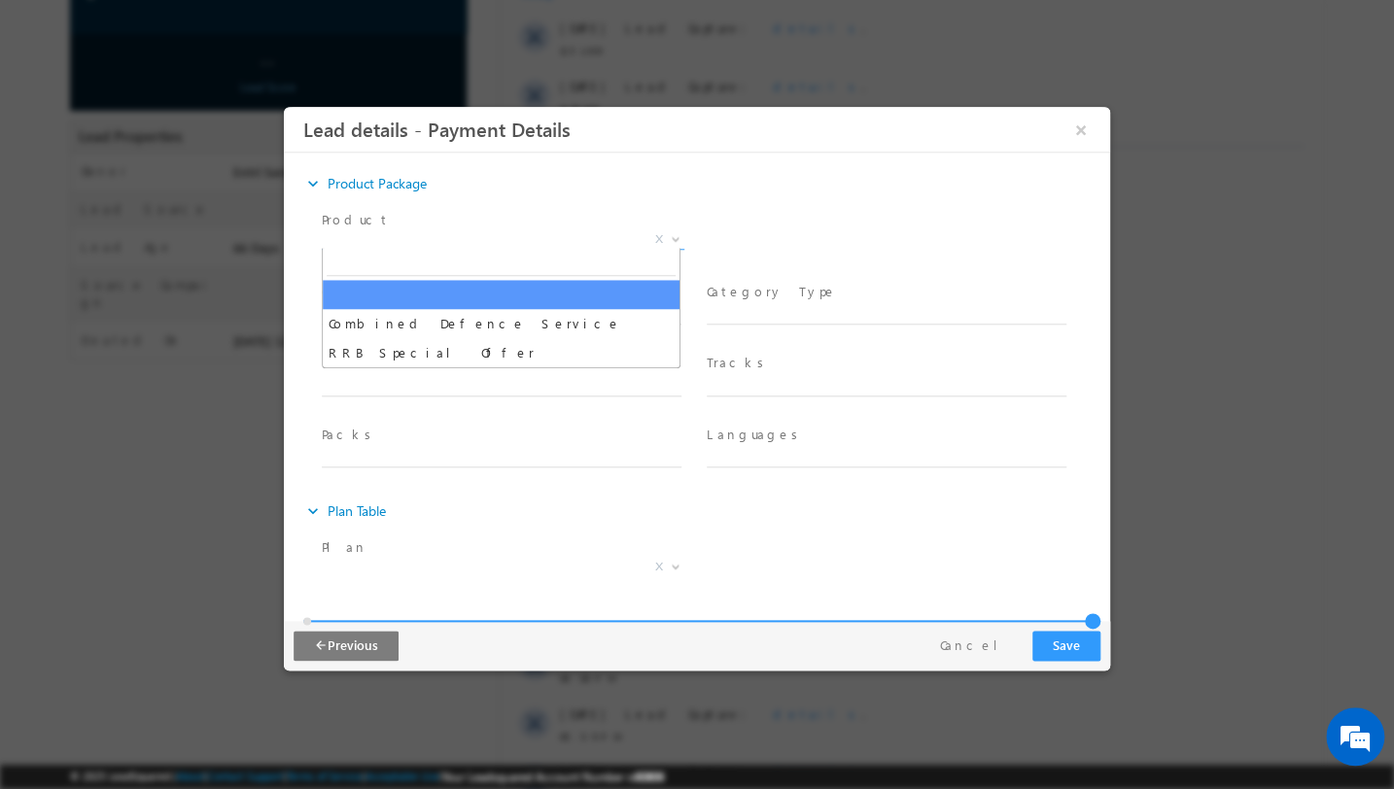
click at [599, 189] on div "expand_more Product Package" at bounding box center [706, 183] width 807 height 35
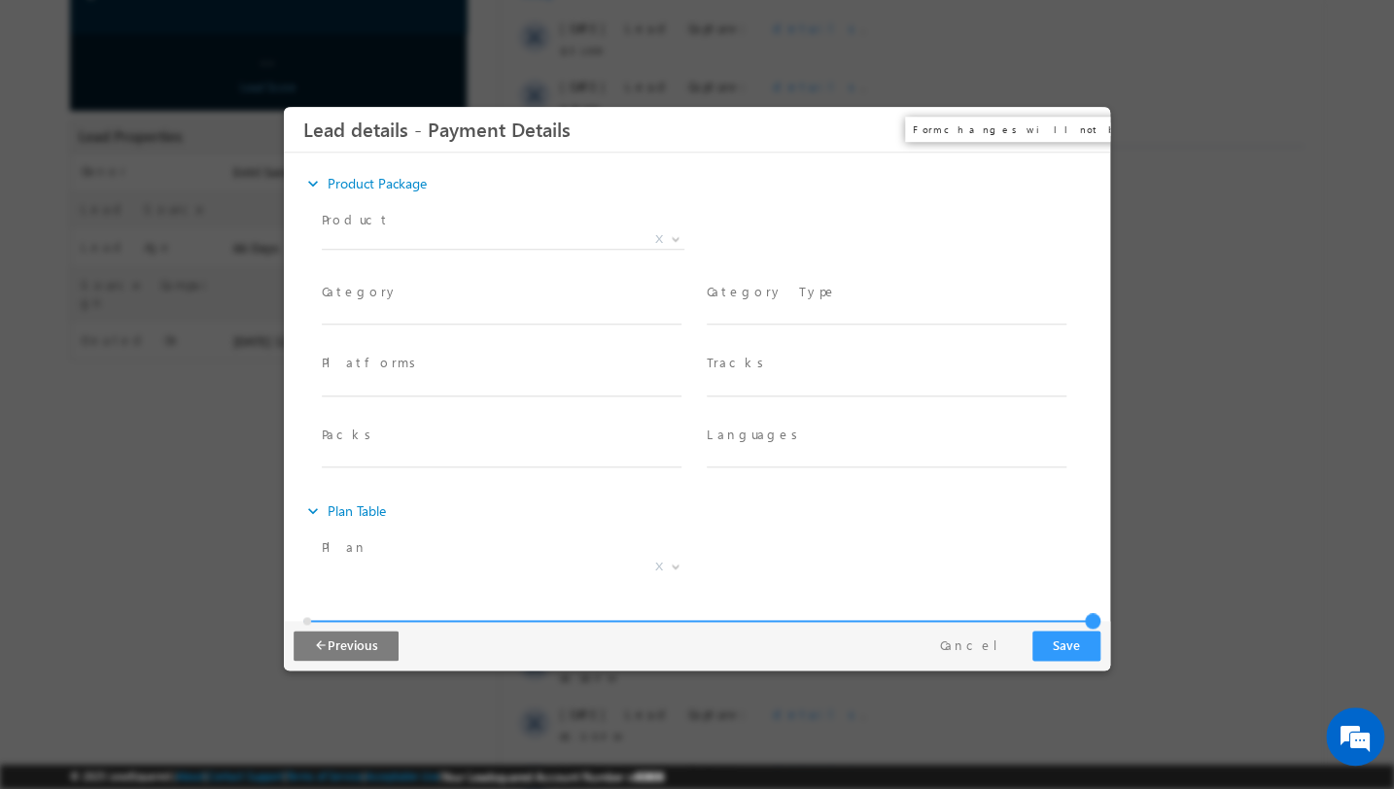
click at [1089, 130] on button "×" at bounding box center [1080, 130] width 33 height 36
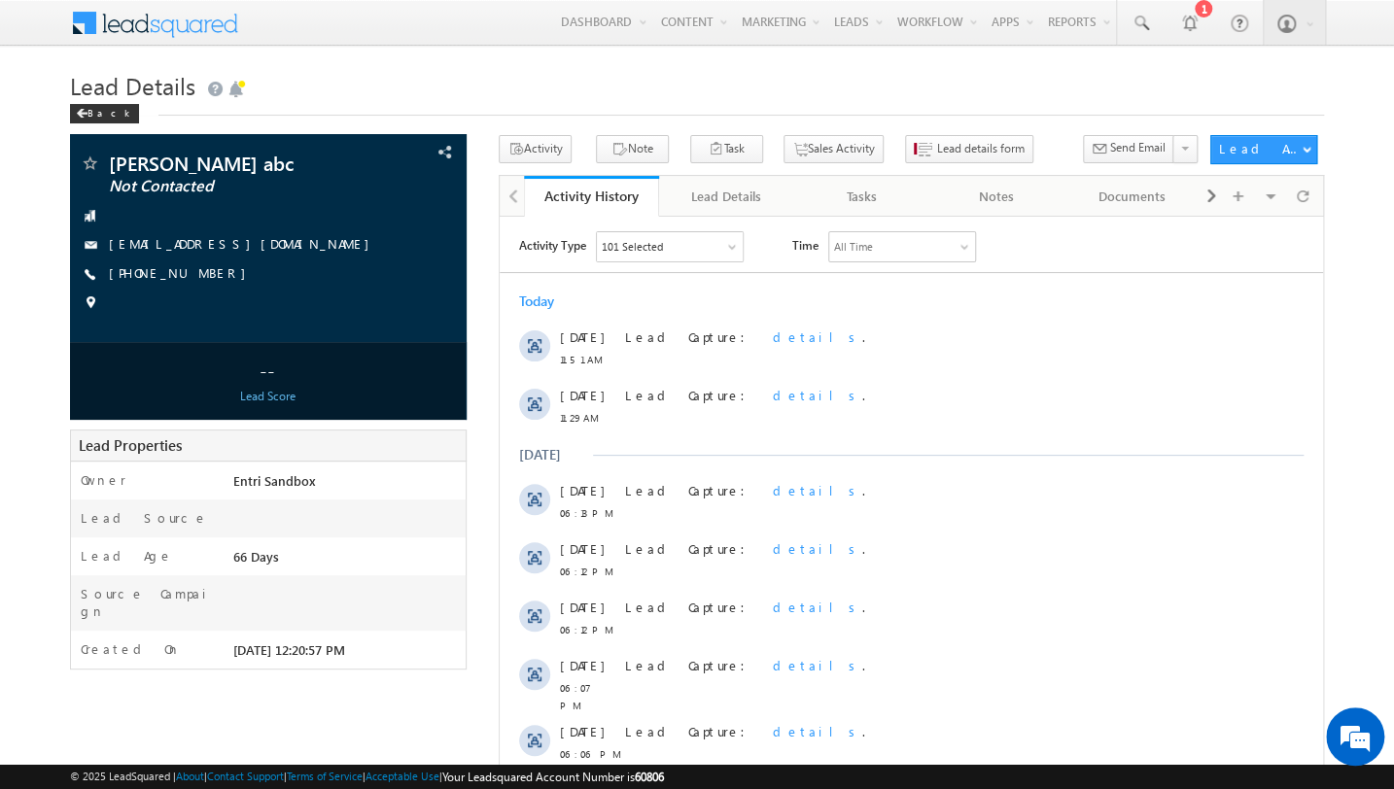
scroll to position [0, 0]
click at [937, 153] on span "Lead details form" at bounding box center [980, 148] width 87 height 17
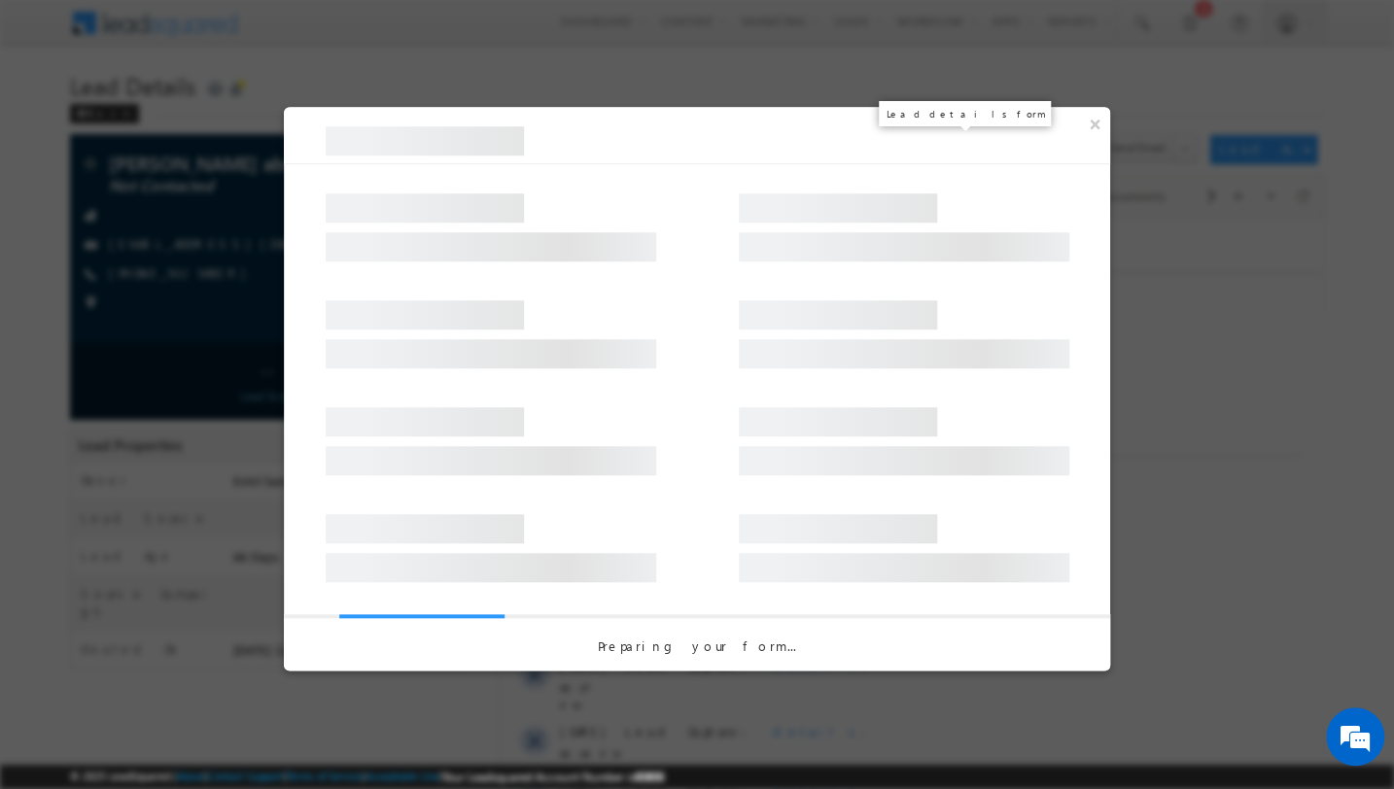
select select "pack_7239"
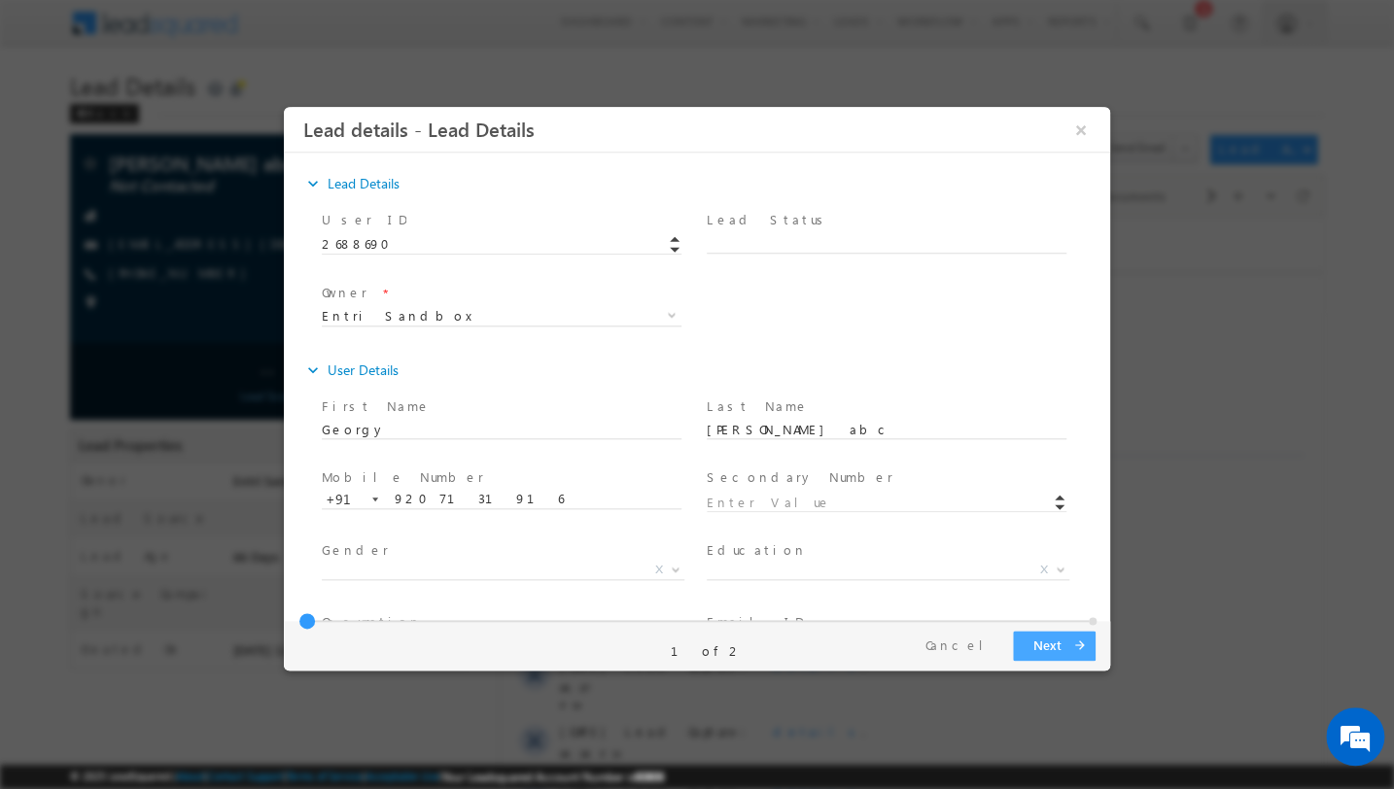
click at [1039, 643] on button "Next arrow_forward" at bounding box center [1054, 646] width 83 height 30
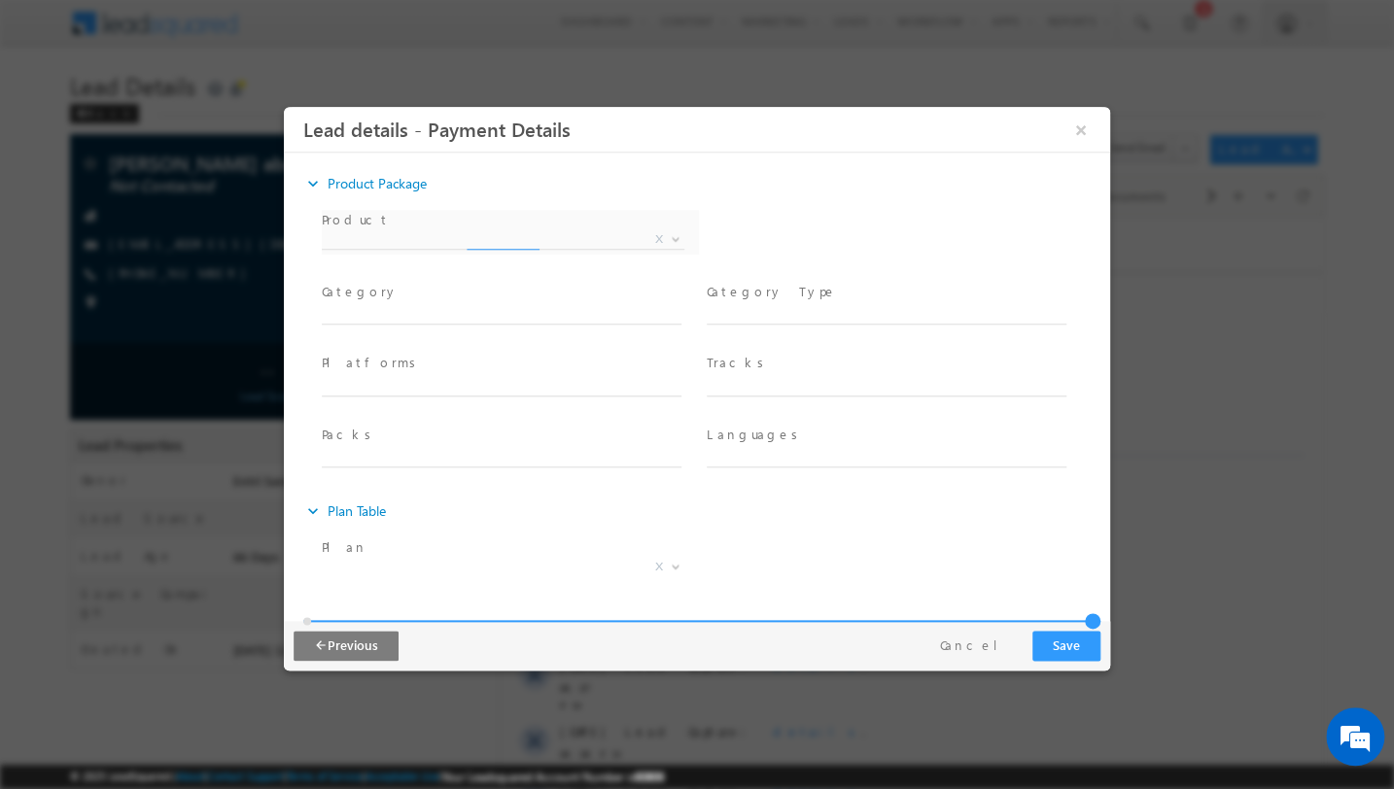
click at [653, 237] on div "Product * Combined Defence Service RRB Special Offer X" at bounding box center [510, 242] width 385 height 72
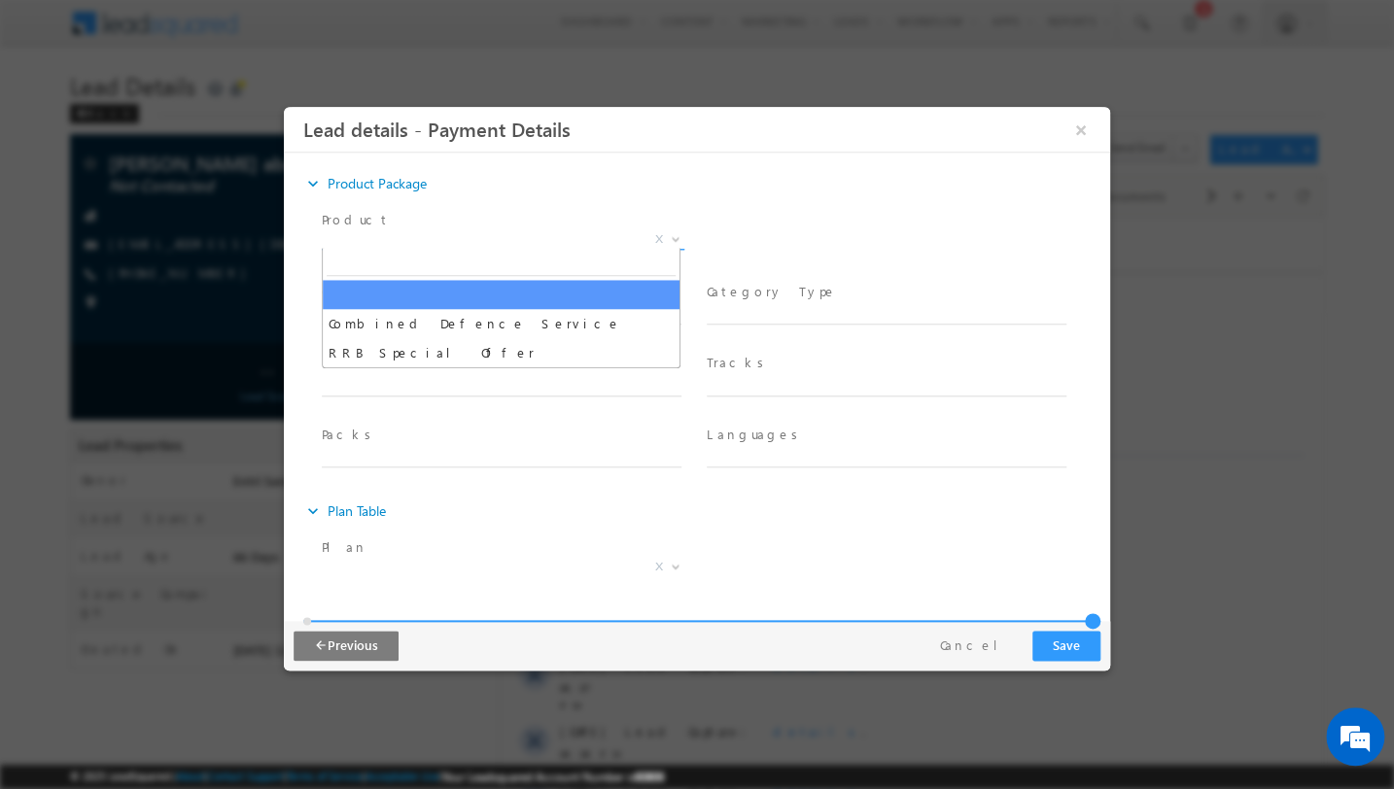
click at [555, 230] on span "X" at bounding box center [503, 239] width 363 height 19
click at [597, 195] on div "expand_more Product Package" at bounding box center [706, 183] width 807 height 35
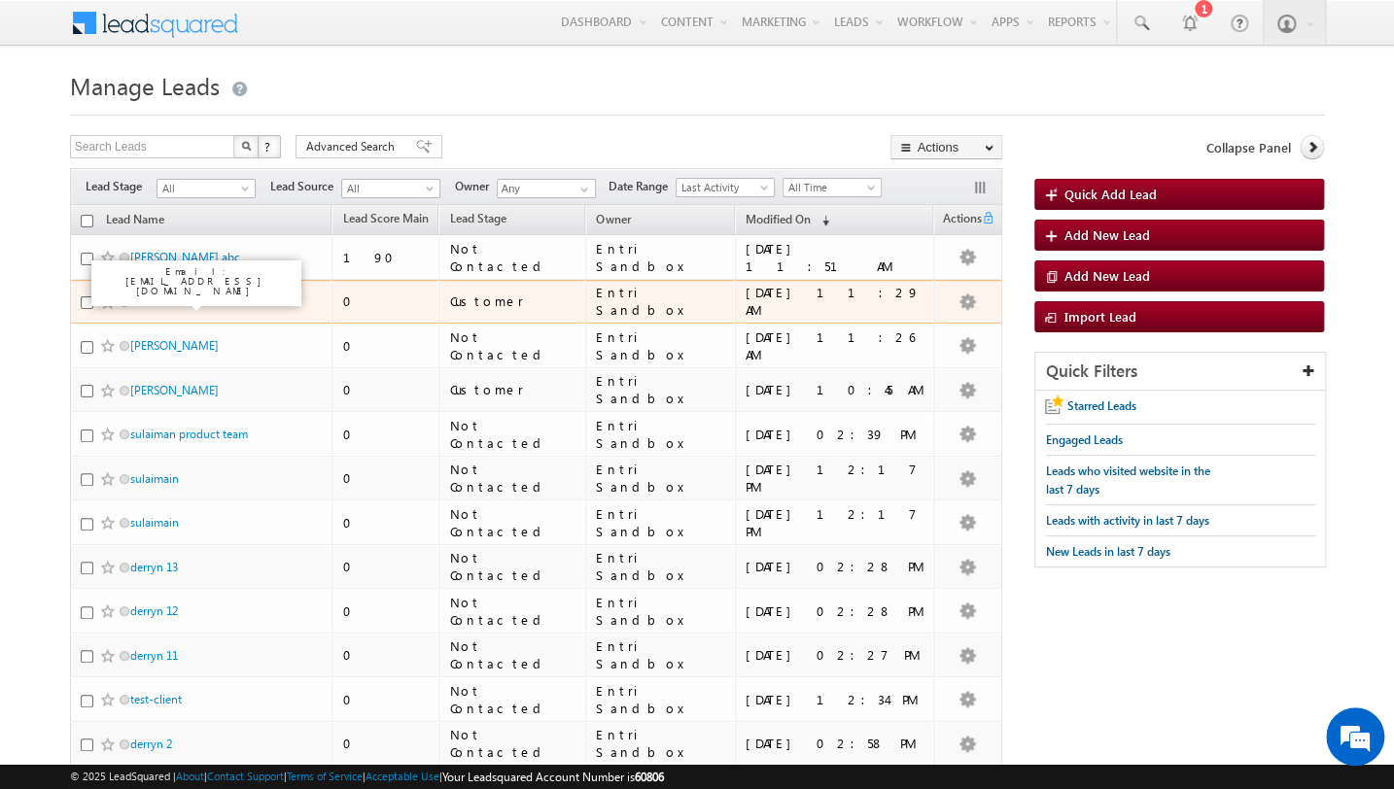
click at [168, 294] on link "Noor Fabid" at bounding box center [158, 301] width 57 height 15
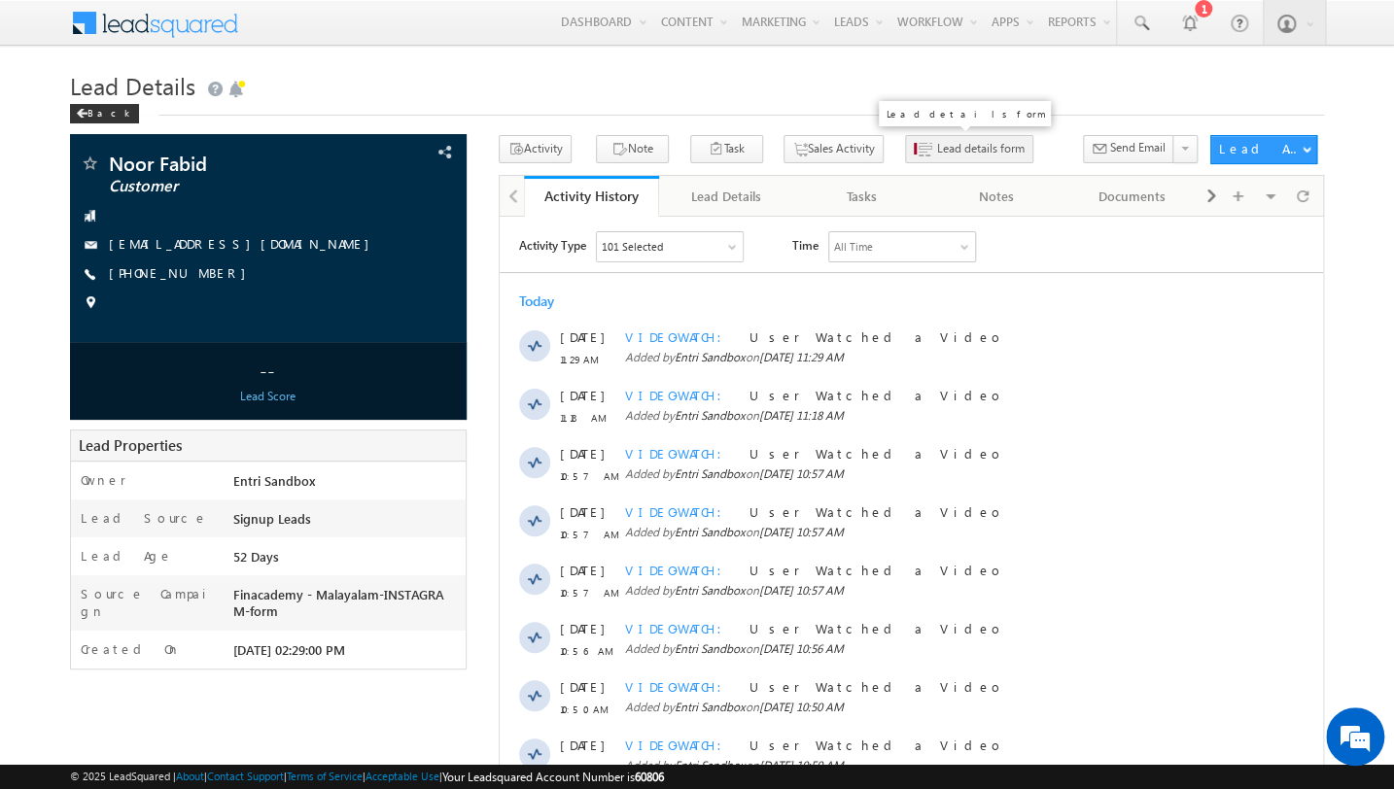
click at [945, 159] on button "Lead details form" at bounding box center [969, 149] width 128 height 28
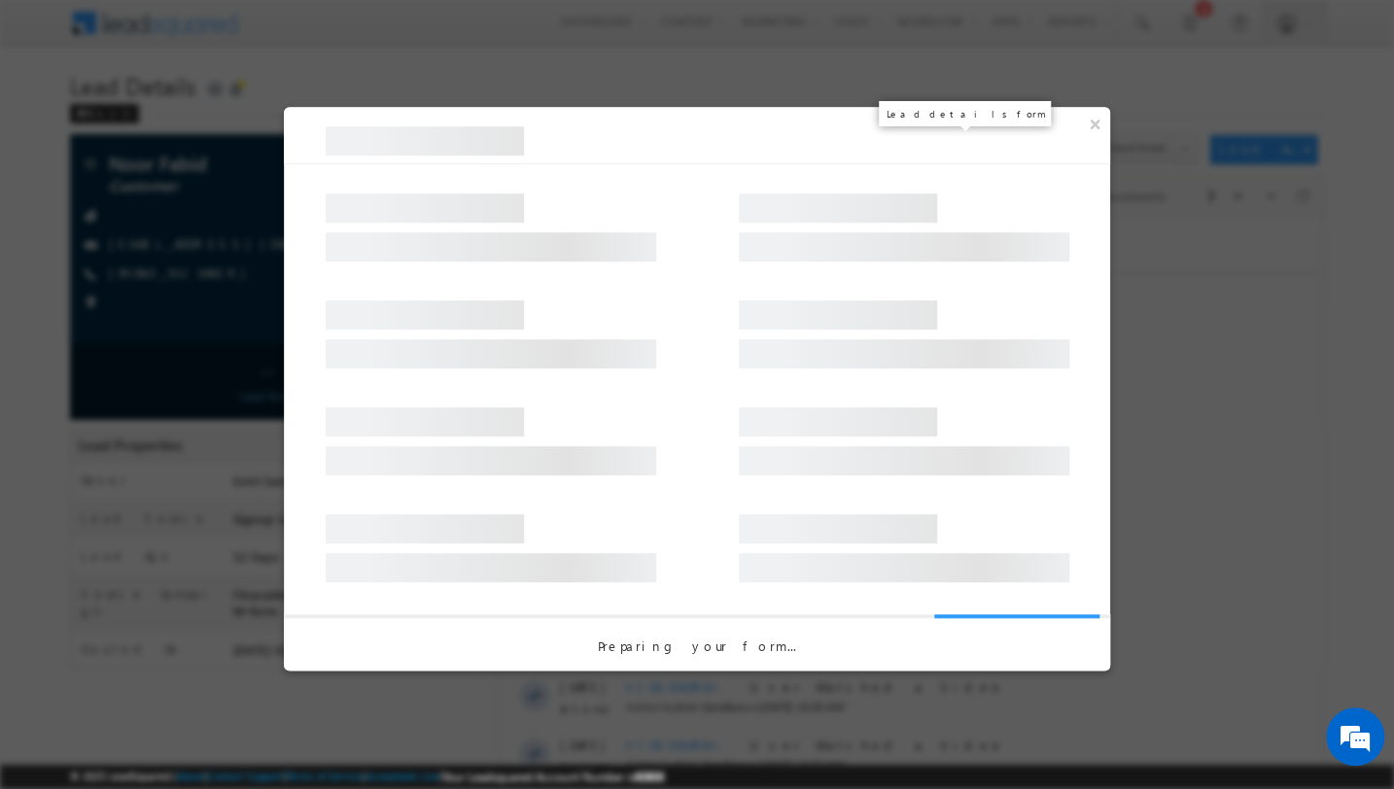
select select "track_167"
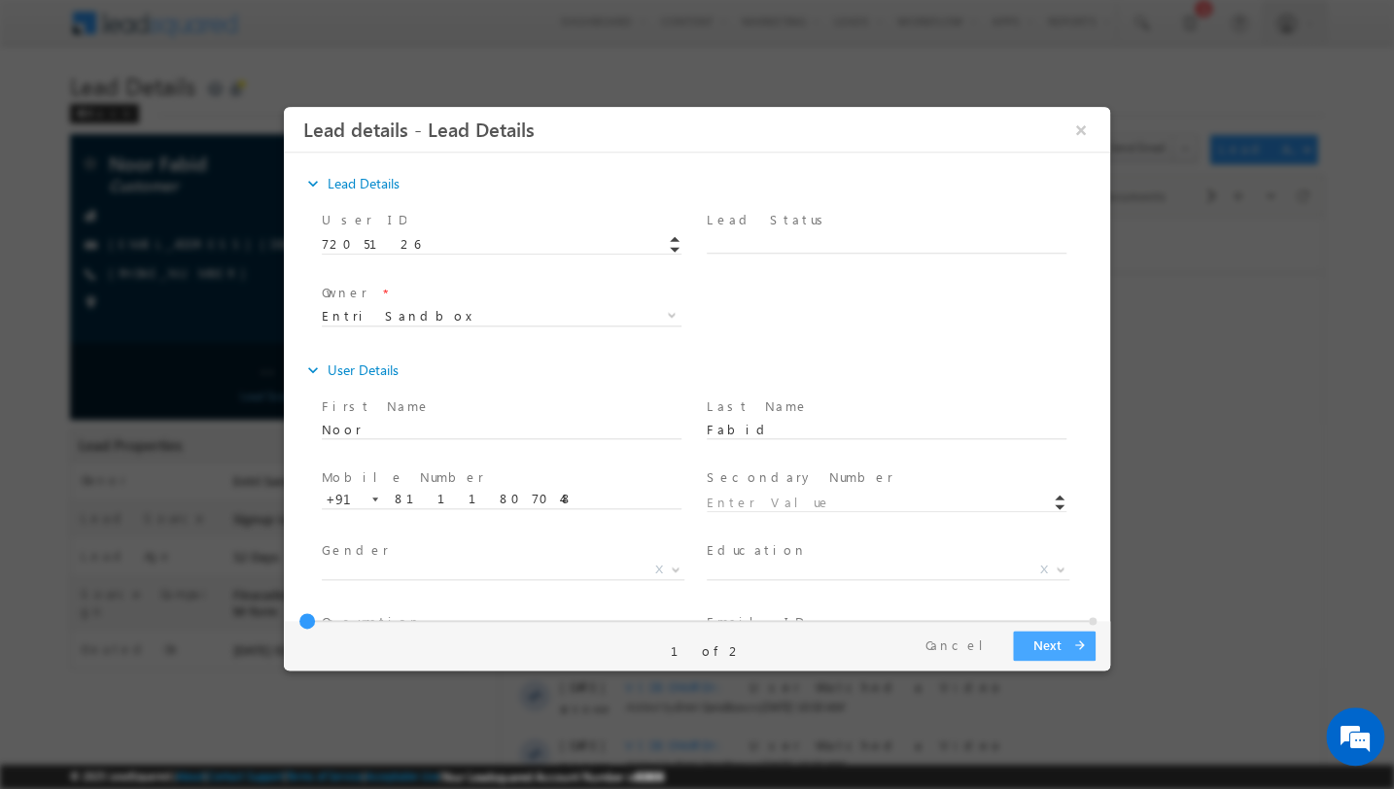
click at [1043, 649] on button "Next arrow_forward" at bounding box center [1054, 646] width 83 height 30
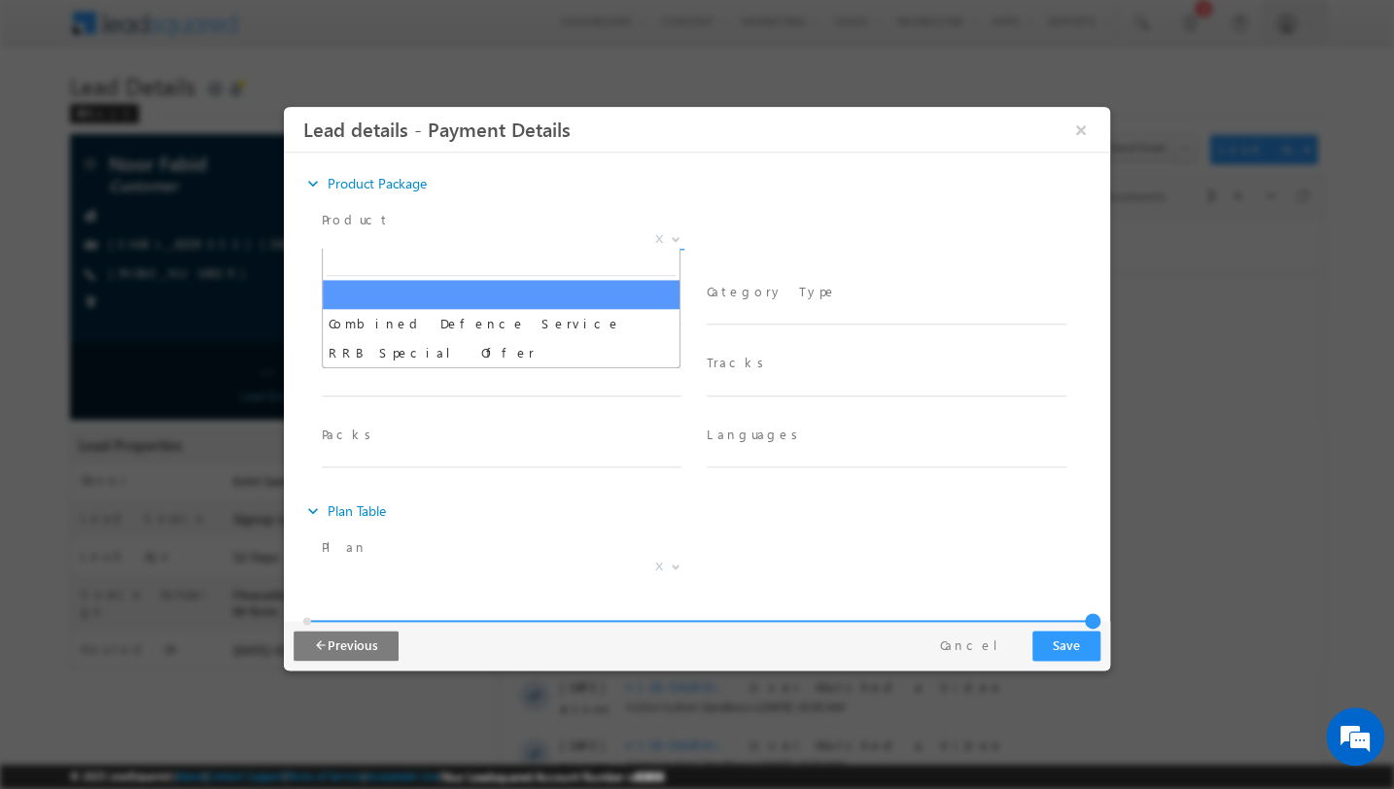
click at [570, 231] on span "X" at bounding box center [503, 239] width 363 height 19
click at [986, 651] on button "Cancel" at bounding box center [976, 646] width 102 height 28
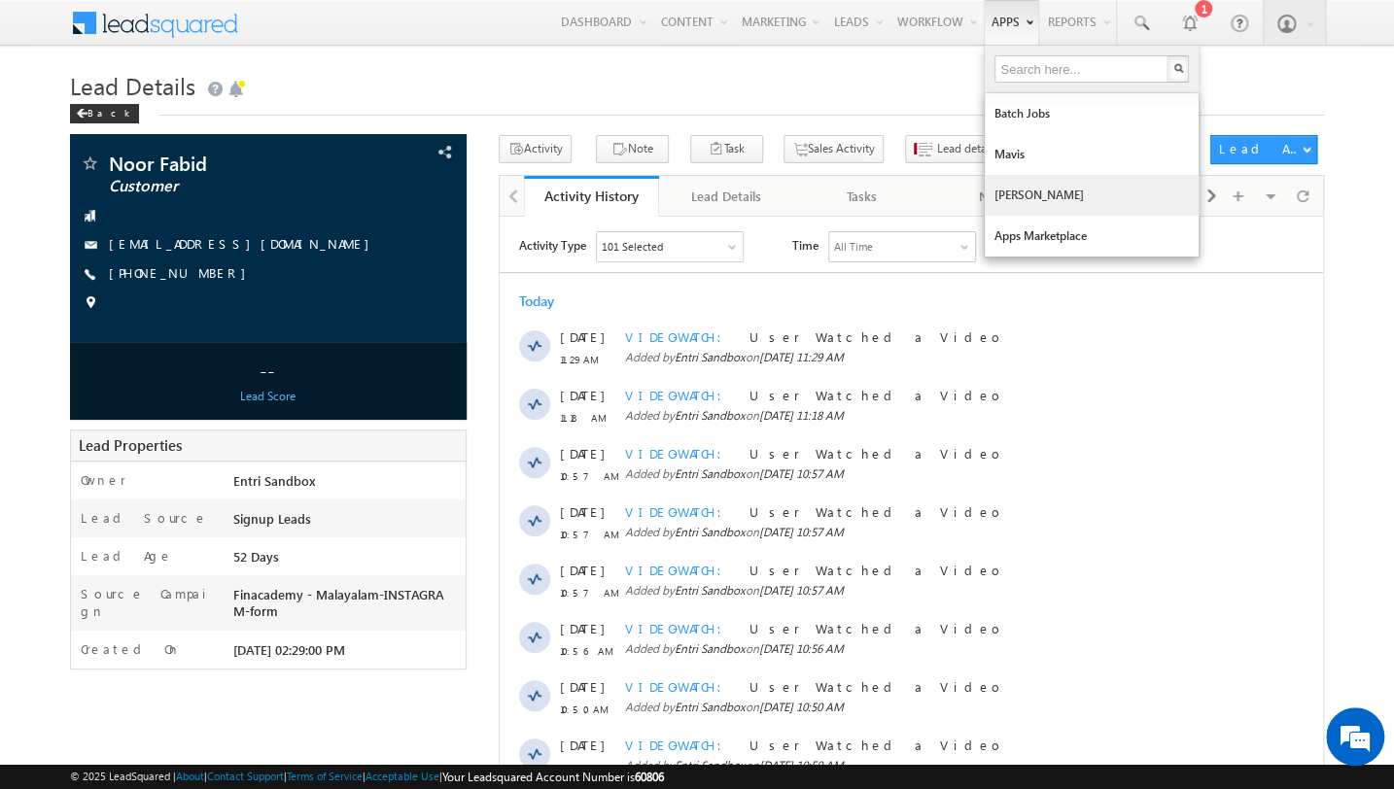
click at [1054, 203] on link "[PERSON_NAME]" at bounding box center [1092, 195] width 214 height 41
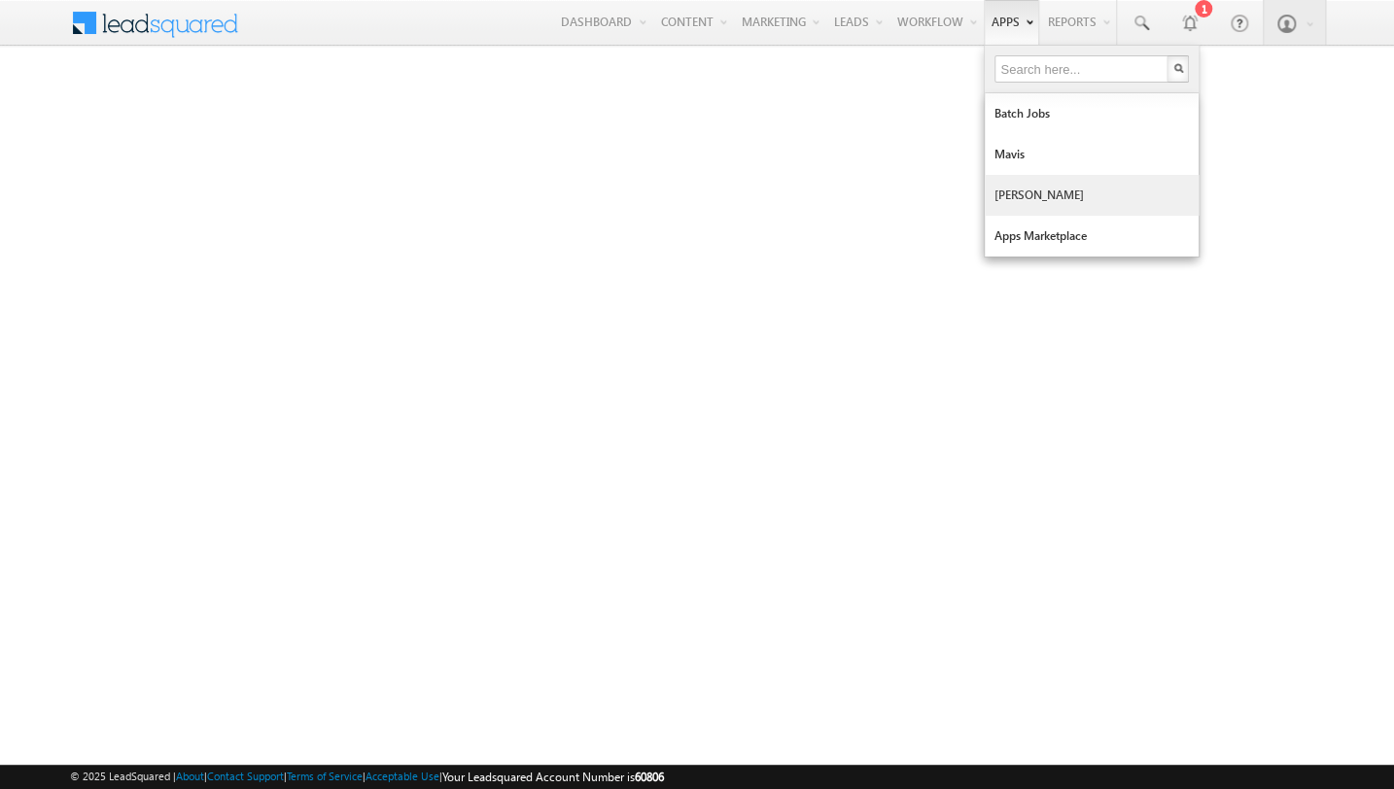
click at [999, 178] on link "[PERSON_NAME]" at bounding box center [1092, 195] width 214 height 41
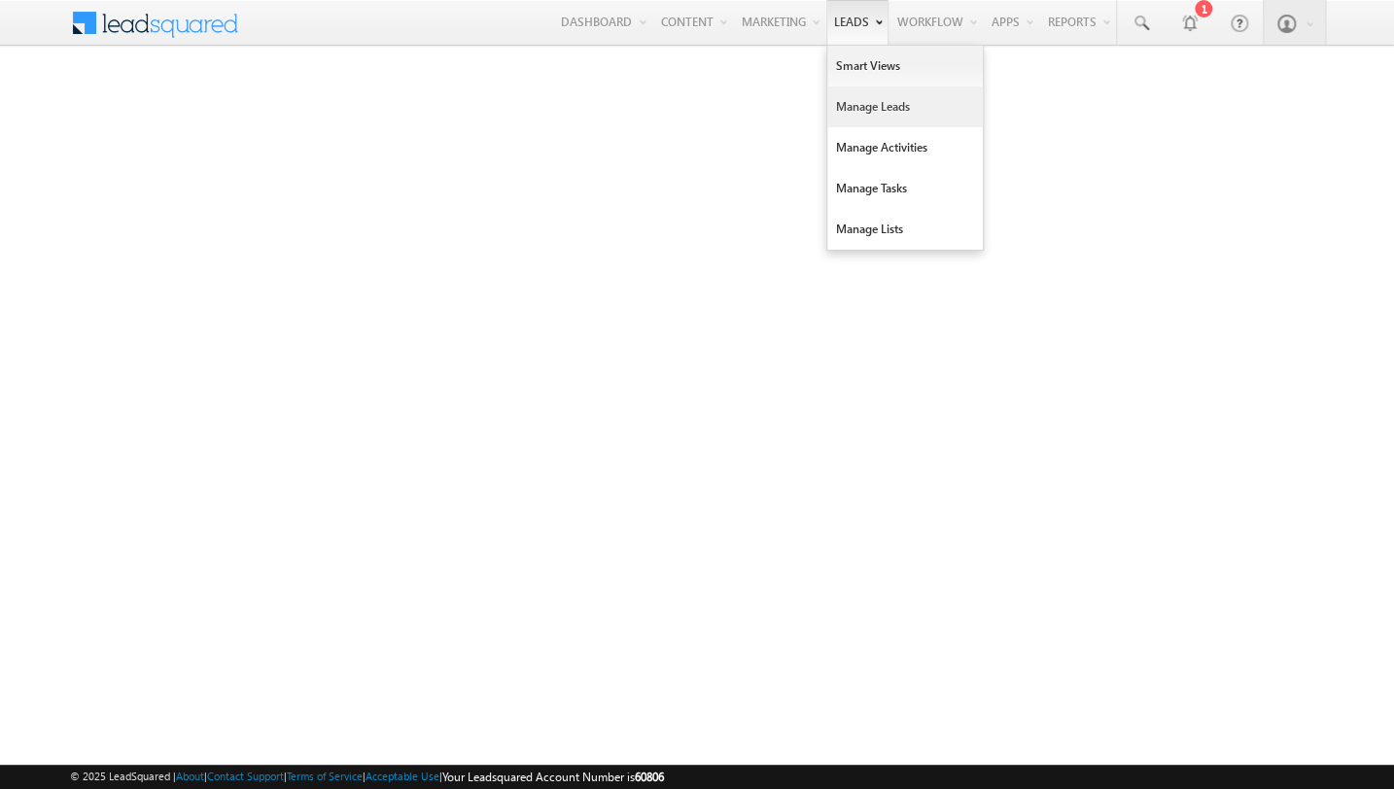
click at [855, 113] on link "Manage Leads" at bounding box center [905, 106] width 156 height 41
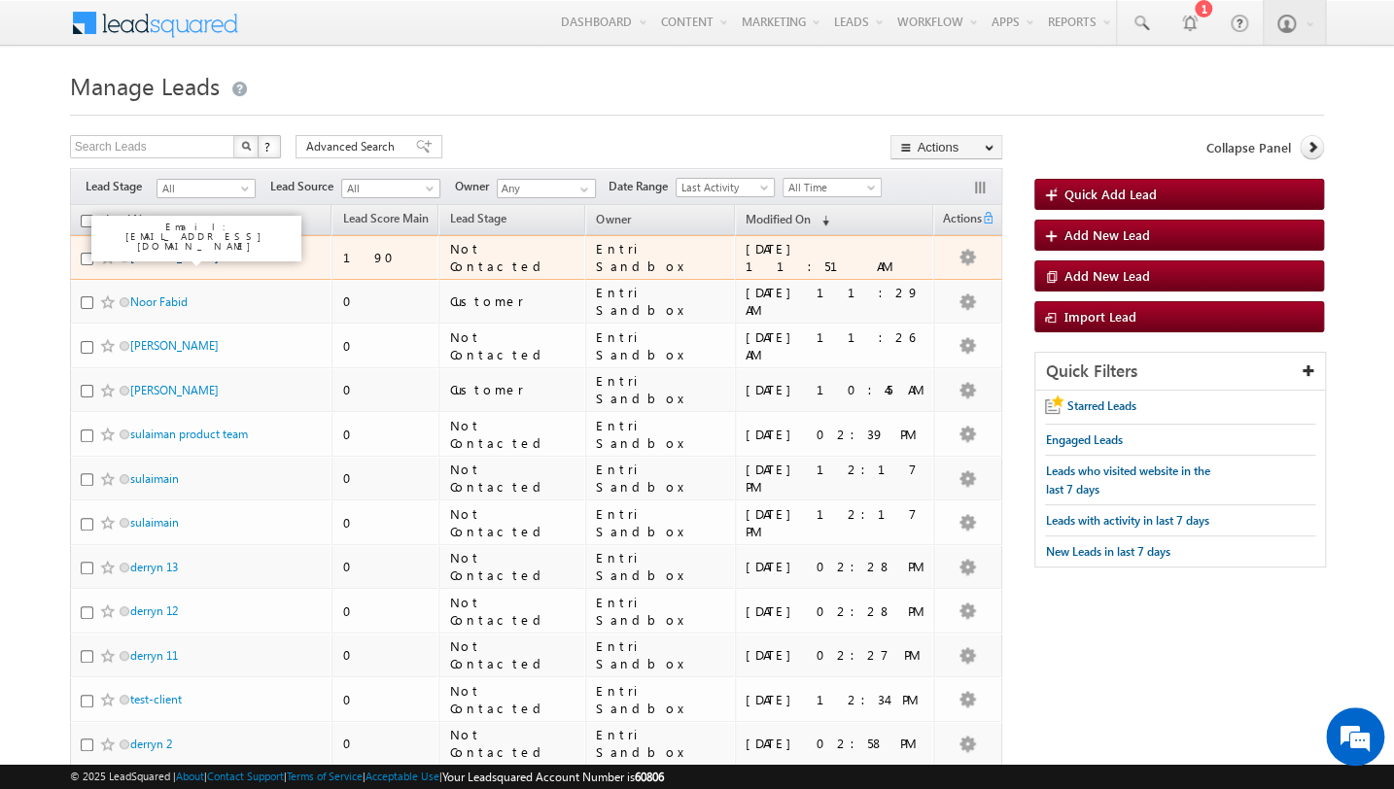
click at [158, 262] on link "[PERSON_NAME] abc" at bounding box center [185, 257] width 110 height 15
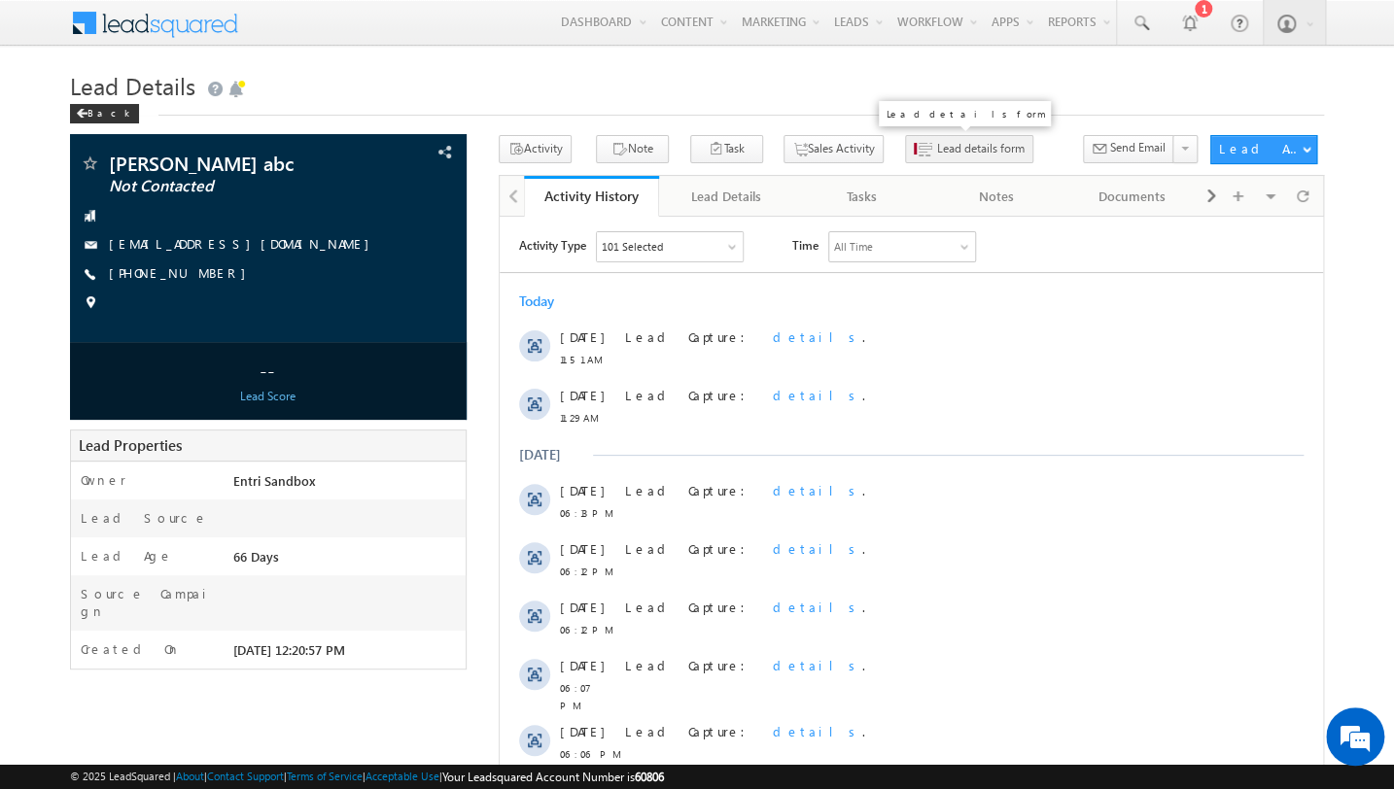
click at [905, 158] on button "Lead details form" at bounding box center [969, 149] width 128 height 28
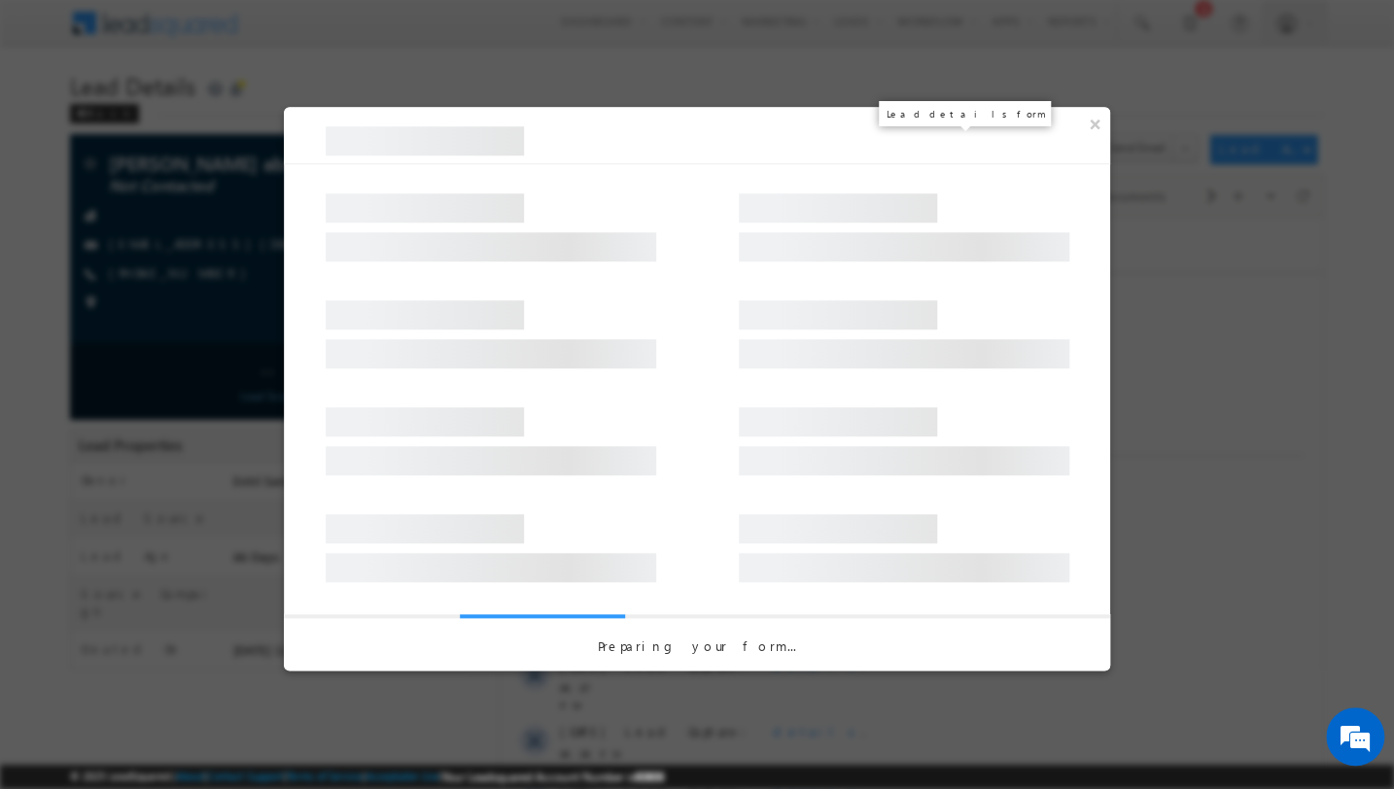
select select "pack_7239"
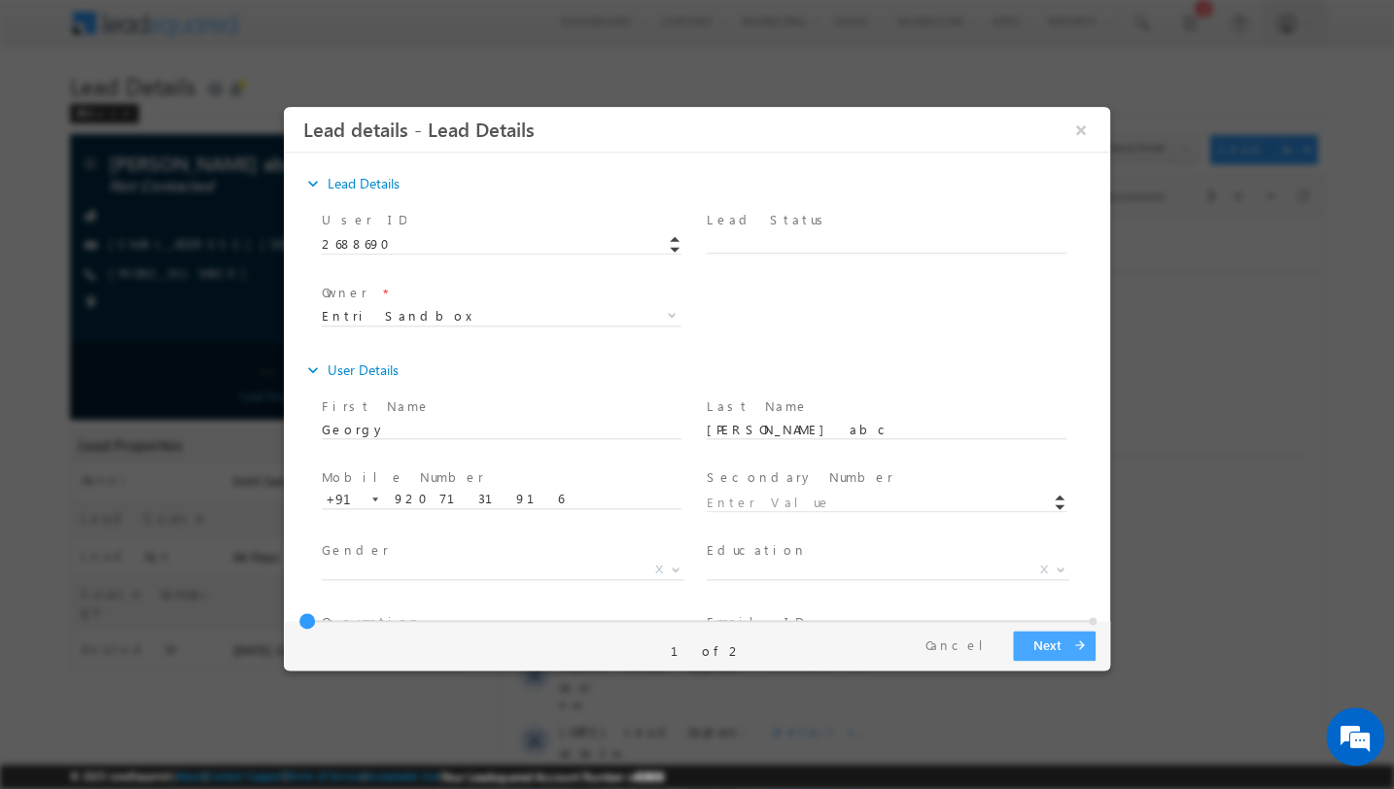
click at [1077, 631] on button "Next arrow_forward" at bounding box center [1054, 646] width 83 height 30
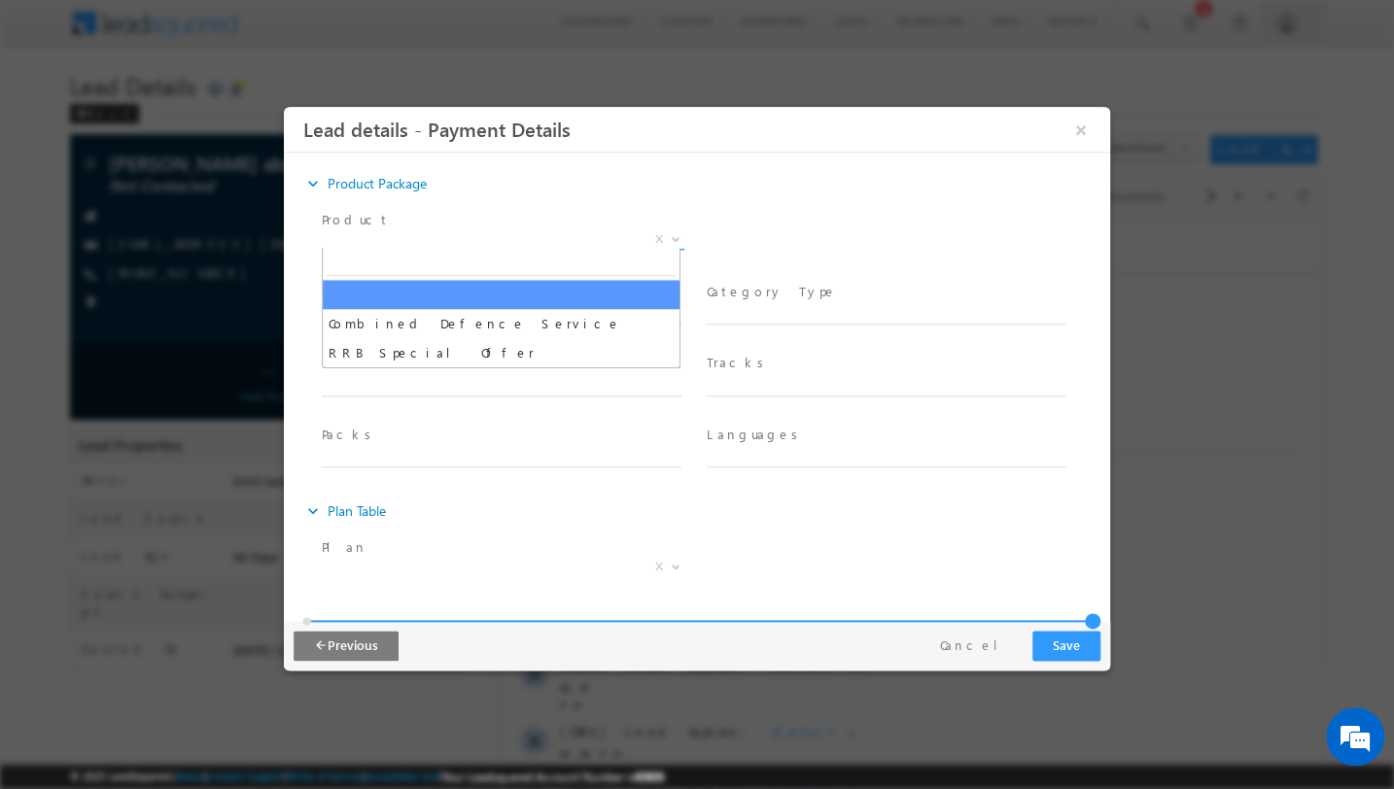
click at [535, 235] on span "X" at bounding box center [503, 239] width 363 height 19
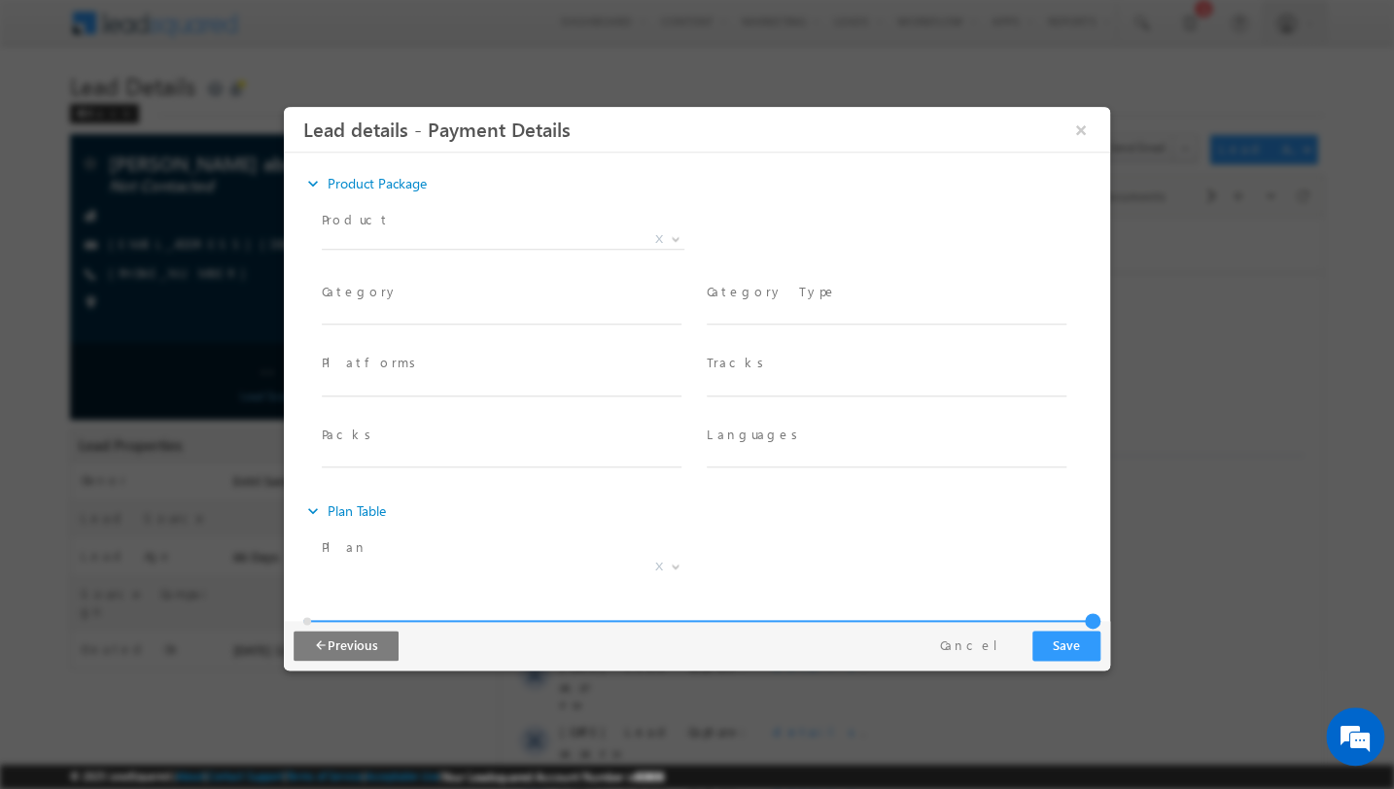
click at [876, 201] on div "expand_more Product Package Product *" at bounding box center [706, 329] width 807 height 326
click at [1071, 127] on button "×" at bounding box center [1080, 130] width 33 height 36
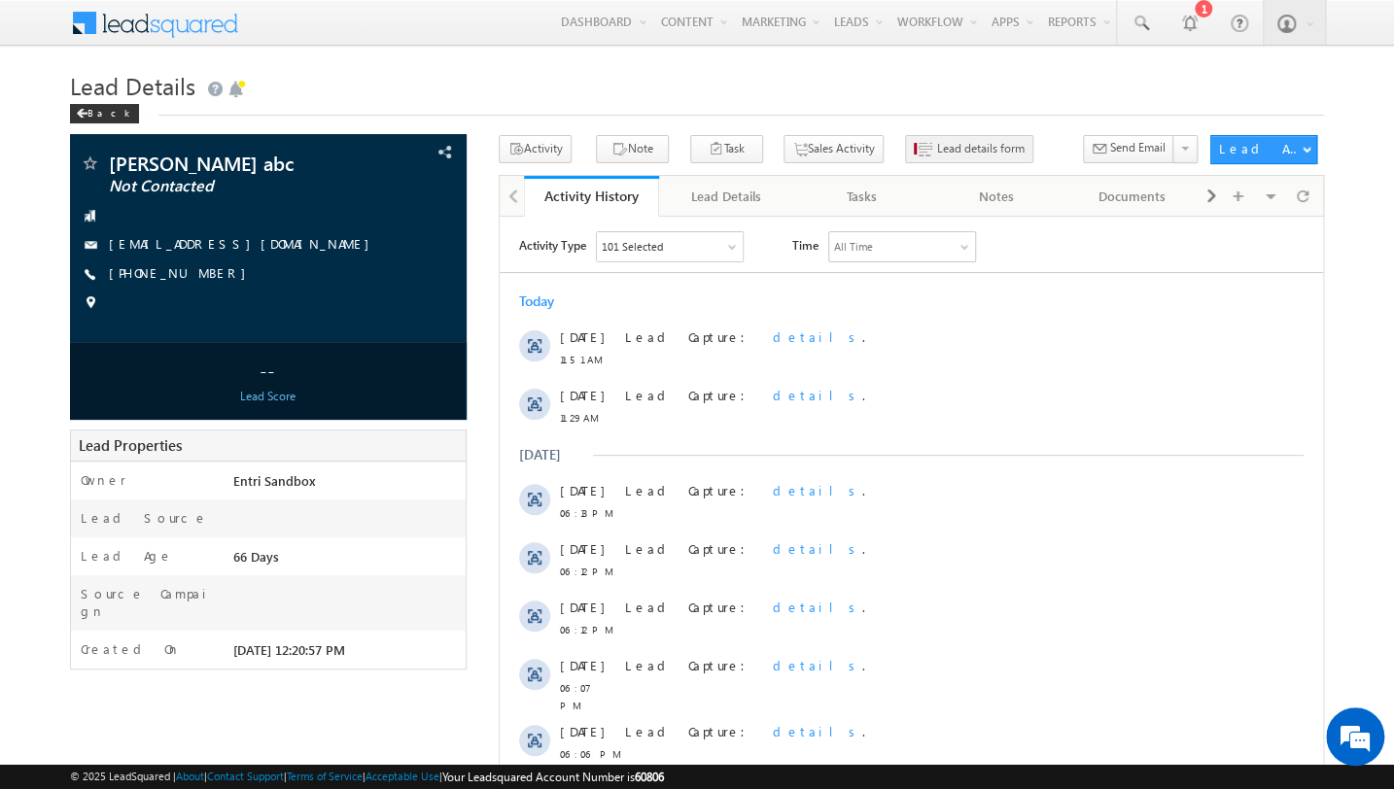
click at [968, 156] on span "Lead details form" at bounding box center [980, 148] width 87 height 17
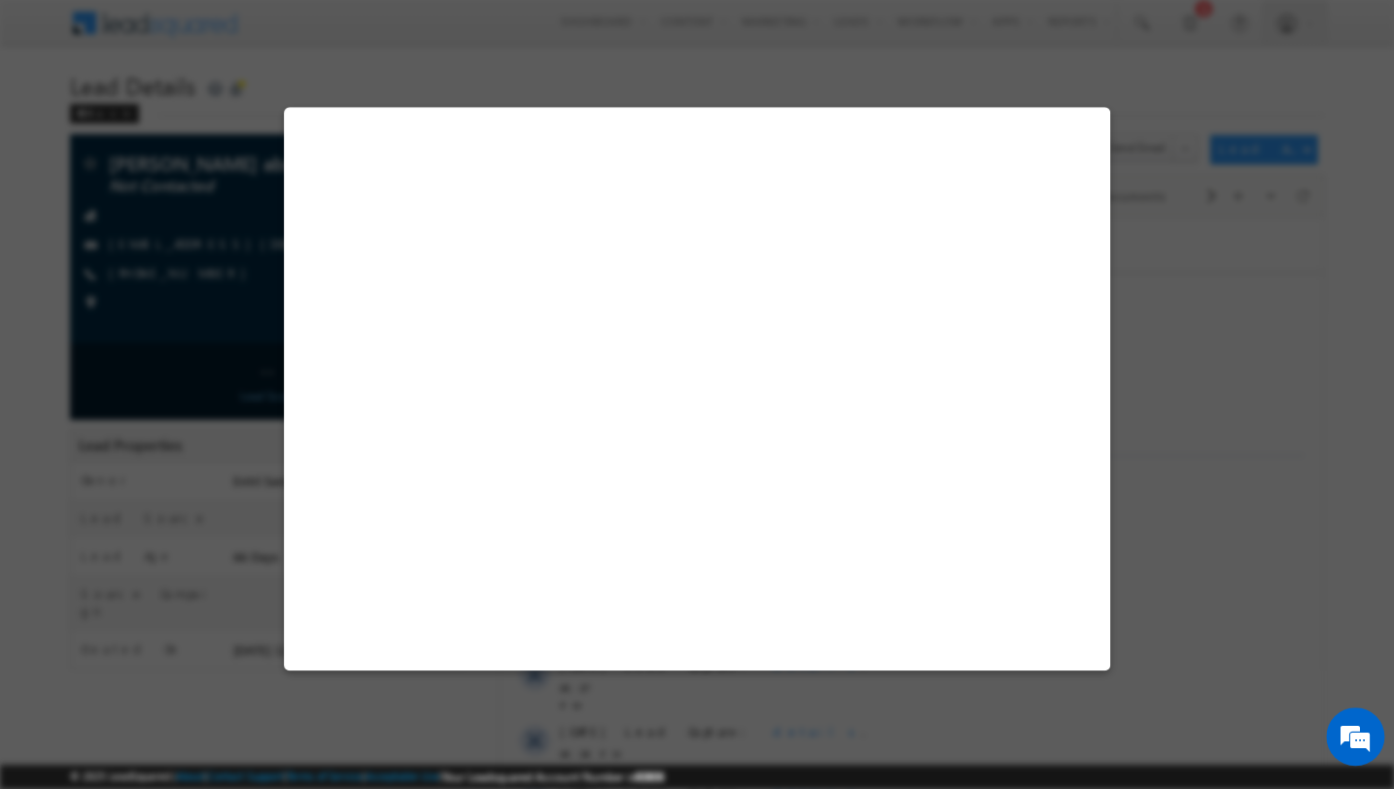
select select "pack_7239"
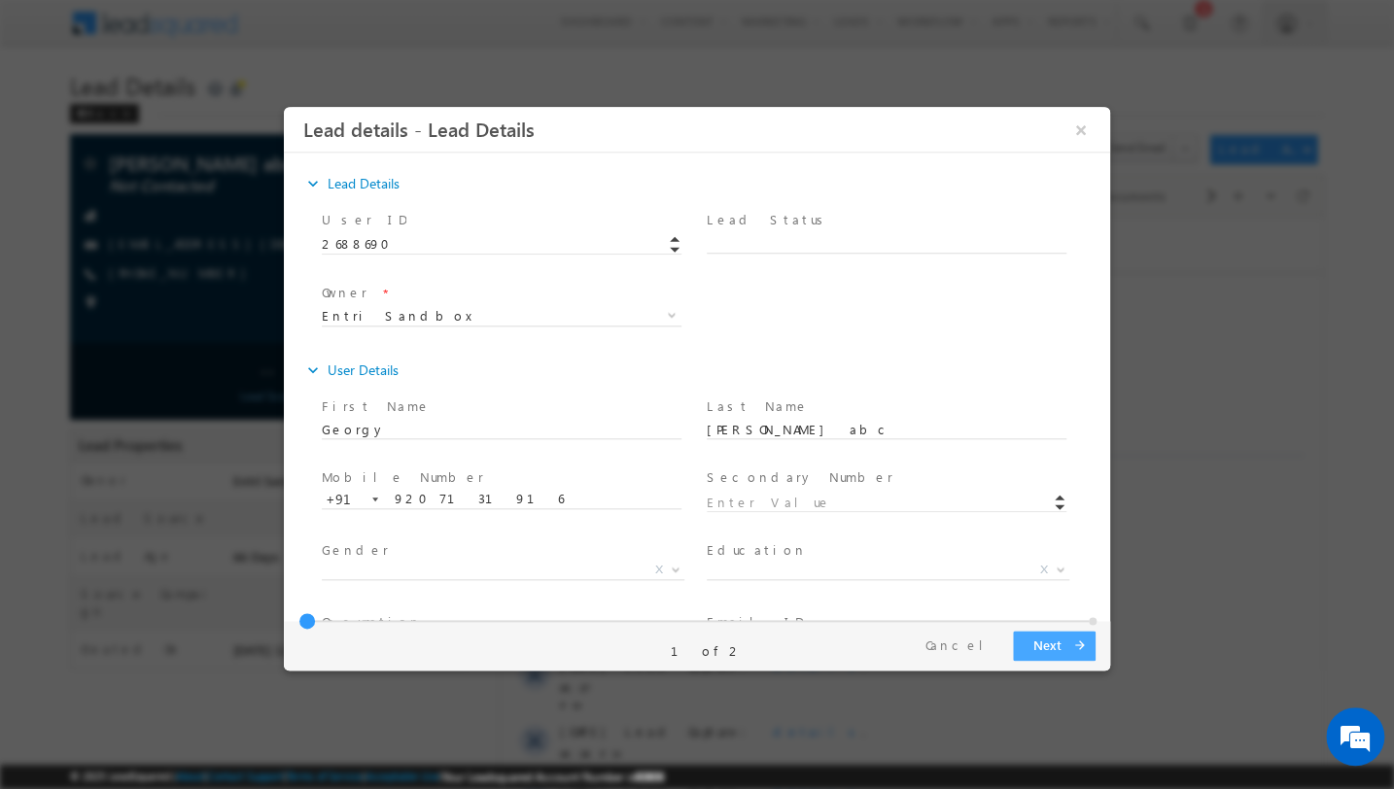
click at [1043, 646] on button "Next arrow_forward" at bounding box center [1054, 646] width 83 height 30
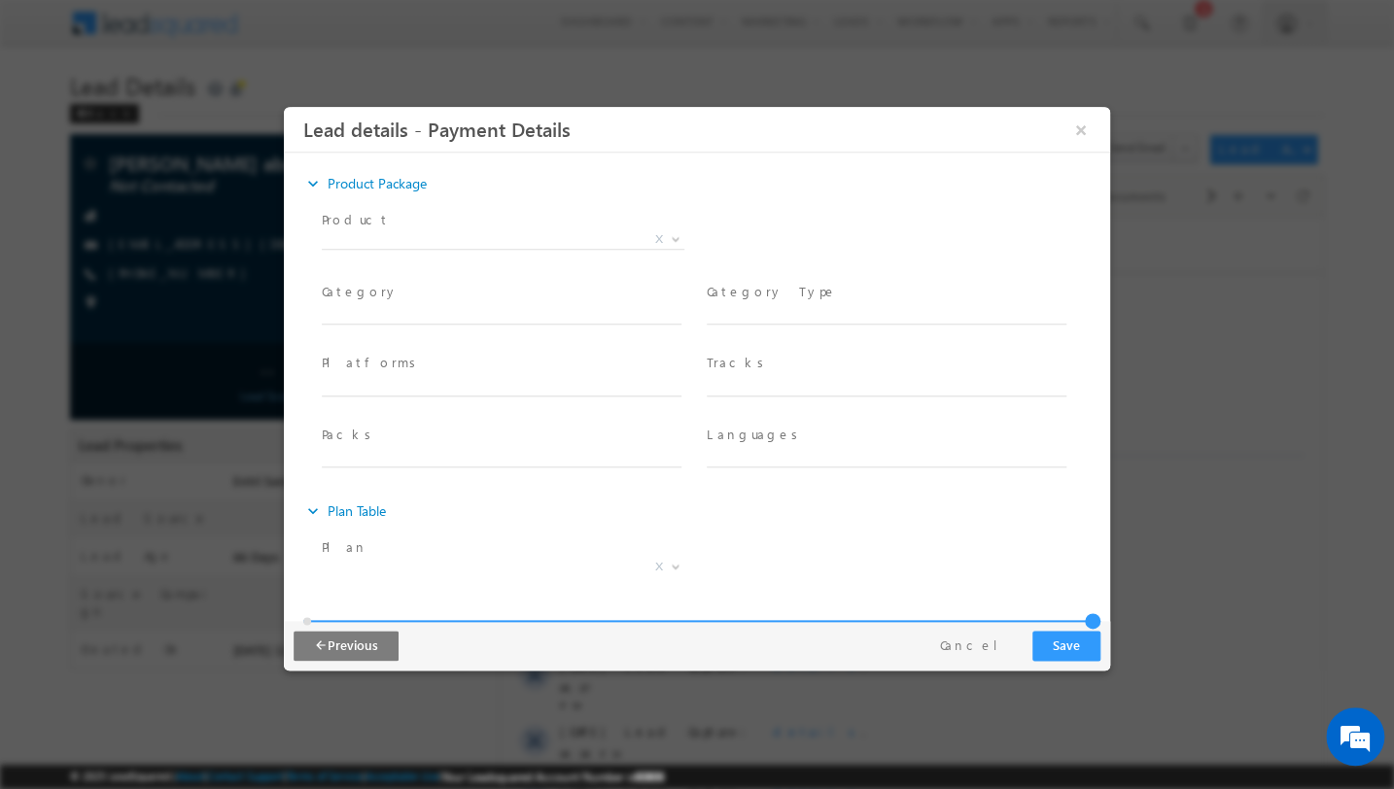
click at [476, 243] on span "X" at bounding box center [503, 239] width 363 height 19
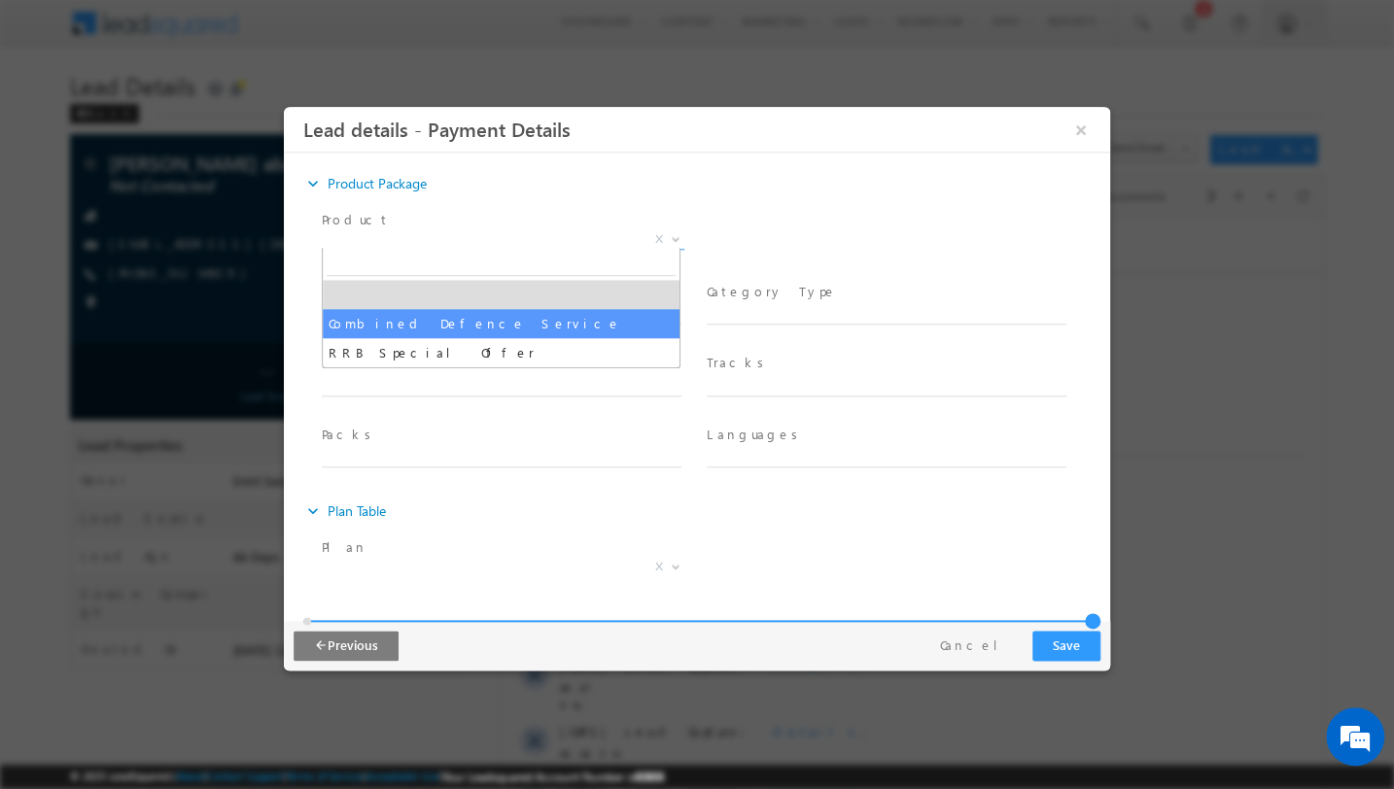
select select "Combined Defence Service"
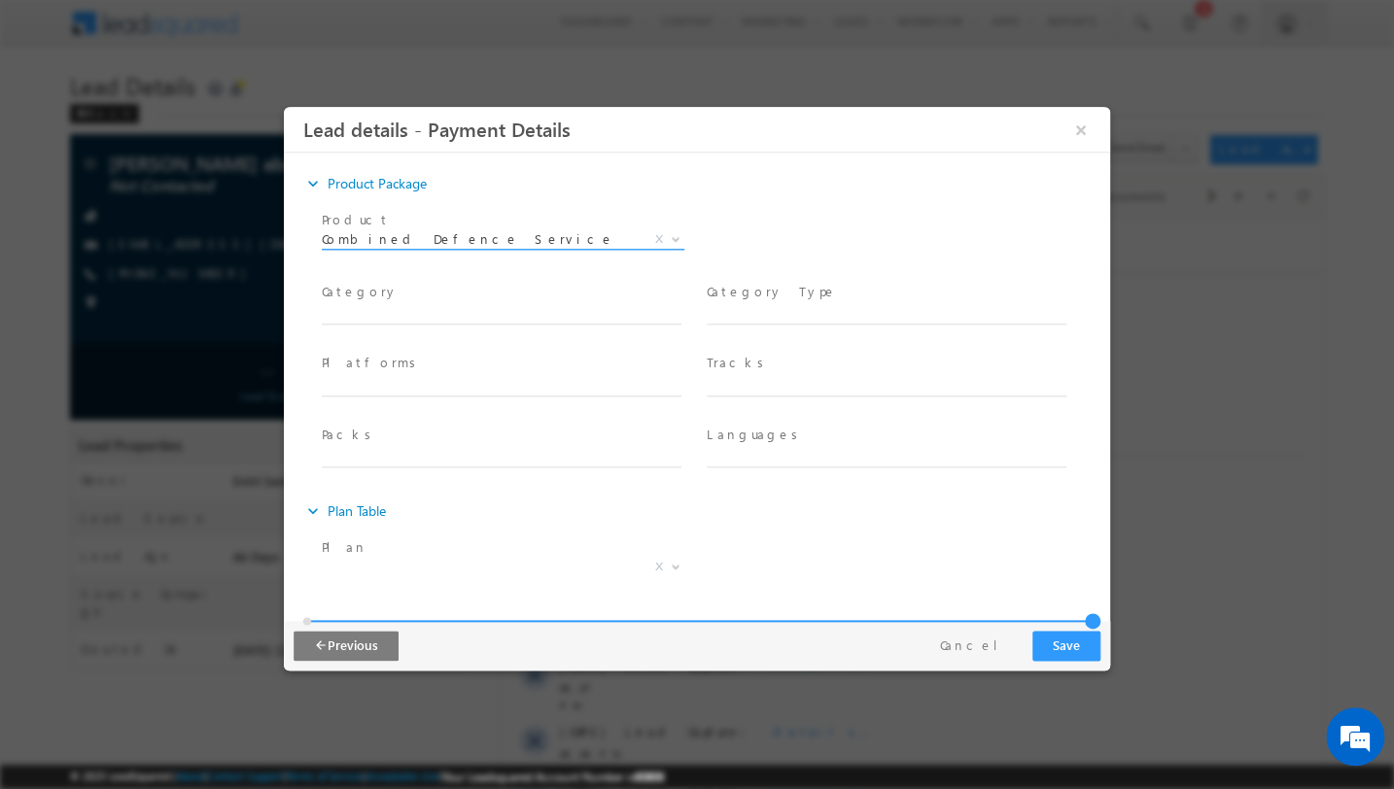
click at [596, 235] on span "Combined Defence Service" at bounding box center [480, 238] width 316 height 17
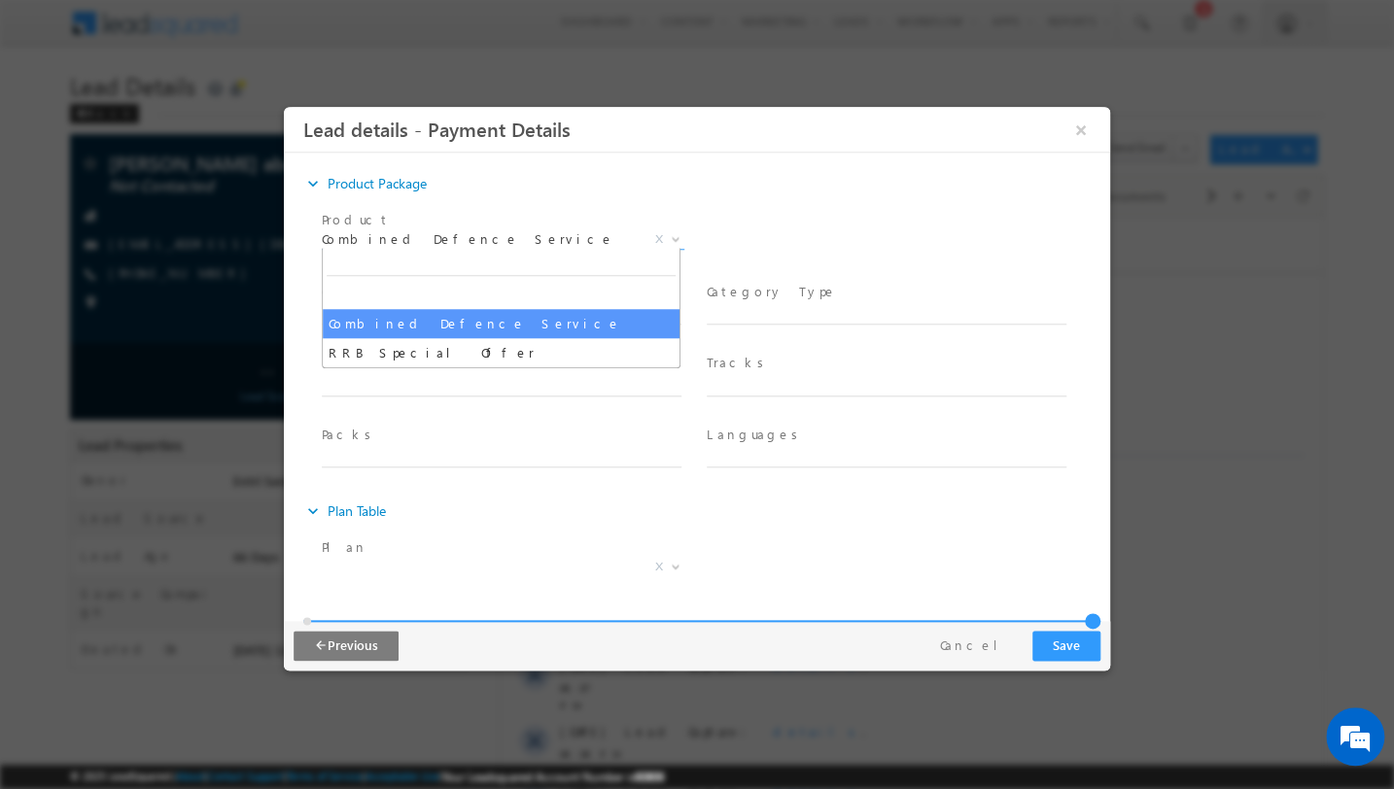
click at [743, 106] on div at bounding box center [697, 394] width 1394 height 789
click at [1083, 131] on button "×" at bounding box center [1080, 130] width 33 height 36
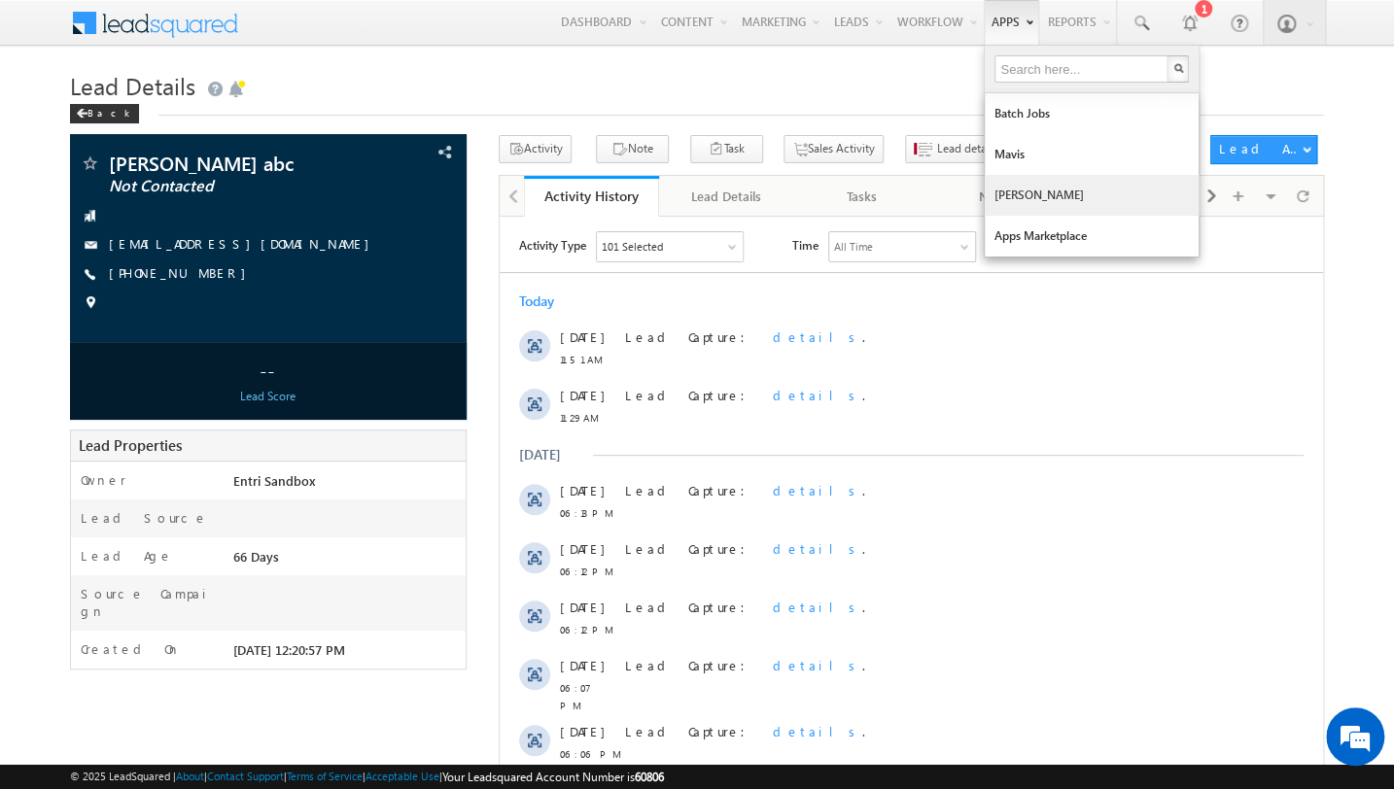
click at [1020, 186] on link "[PERSON_NAME]" at bounding box center [1092, 195] width 214 height 41
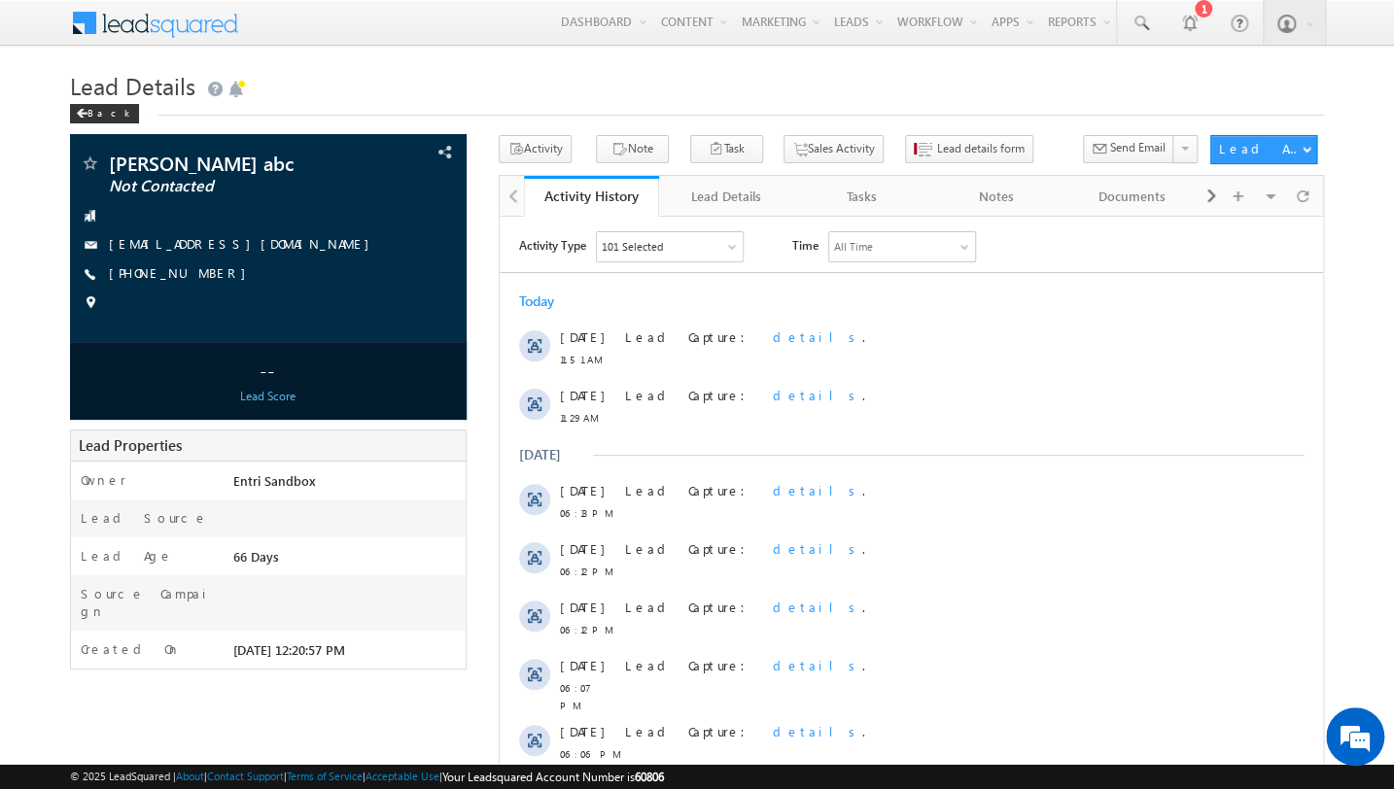
click at [906, 123] on div "Lead Details Back" at bounding box center [697, 100] width 1255 height 70
click at [906, 134] on div "Lead Details Back" at bounding box center [697, 100] width 1255 height 70
click at [906, 138] on button "Lead details form" at bounding box center [969, 149] width 128 height 28
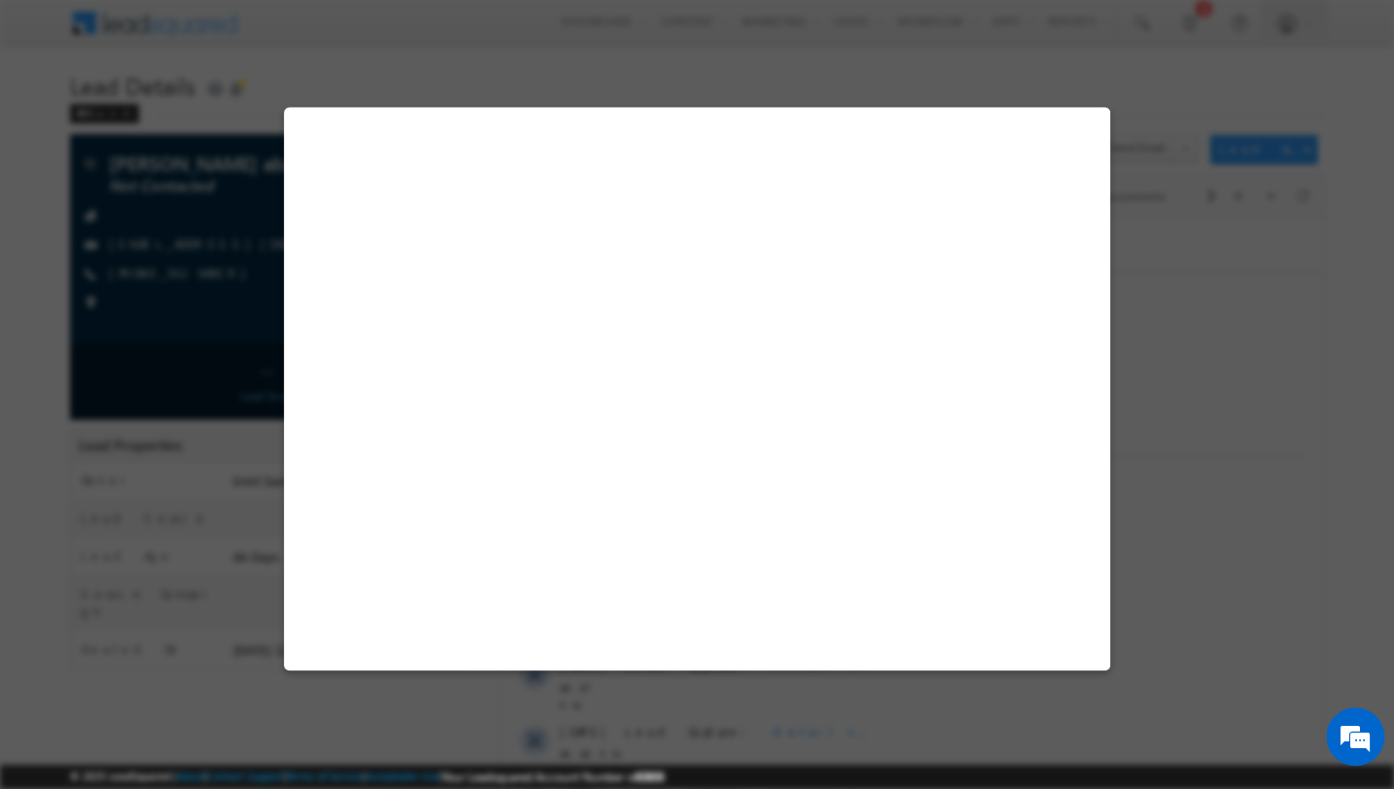
select select "pack_7239"
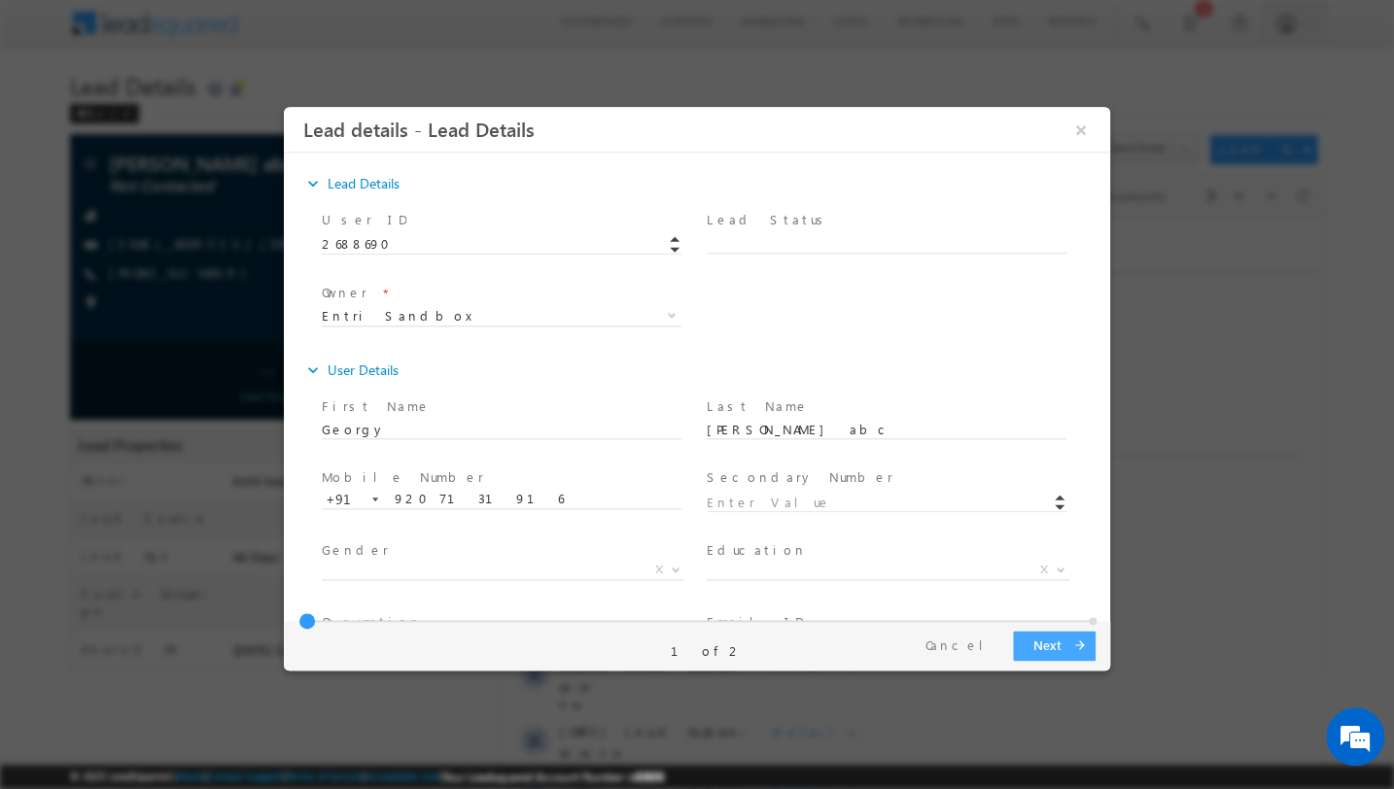
click at [1048, 635] on button "Next arrow_forward" at bounding box center [1054, 646] width 83 height 30
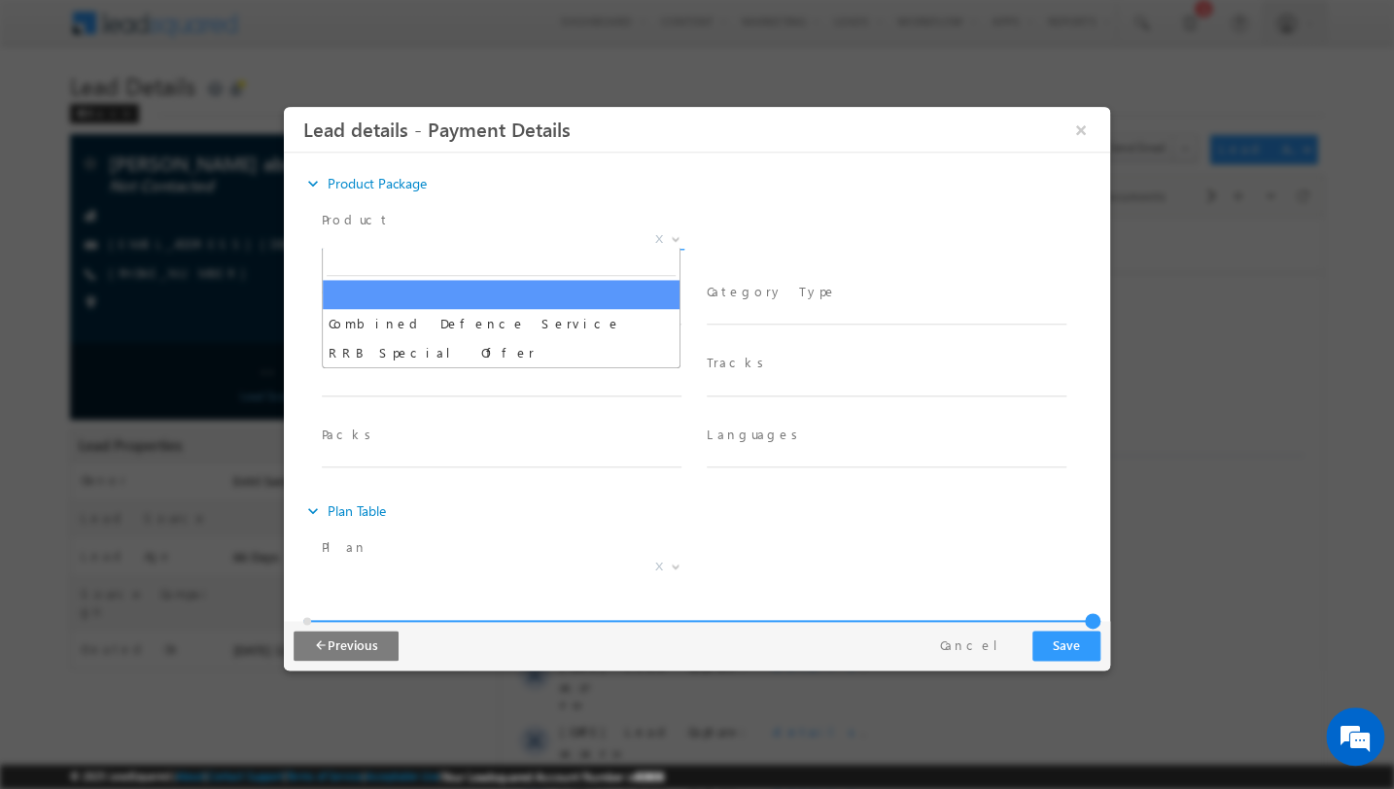
click at [548, 235] on span "X" at bounding box center [503, 239] width 363 height 19
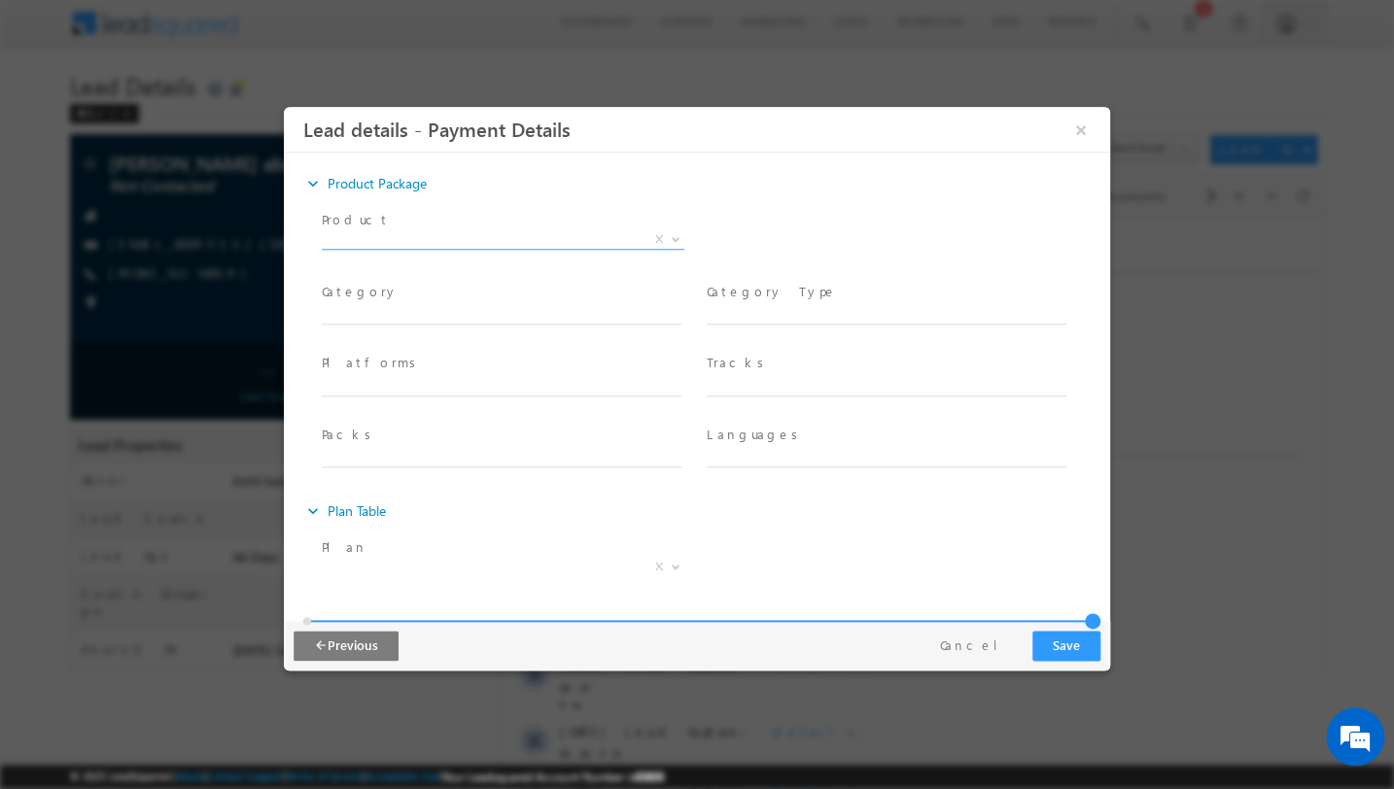
click at [739, 193] on div "expand_more Product Package" at bounding box center [706, 183] width 807 height 35
click at [597, 244] on span "X" at bounding box center [503, 239] width 363 height 19
click at [852, 206] on div "Product * Combined Defence Service RRB Special Offer X Product Package ID *" at bounding box center [714, 242] width 792 height 72
click at [1005, 647] on button "Cancel" at bounding box center [976, 646] width 102 height 28
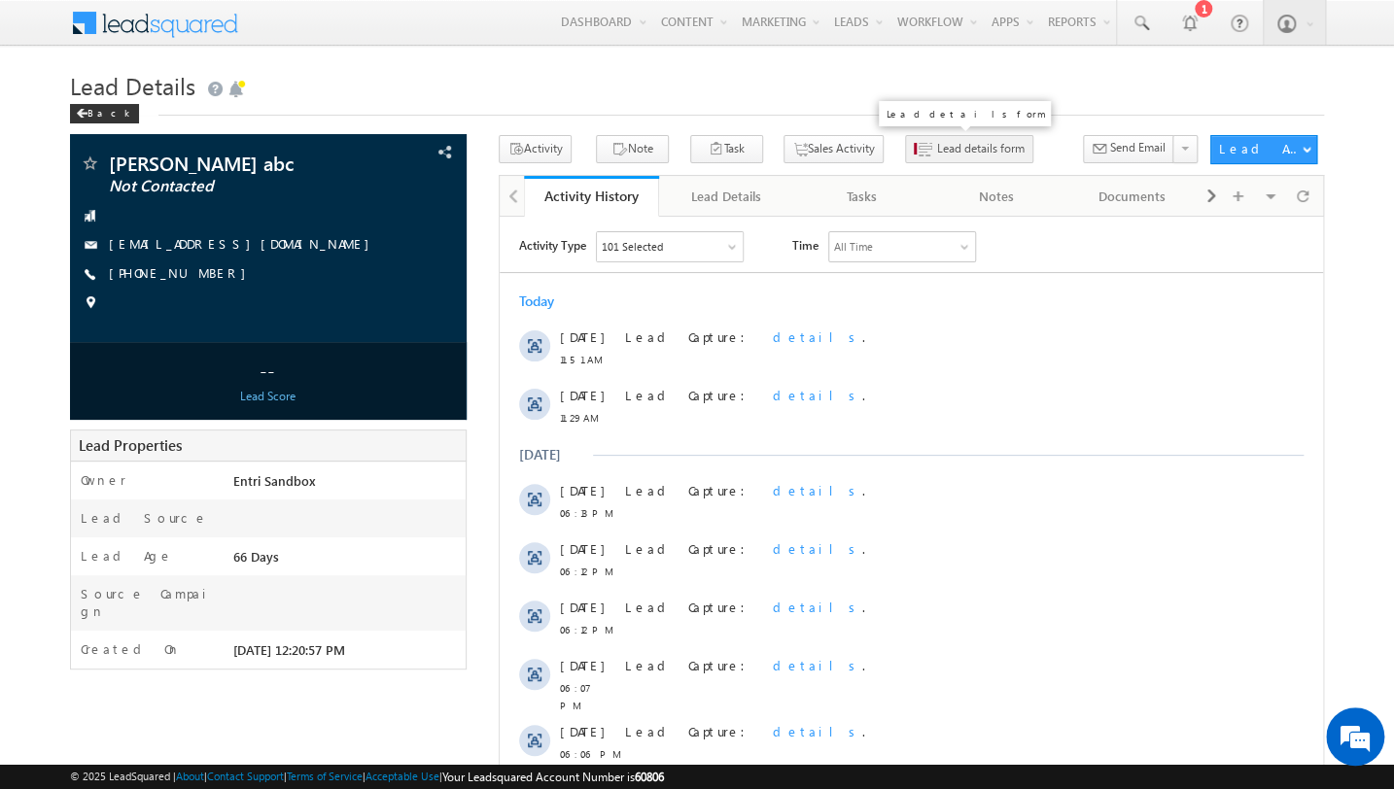
click at [952, 146] on span "Lead details form" at bounding box center [980, 148] width 87 height 17
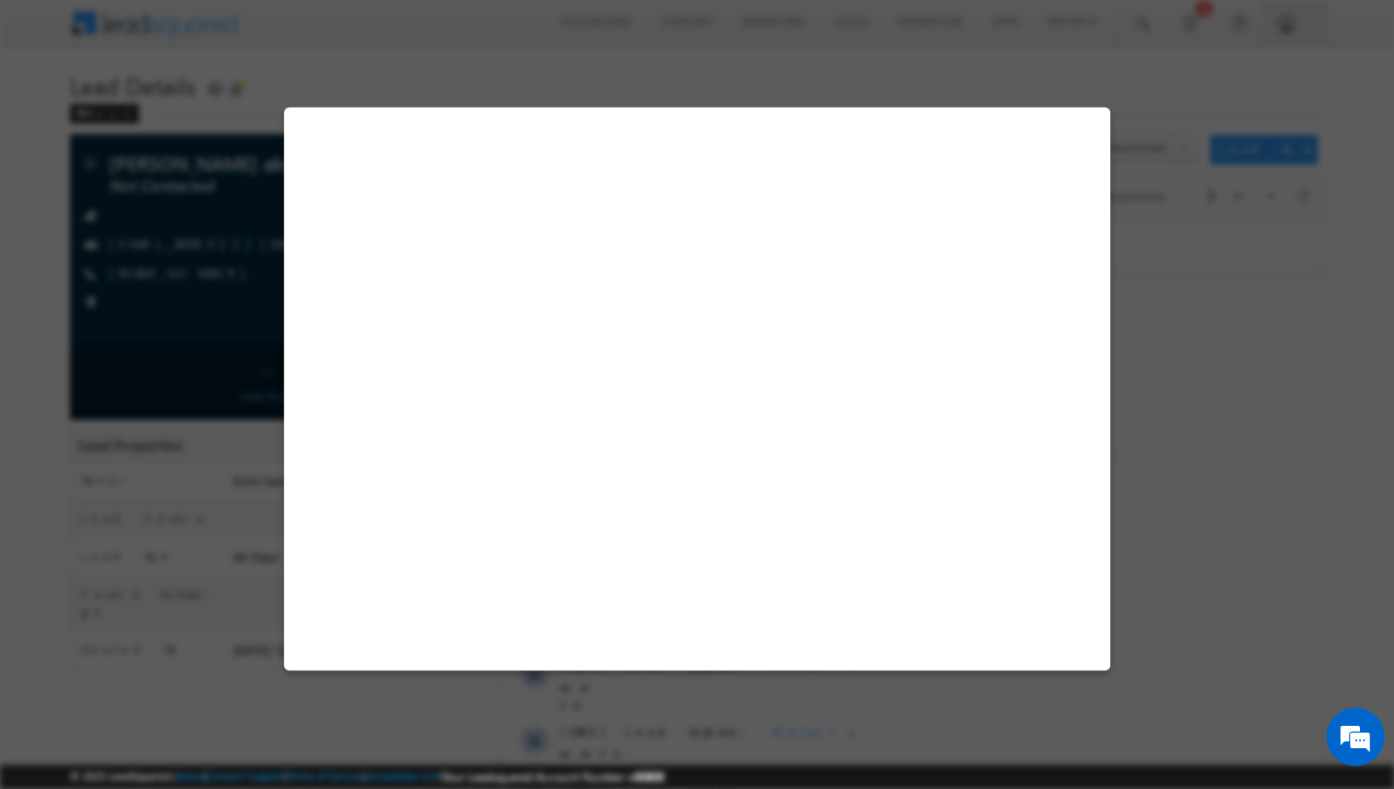
select select "pack_7239"
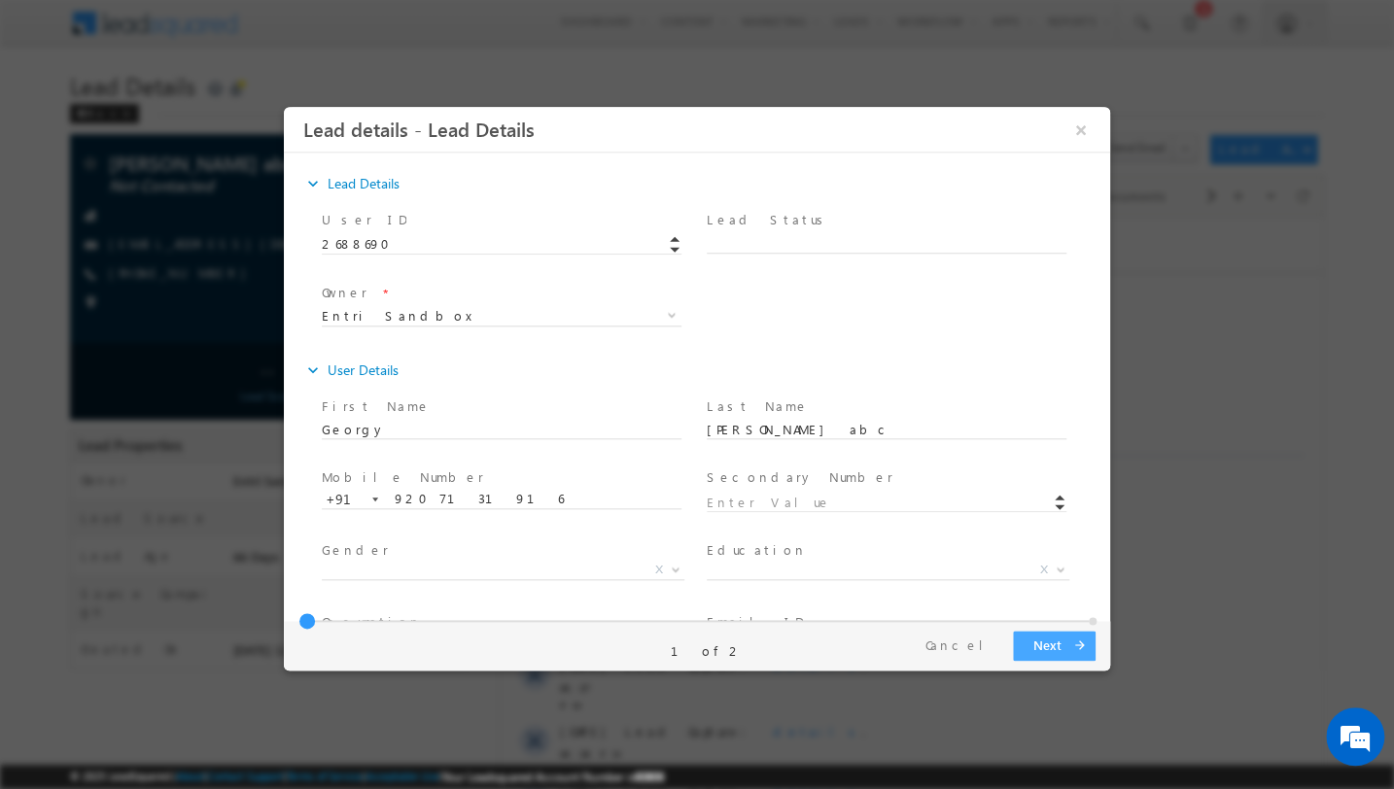
click at [1052, 643] on button "Next arrow_forward" at bounding box center [1054, 646] width 83 height 30
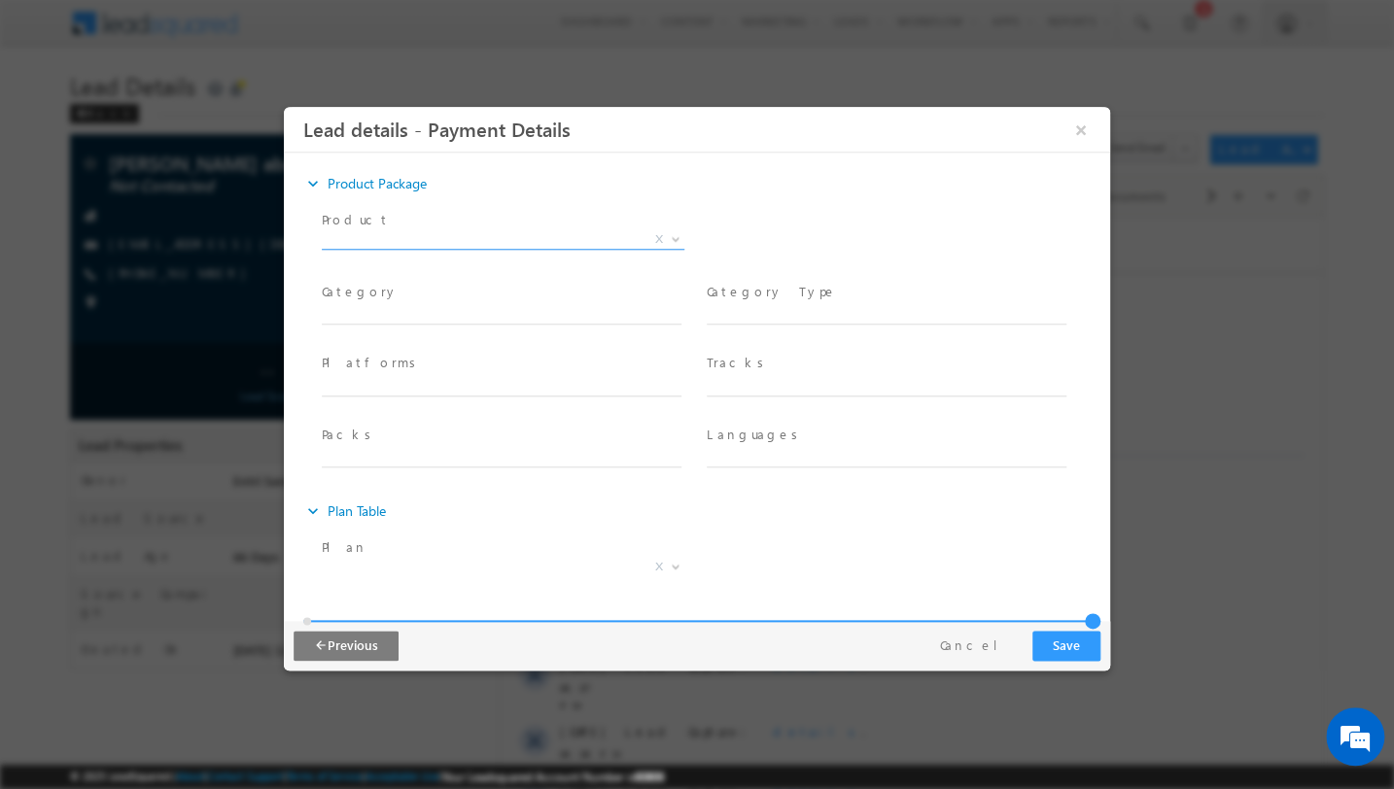
click at [599, 235] on span "X" at bounding box center [503, 239] width 363 height 19
click at [674, 200] on div "expand_more Product Package Product *" at bounding box center [706, 329] width 807 height 326
click at [571, 226] on span "Product *" at bounding box center [501, 220] width 359 height 21
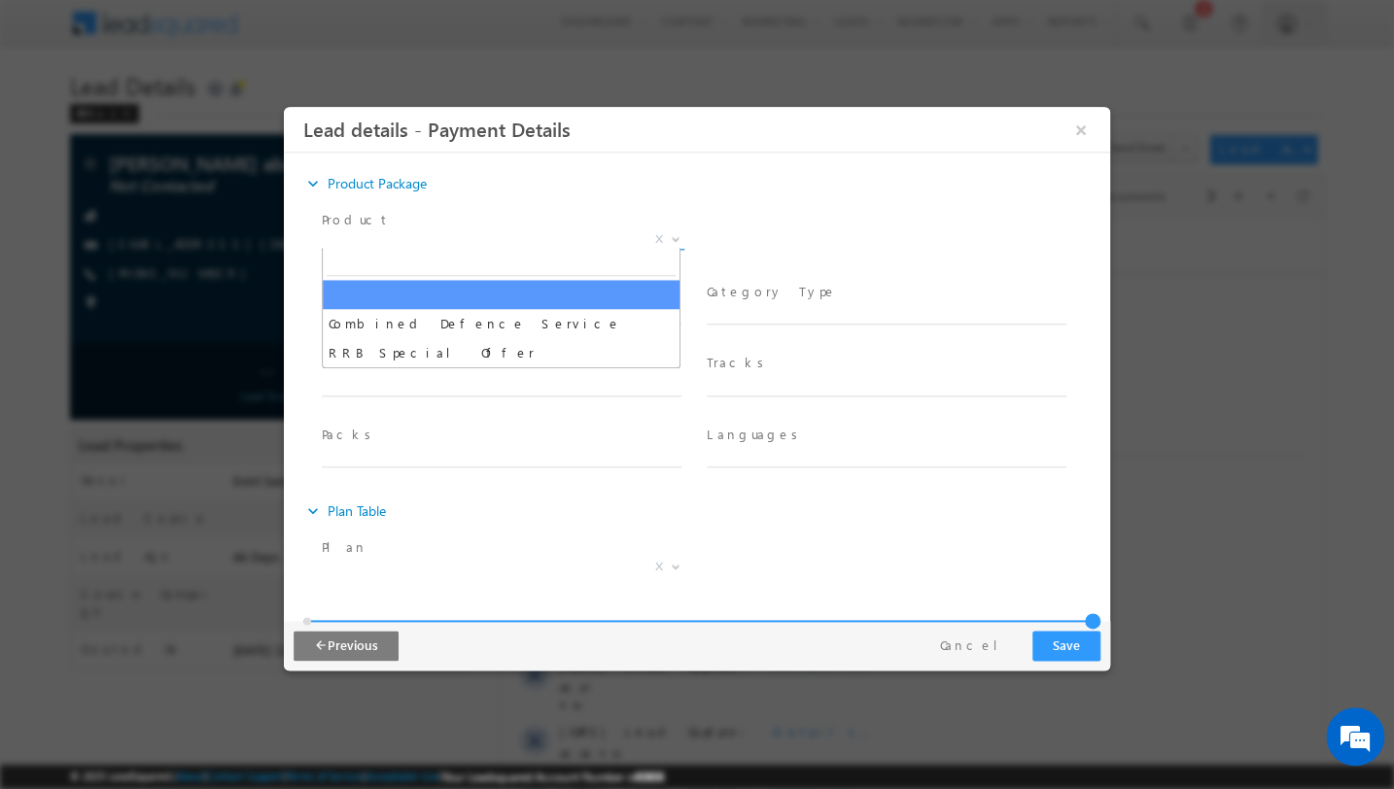
click at [565, 243] on span "X" at bounding box center [503, 239] width 363 height 19
click at [658, 186] on div "expand_more Product Package" at bounding box center [706, 183] width 807 height 35
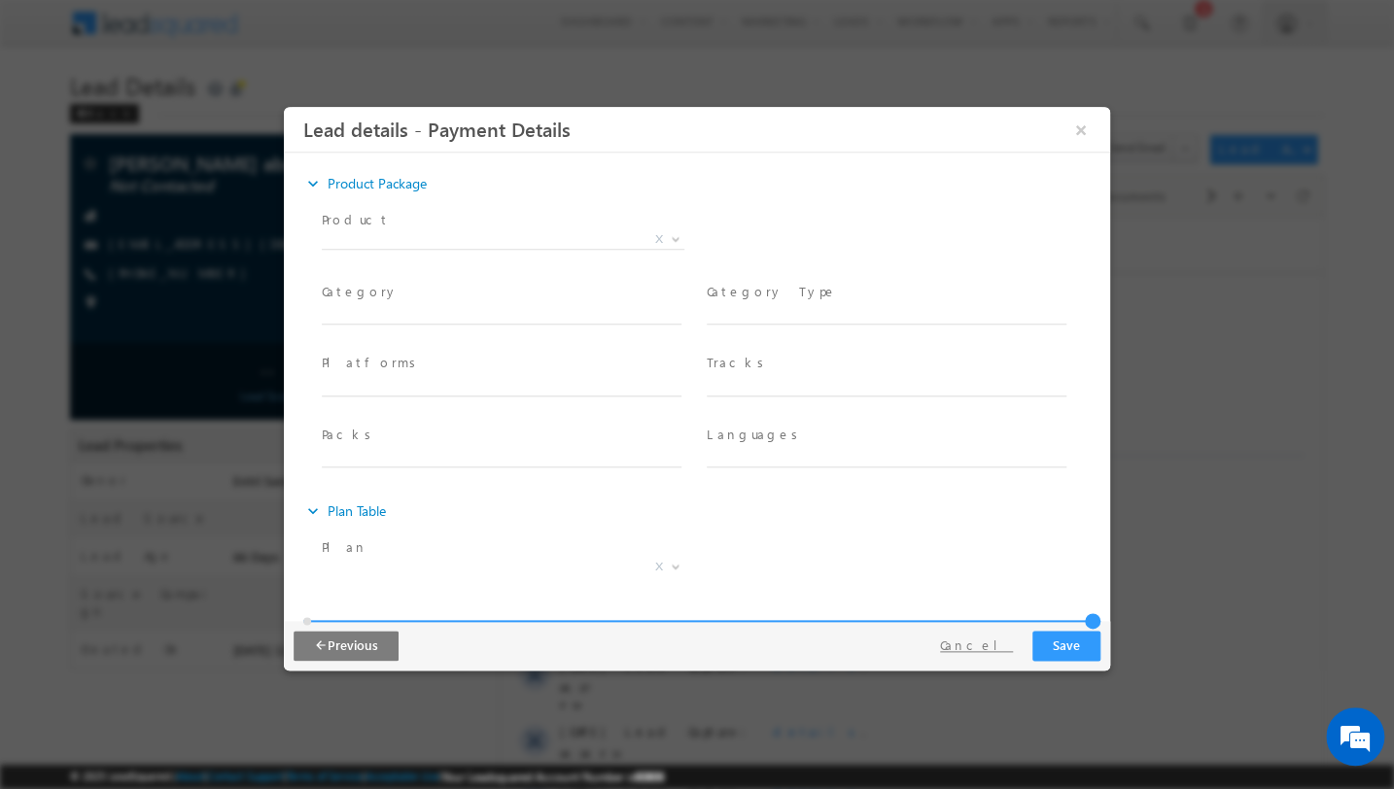
click at [976, 646] on button "Cancel" at bounding box center [976, 646] width 102 height 28
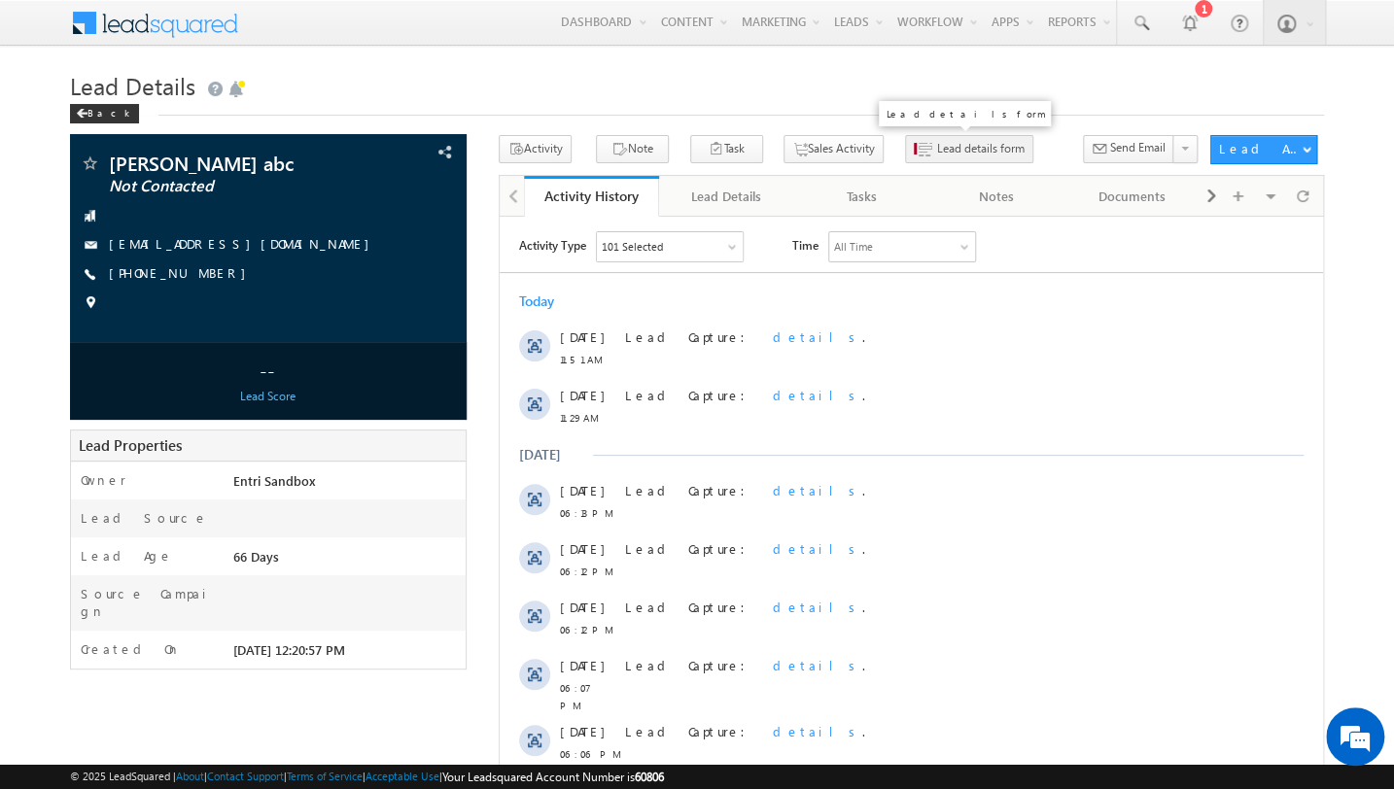
click at [934, 161] on button "Lead details form" at bounding box center [969, 149] width 128 height 28
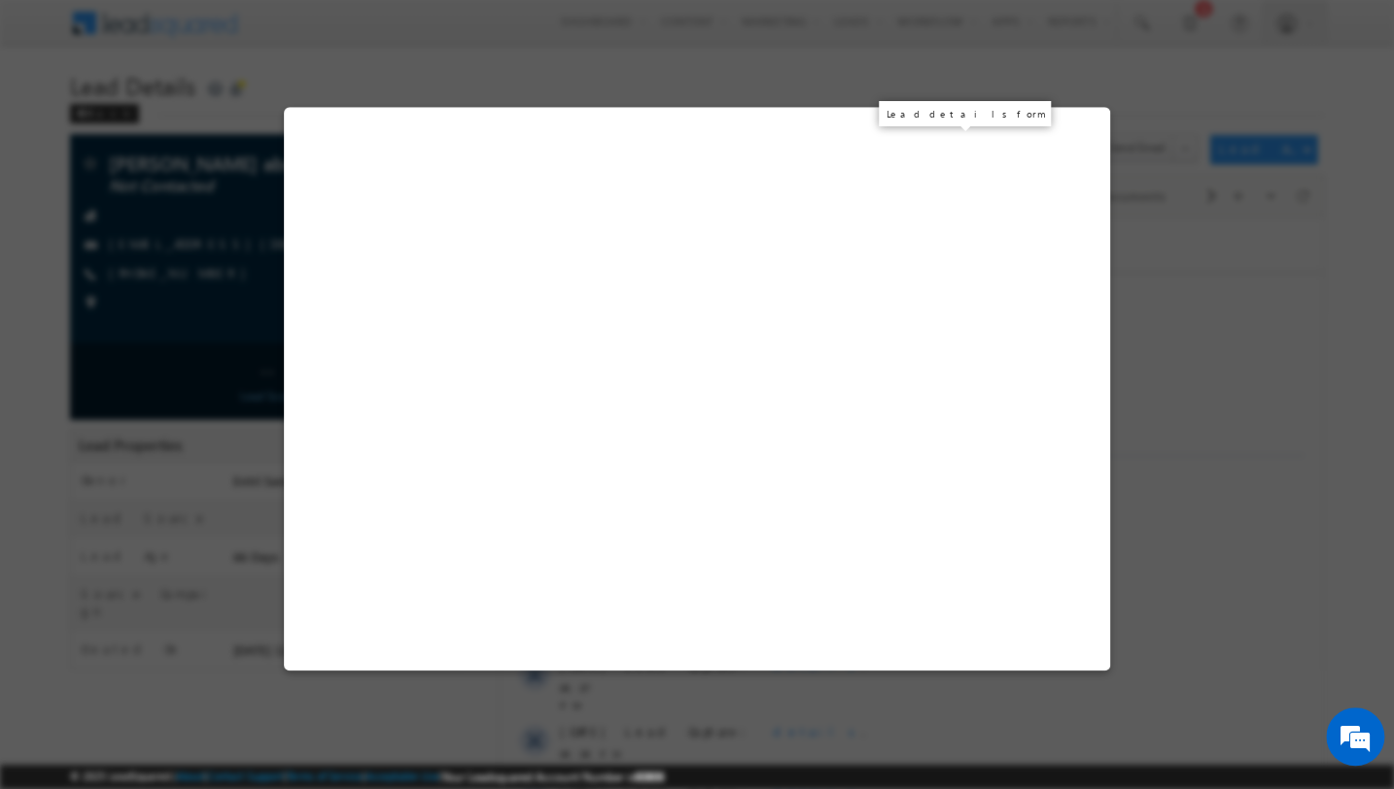
select select "pack_7239"
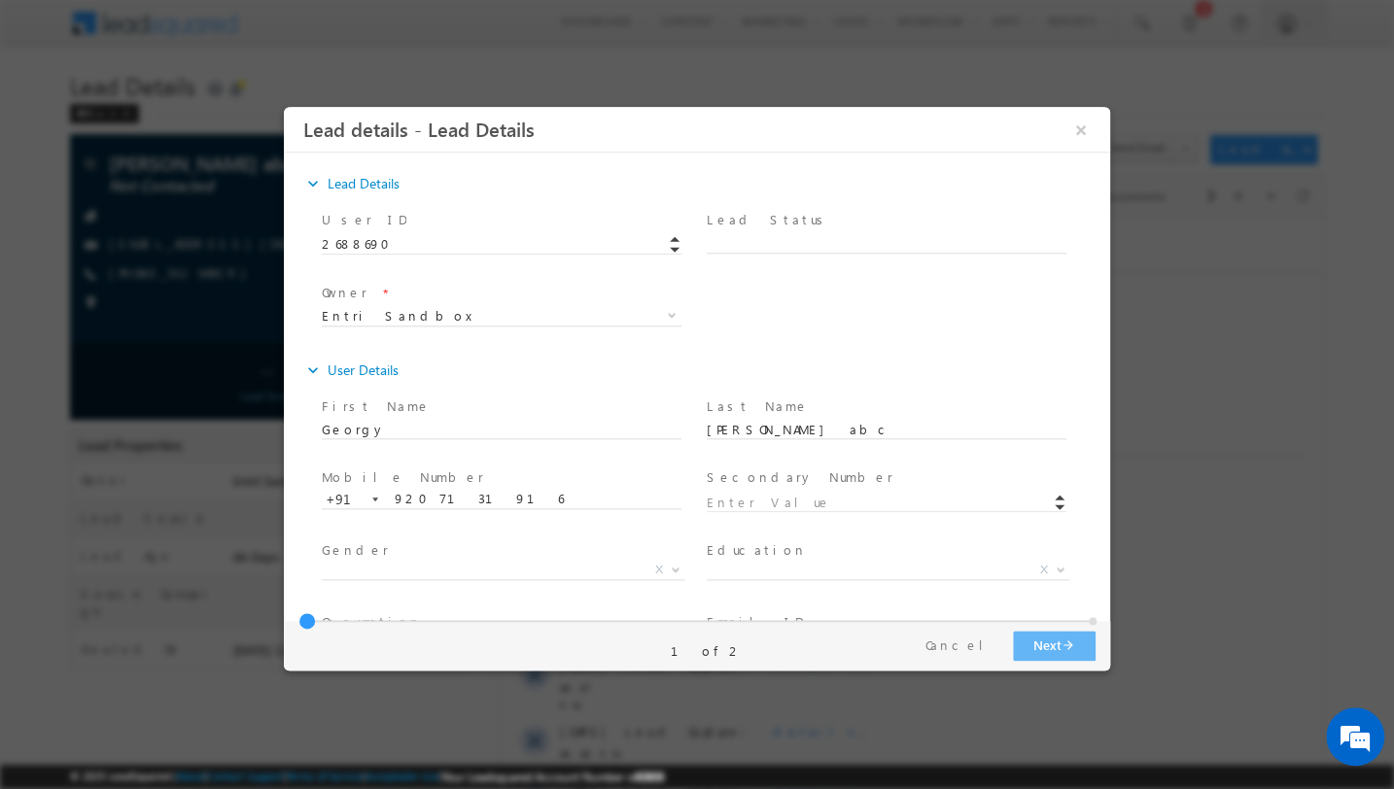
click at [1030, 662] on div "Pay & Save Save Next arrow_forward arrow_back Previous Cancel 1 of 2" at bounding box center [702, 646] width 836 height 50
click at [1034, 653] on button "Next arrow_forward" at bounding box center [1054, 646] width 83 height 30
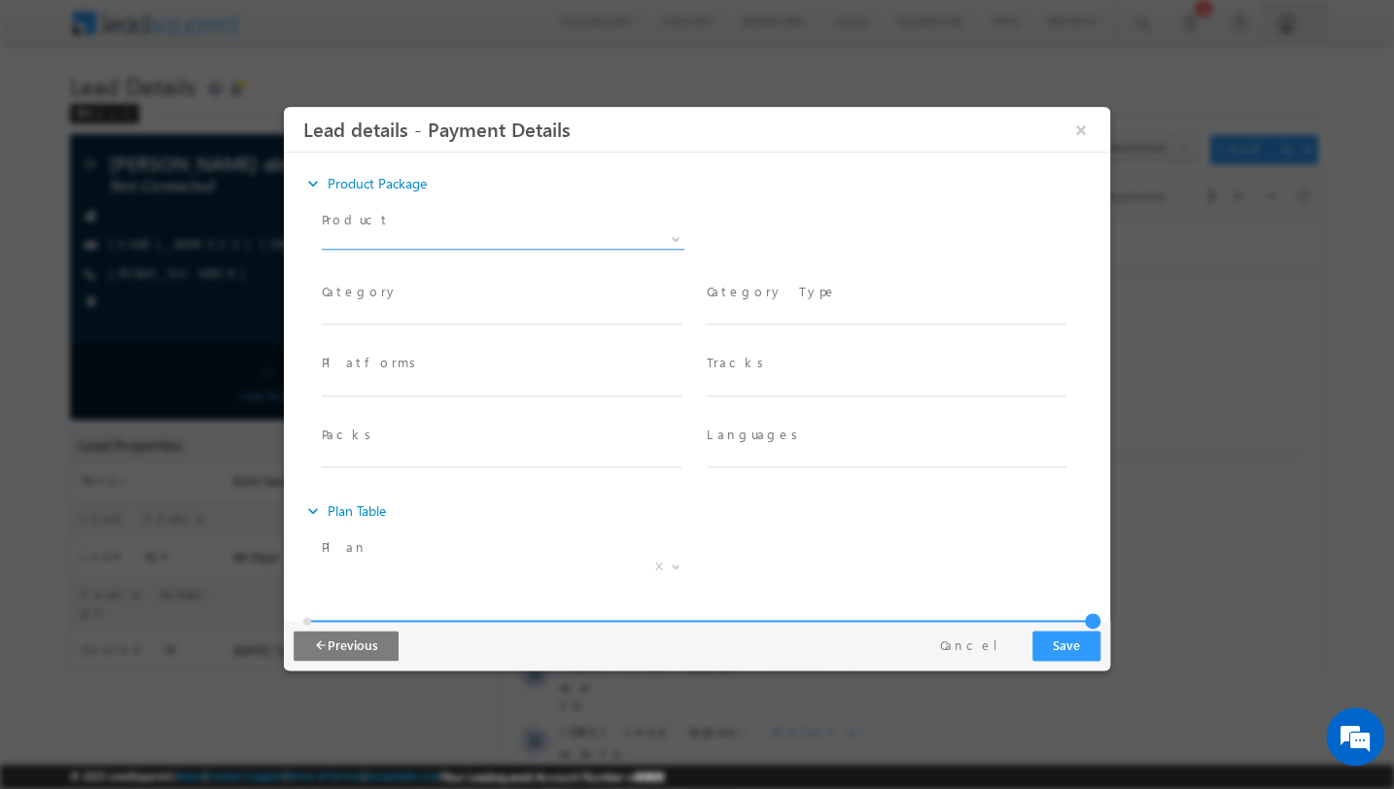
click at [604, 243] on span at bounding box center [503, 239] width 363 height 19
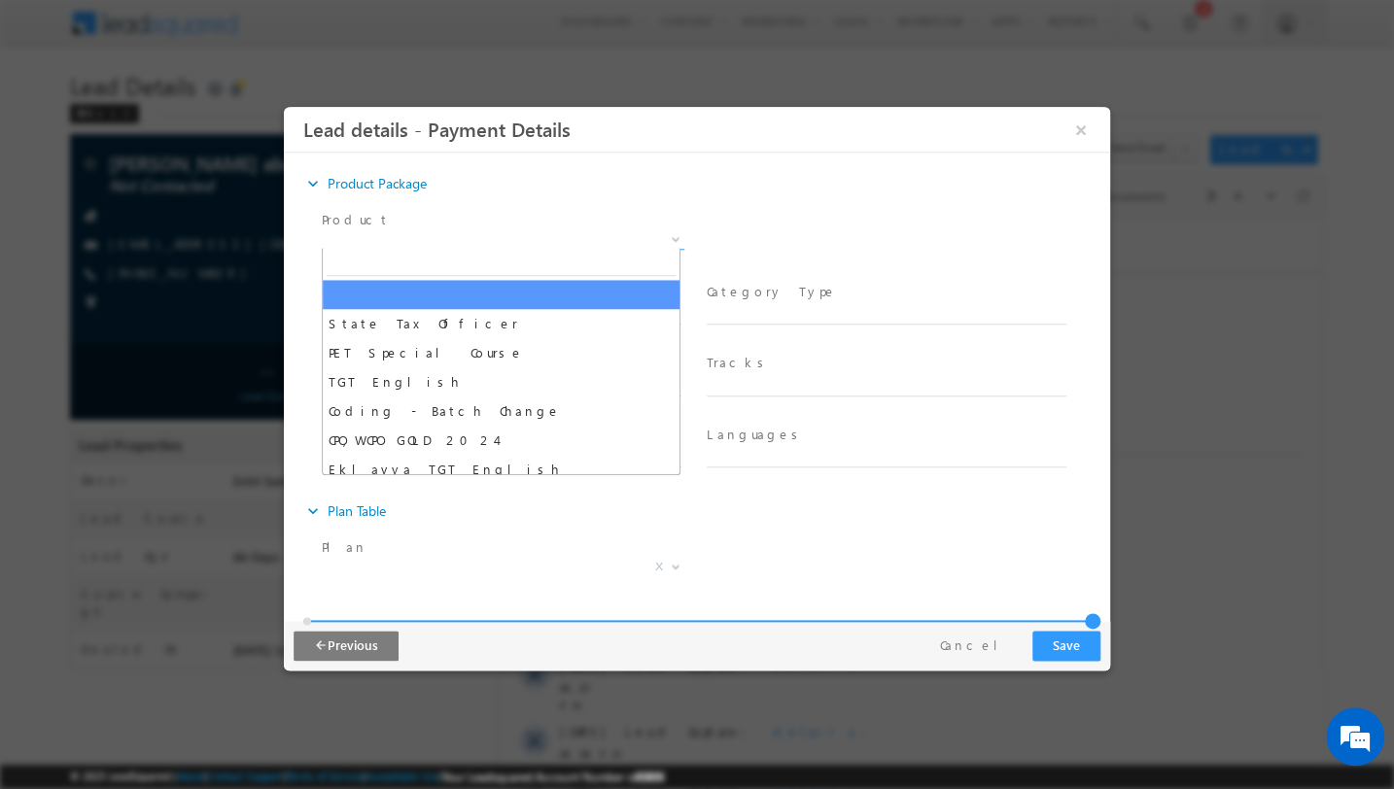
click at [803, 259] on div "Product * State Tax Officer PET Special Course TGT English Coding - Batch Chang…" at bounding box center [714, 242] width 792 height 72
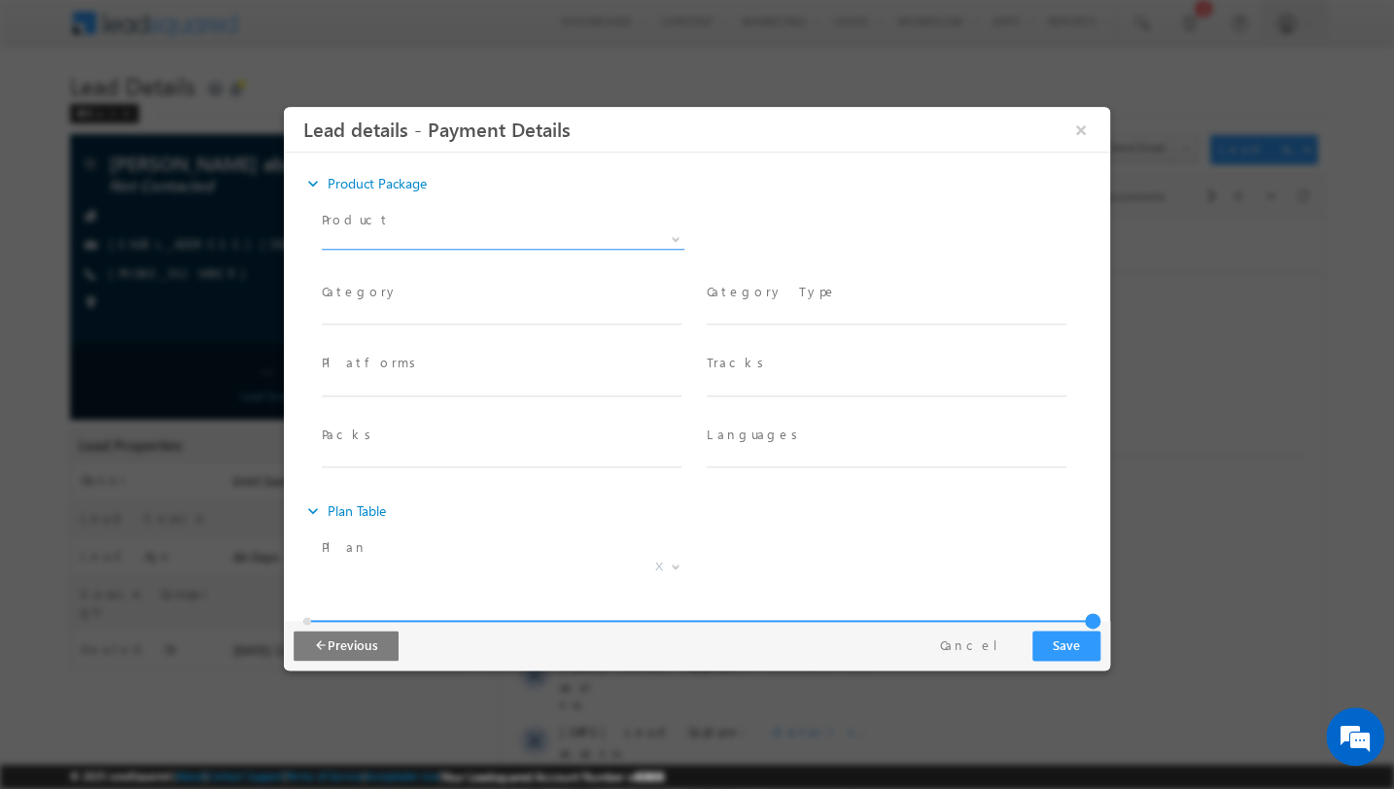
click at [569, 238] on span at bounding box center [503, 239] width 363 height 19
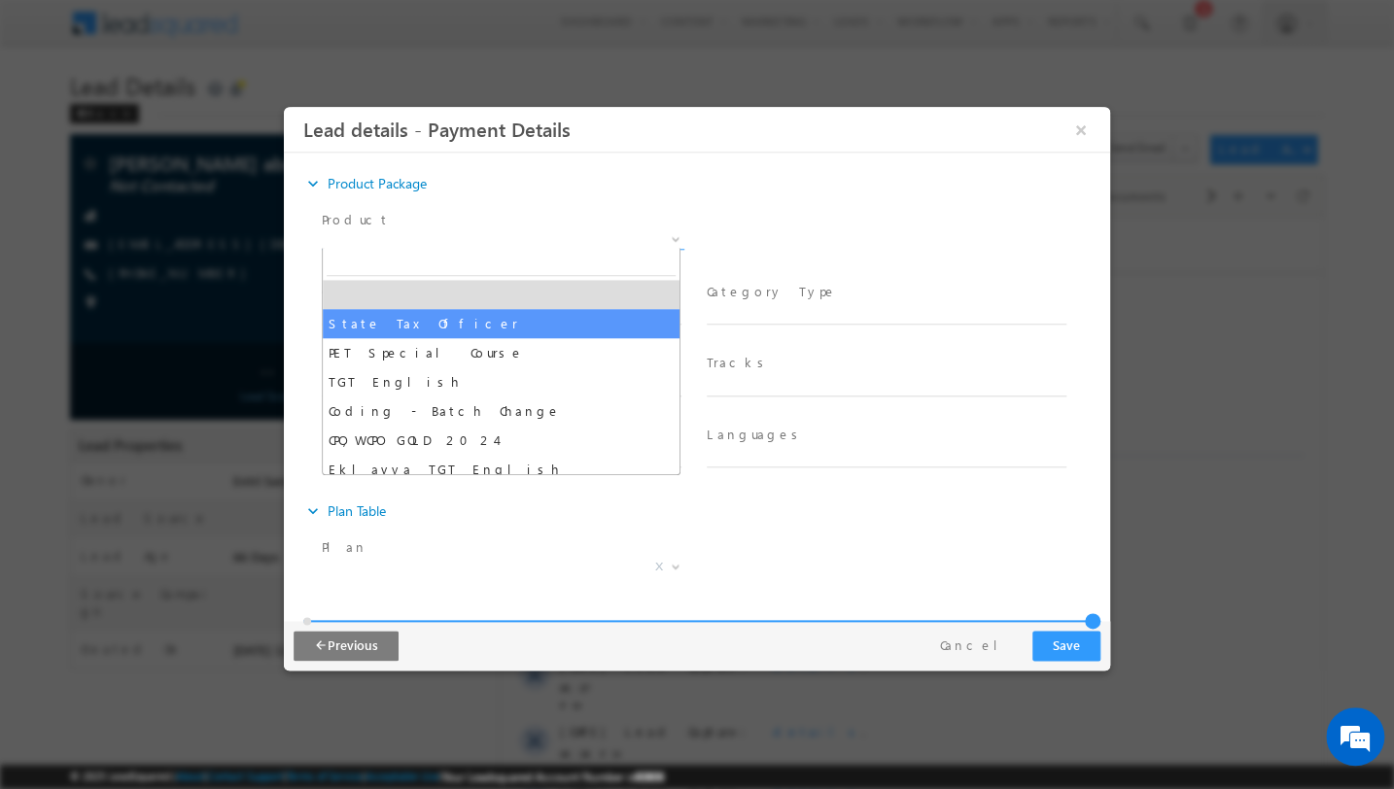
select select "State Tax Officer"
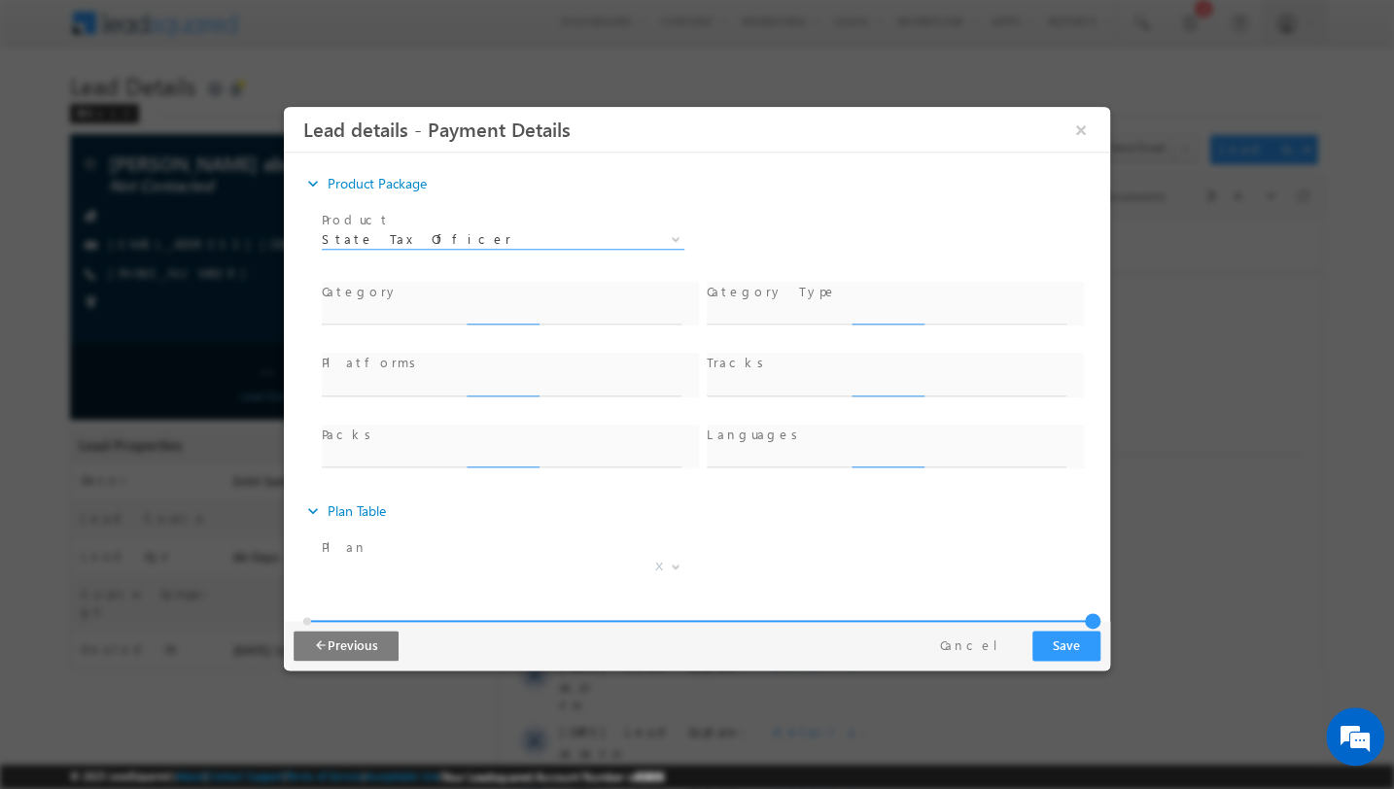
type input "PLATFORM"
type input "REGULAR"
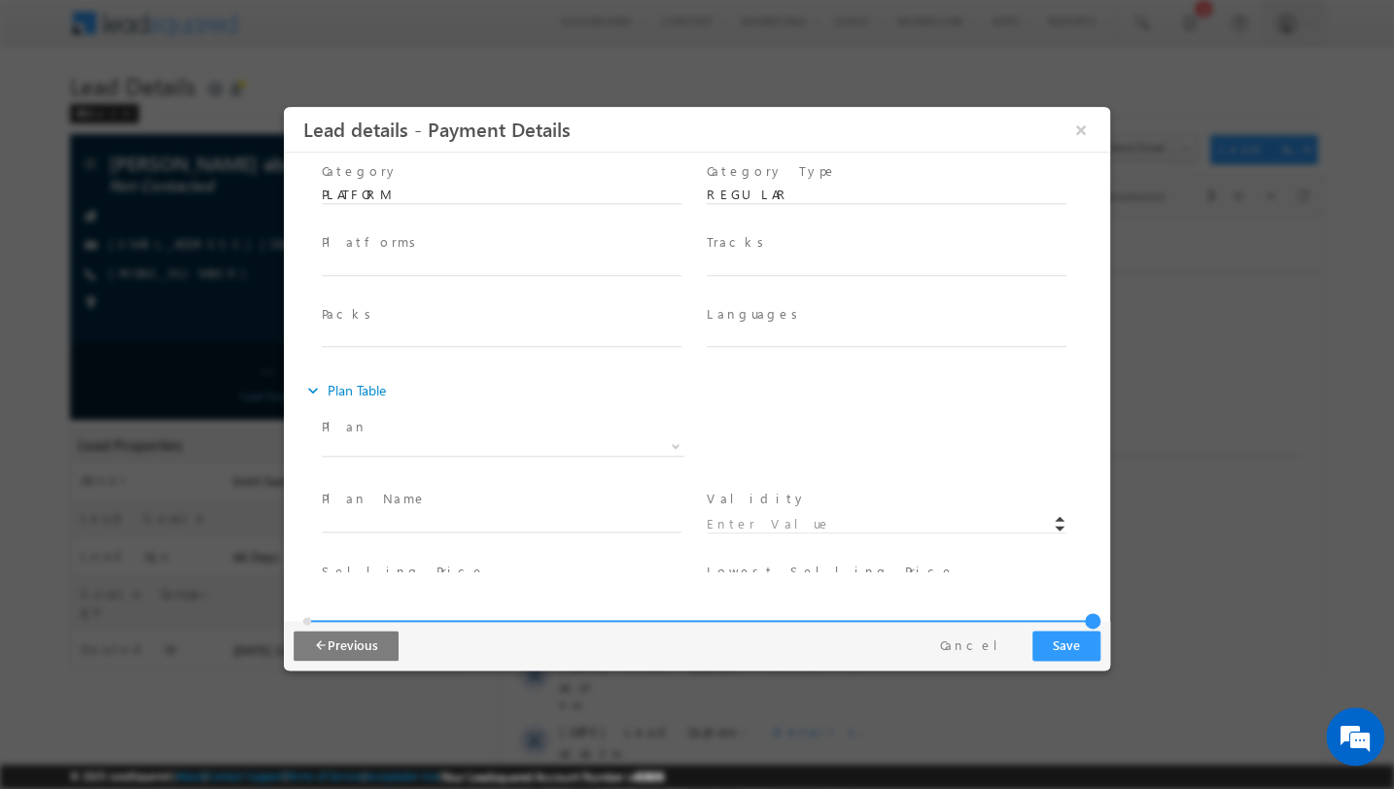
scroll to position [134, 0]
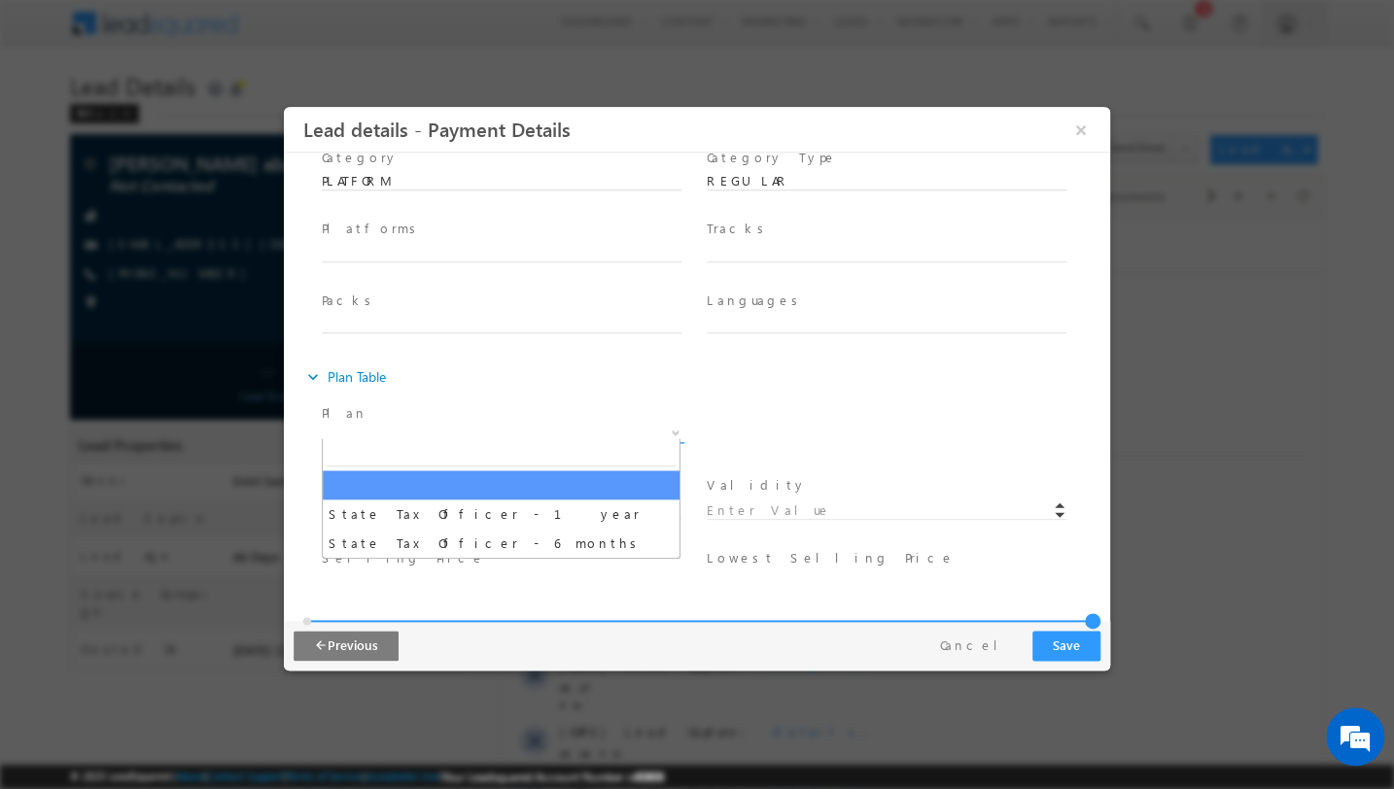
click at [411, 432] on span at bounding box center [503, 433] width 363 height 19
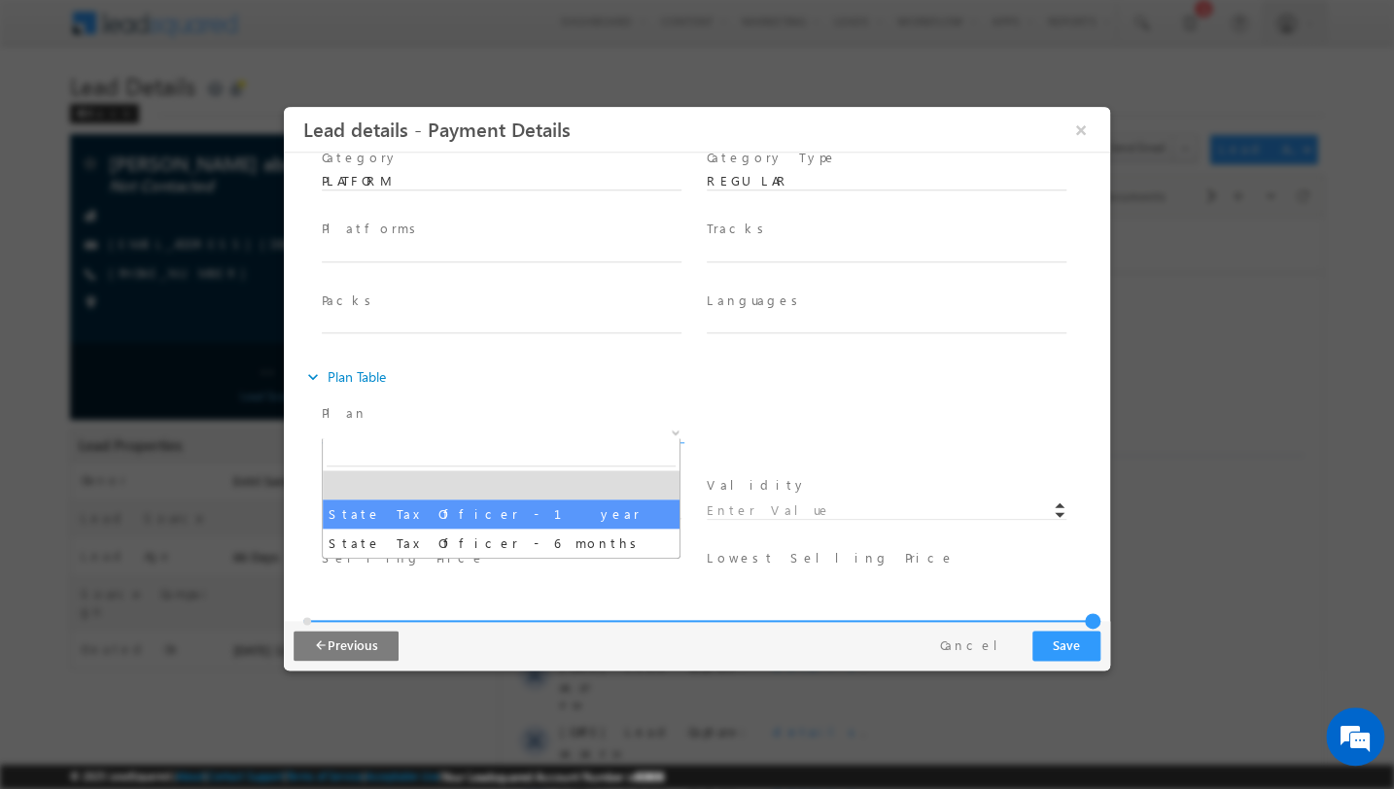
select select "State Tax Officer - 1 year"
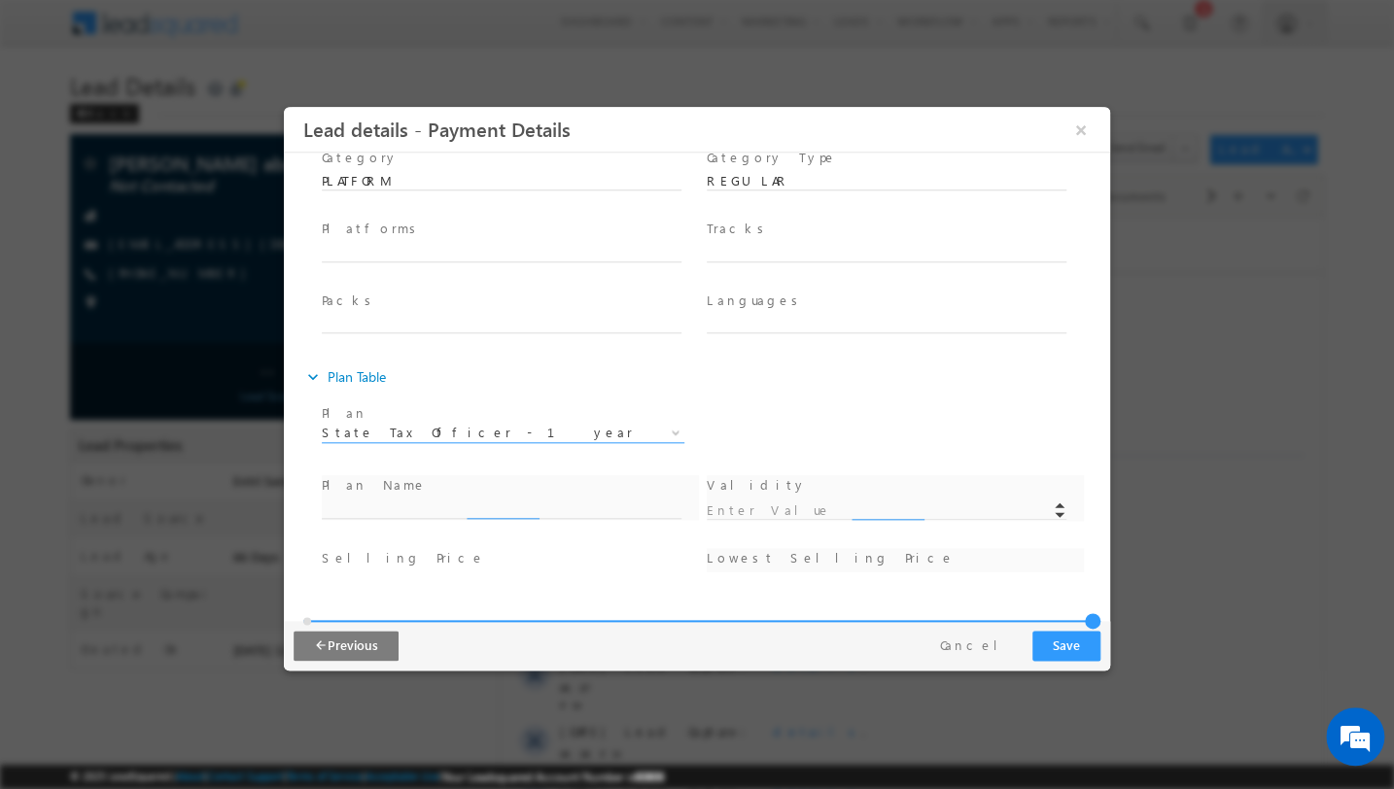
type input "State Tax Officer - 1 year"
type input "12"
type input "5499"
type input "7999"
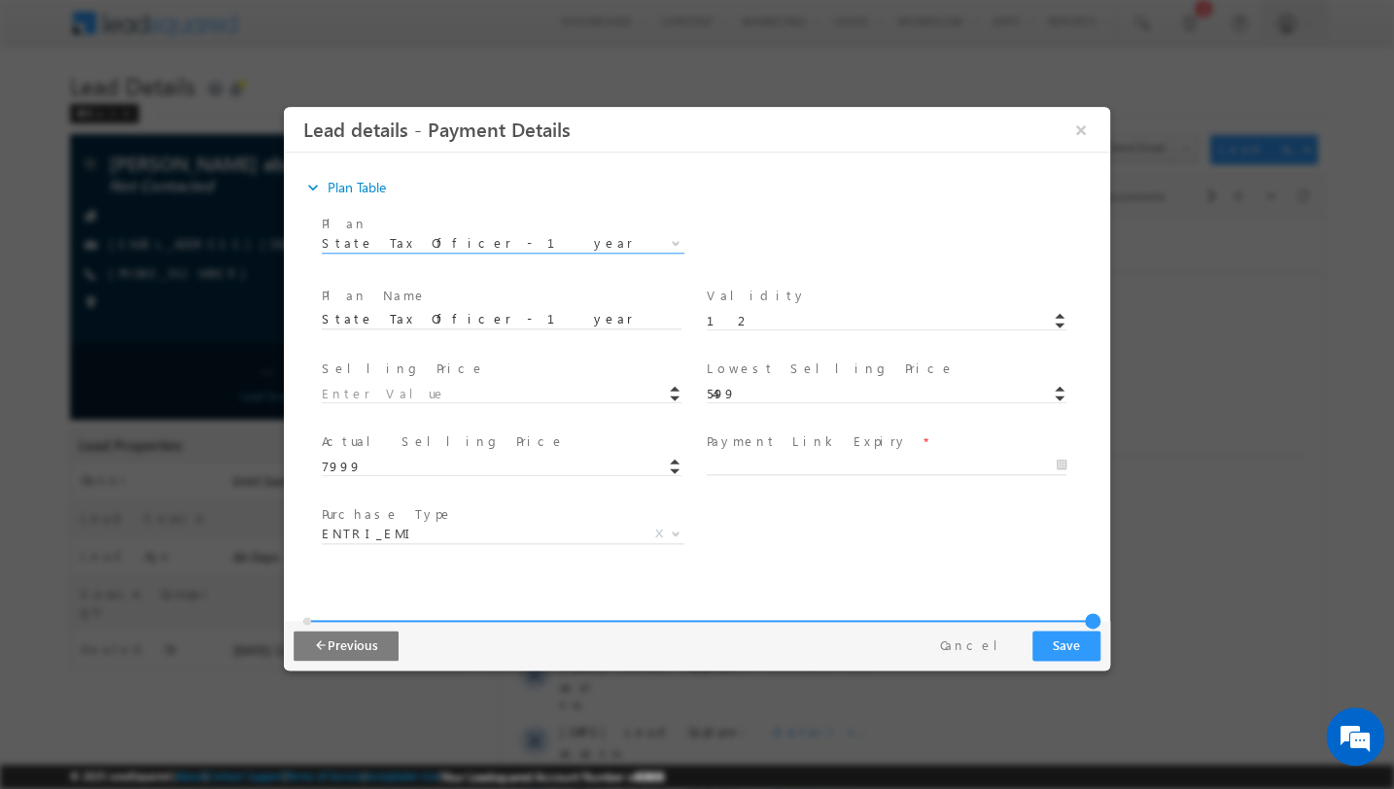
scroll to position [323, 0]
click at [488, 392] on input at bounding box center [502, 395] width 360 height 19
type input "5500"
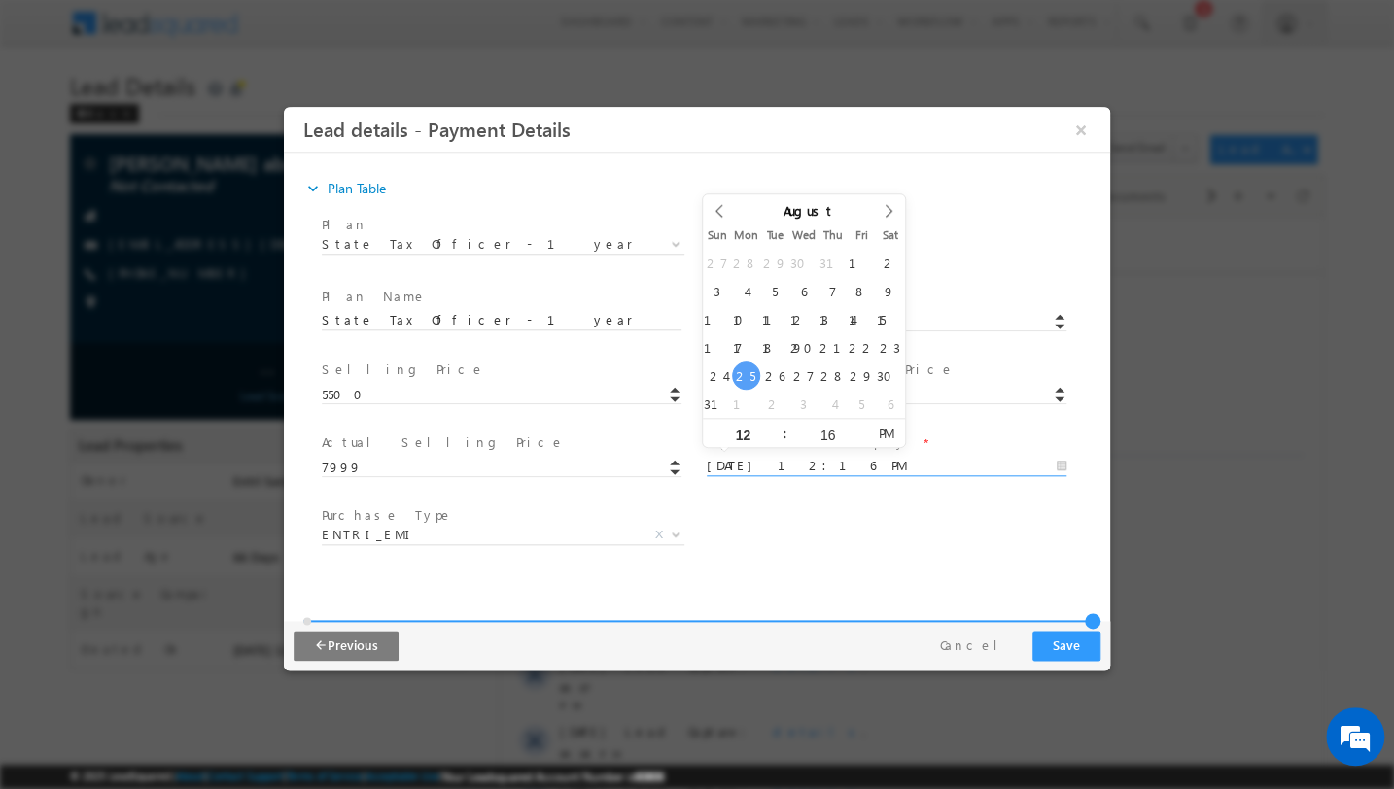
click at [824, 457] on input "25/08/2025 12:16 PM" at bounding box center [887, 466] width 360 height 19
type input "26/08/2025 12:16 PM"
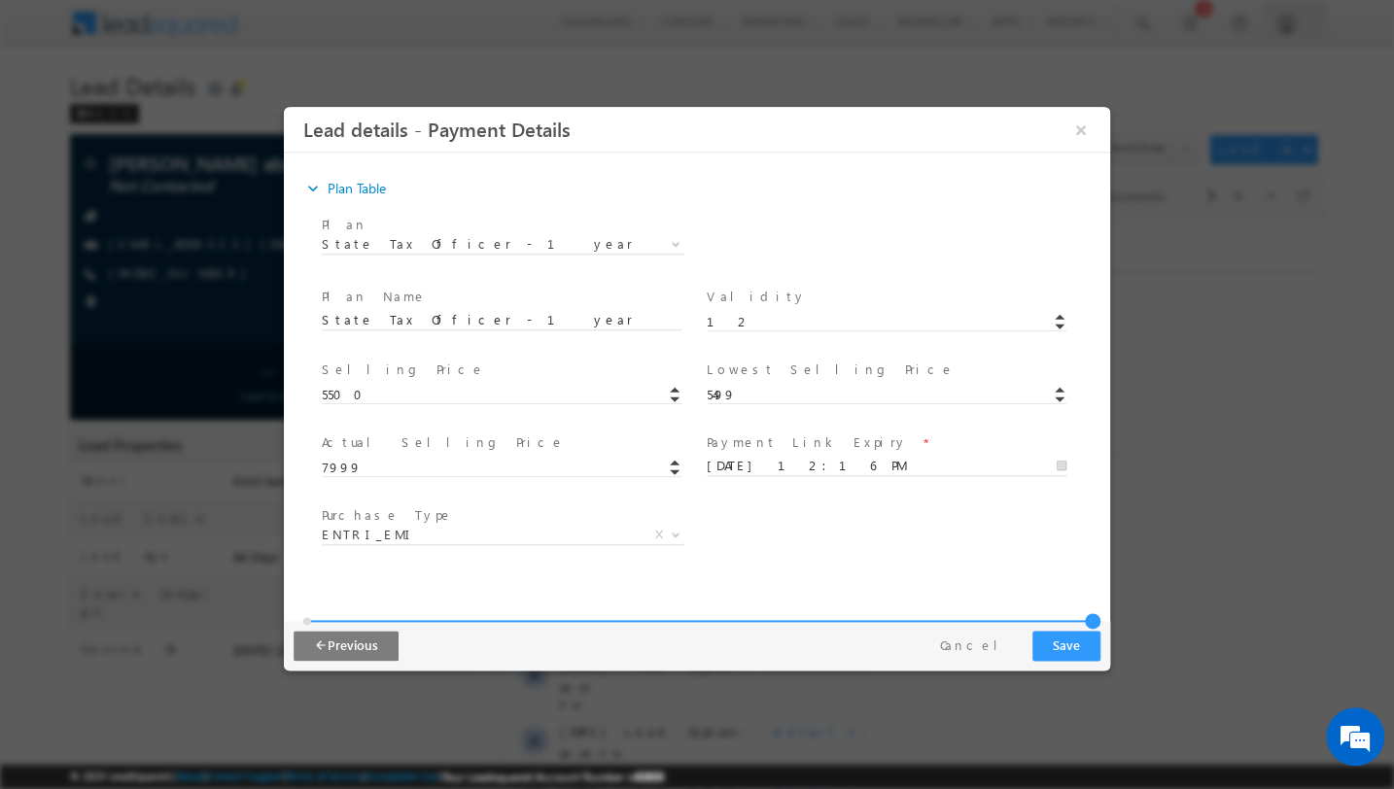
click at [911, 572] on html "Lead details - Payment Details × *" at bounding box center [697, 340] width 826 height 466
click at [1066, 646] on button "Save" at bounding box center [1066, 646] width 68 height 30
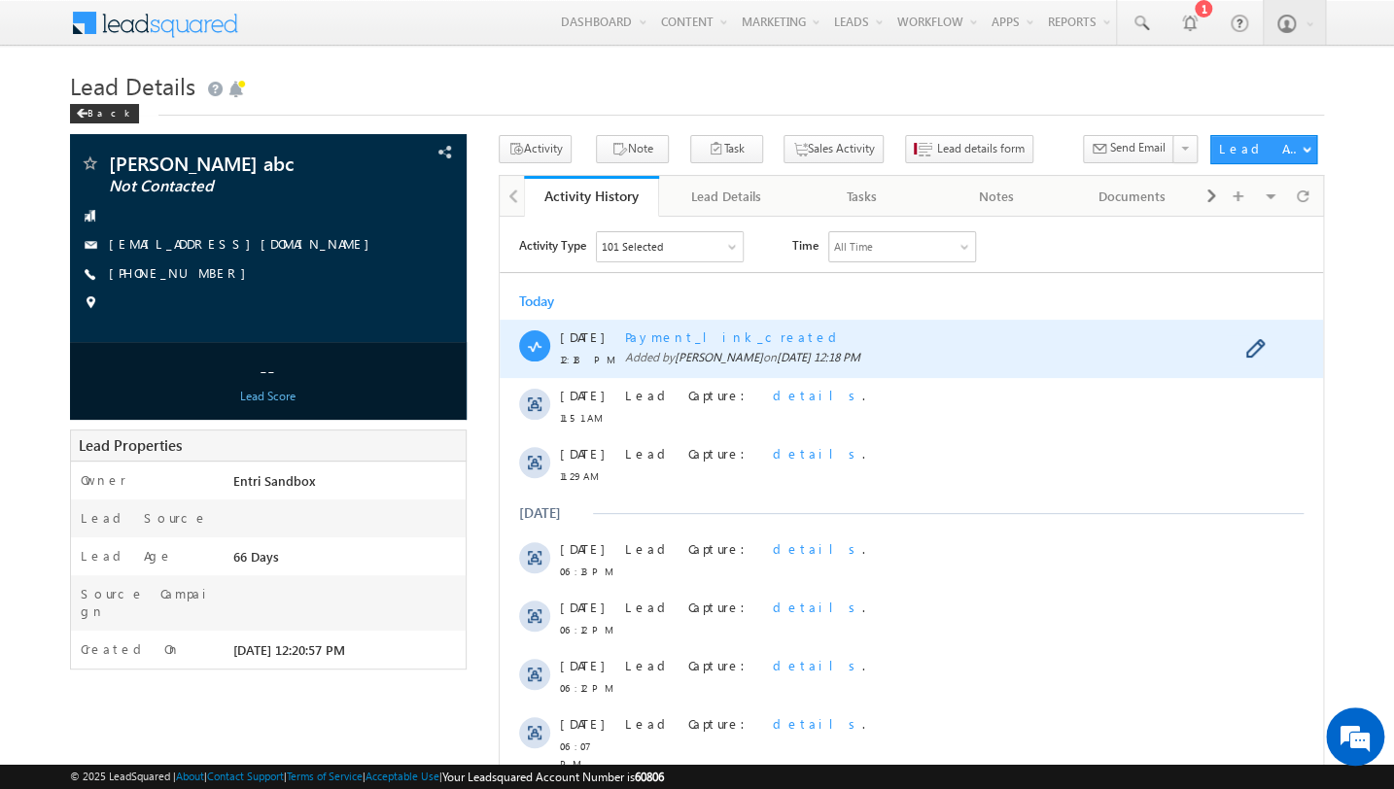
click at [694, 336] on span "Payment_link_created" at bounding box center [734, 336] width 219 height 17
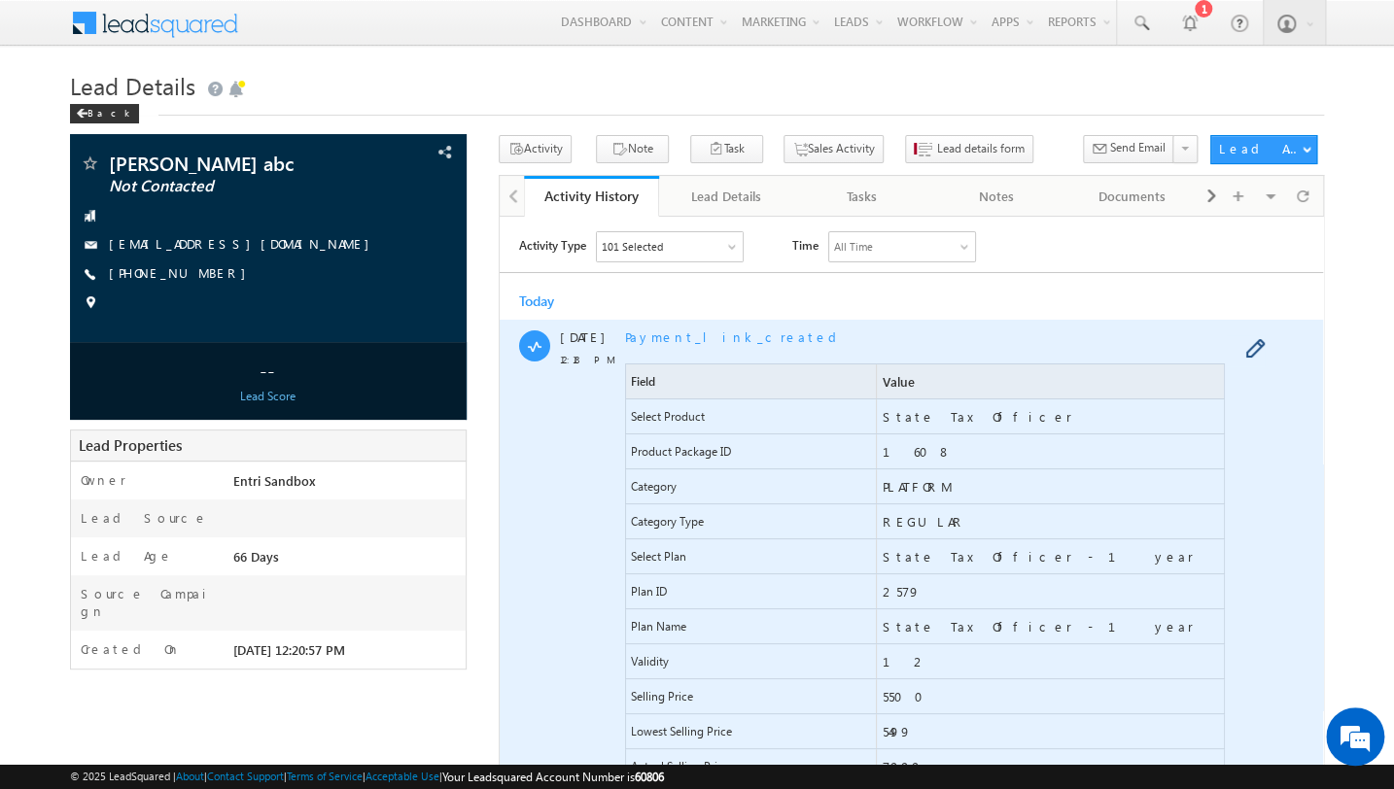
scroll to position [0, 0]
click at [709, 332] on span "Payment_link_created" at bounding box center [734, 336] width 219 height 17
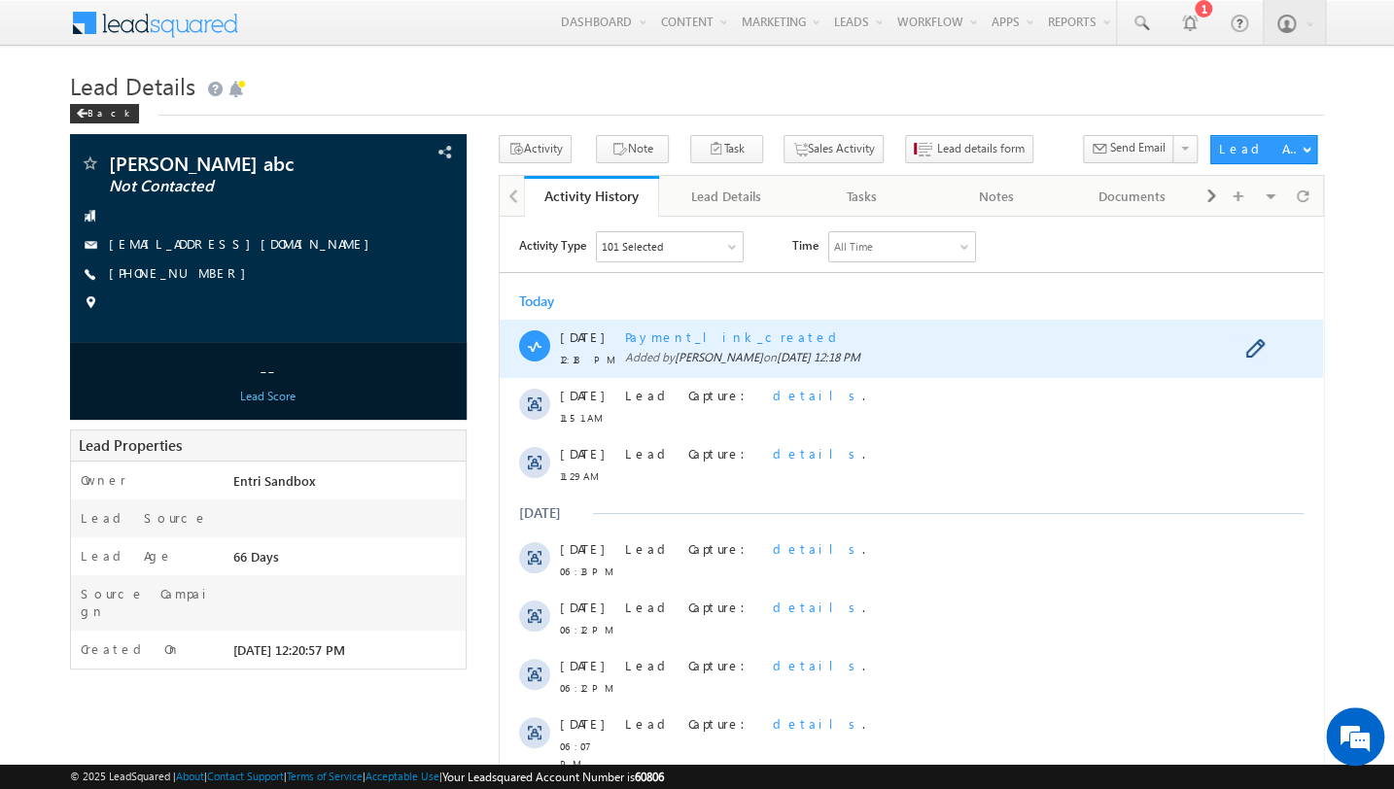
click at [709, 332] on span "Payment_link_created" at bounding box center [734, 336] width 219 height 17
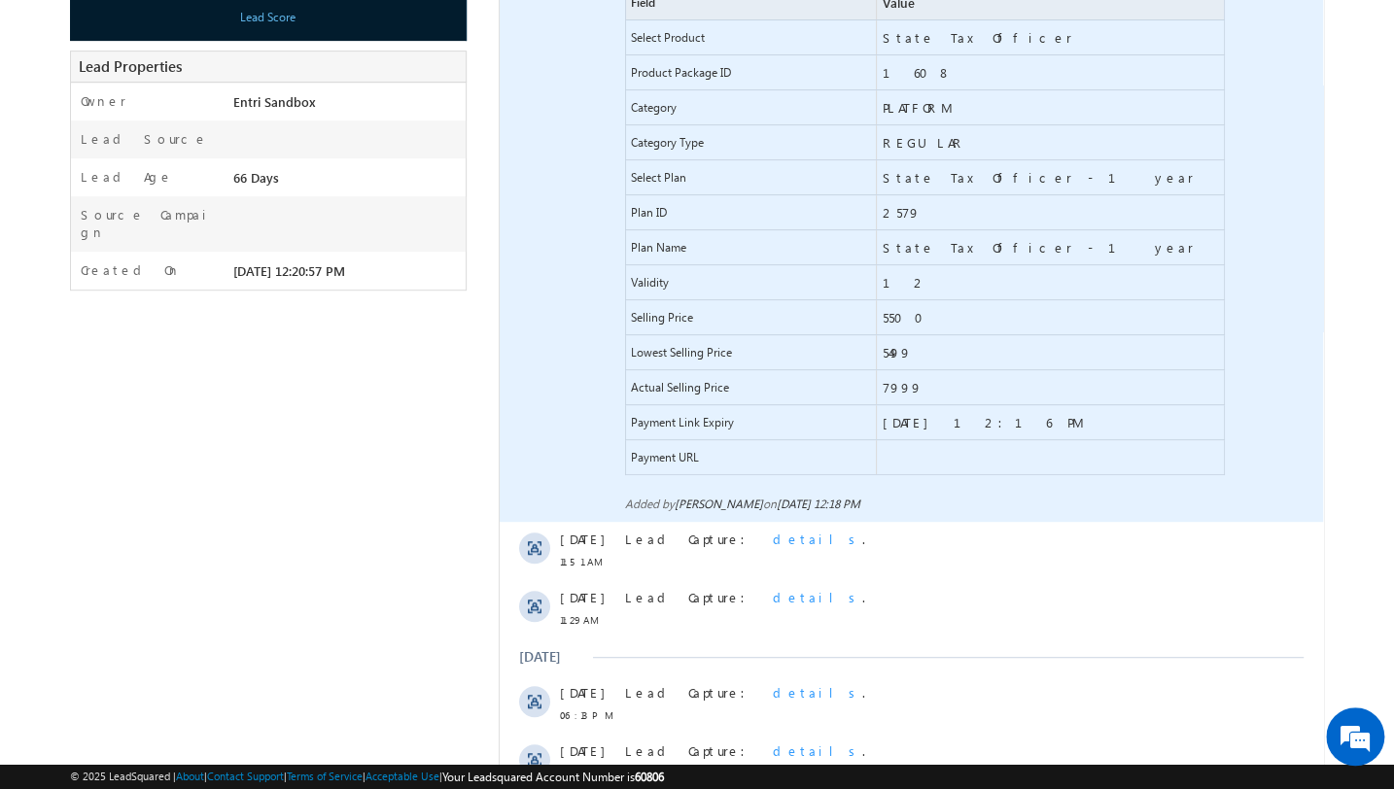
scroll to position [381, 0]
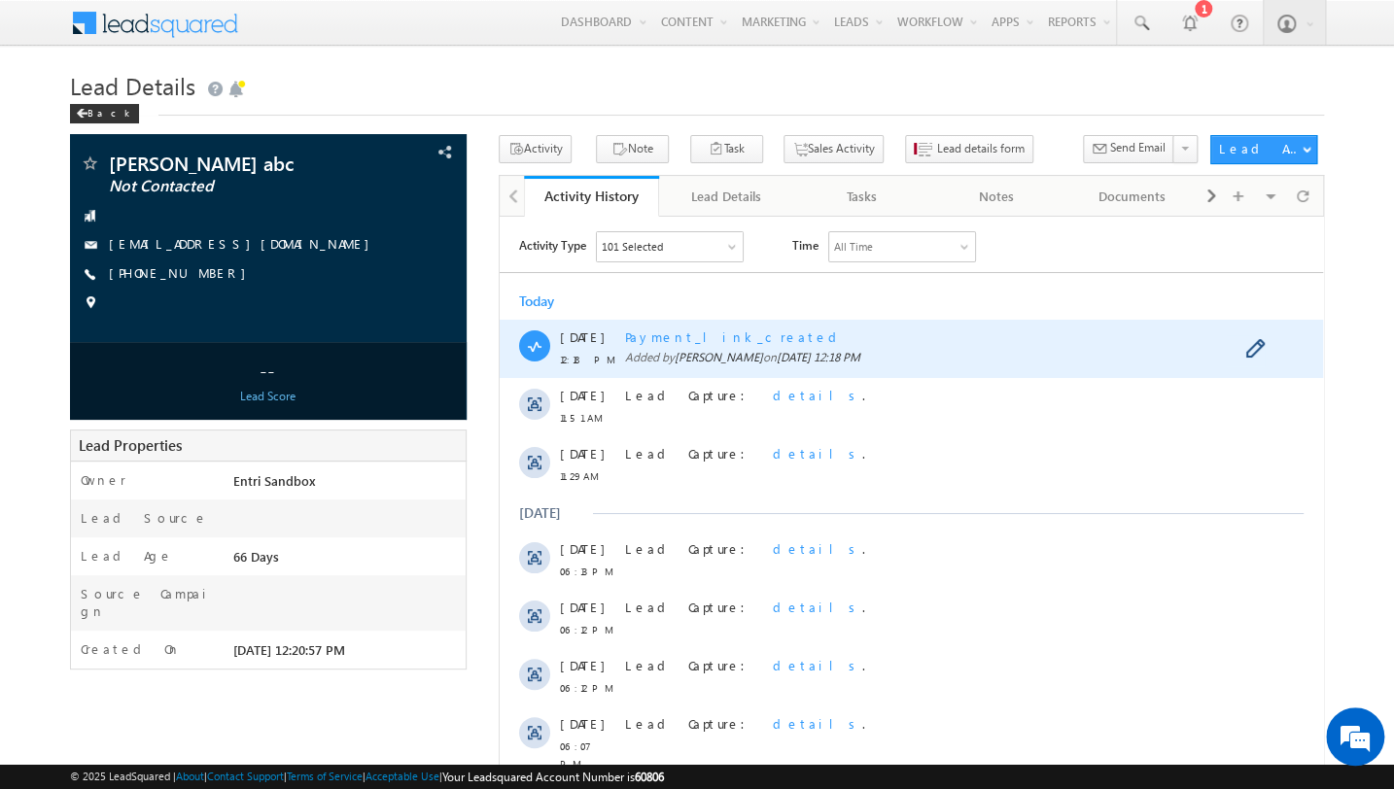
click at [723, 338] on span "Payment_link_created" at bounding box center [734, 336] width 219 height 17
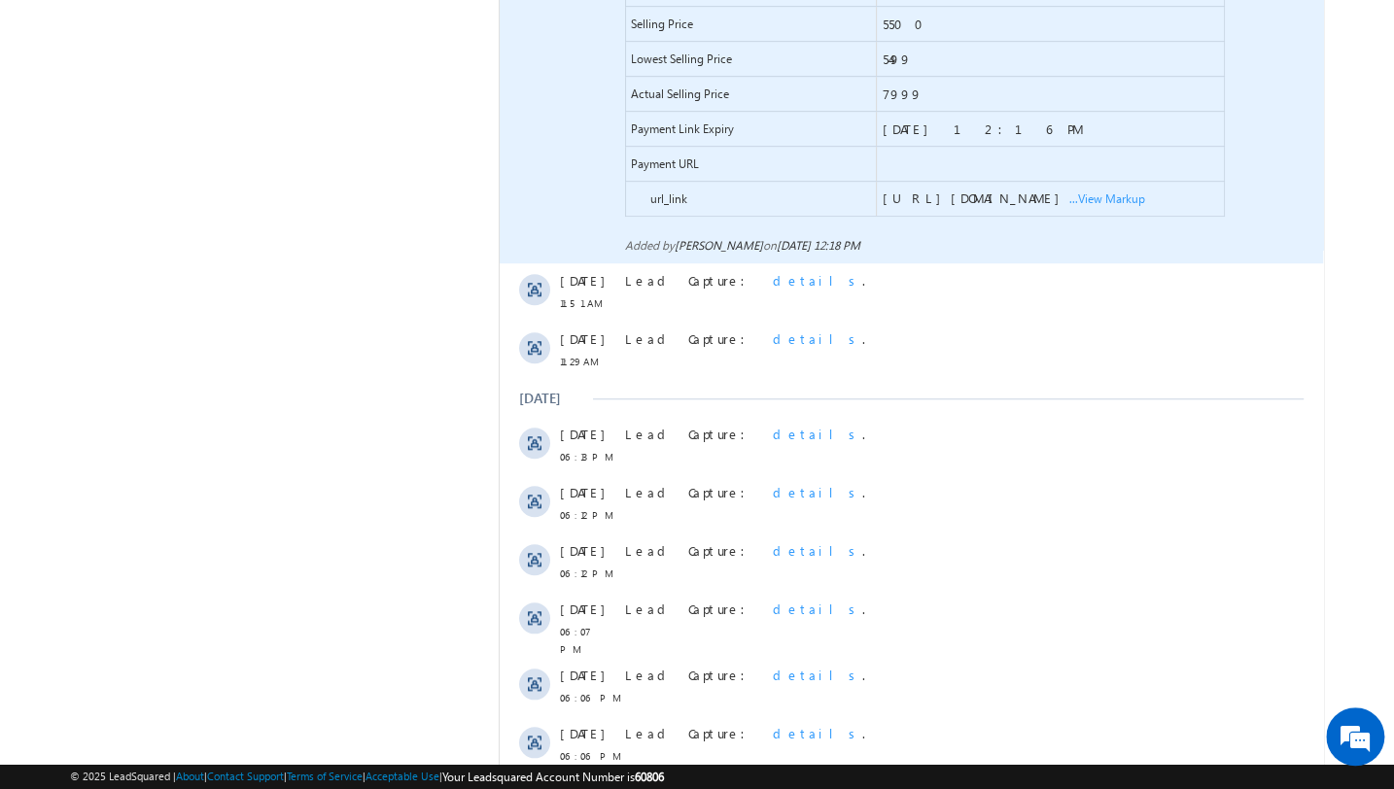
scroll to position [746, 0]
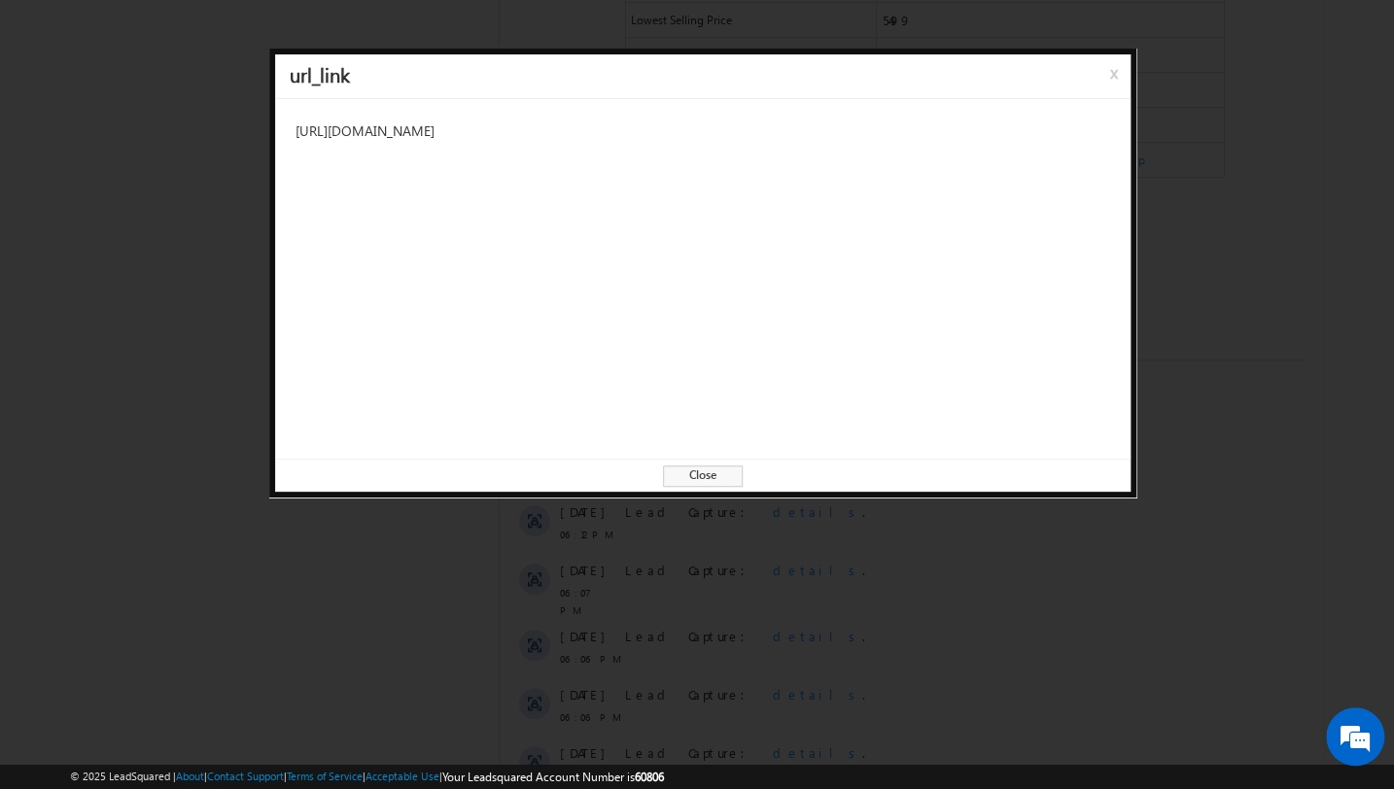
drag, startPoint x: 633, startPoint y: 131, endPoint x: 274, endPoint y: 127, distance: 358.6
click at [275, 127] on div "[URL][DOMAIN_NAME]" at bounding box center [702, 279] width 855 height 362
copy div "[URL][DOMAIN_NAME]"
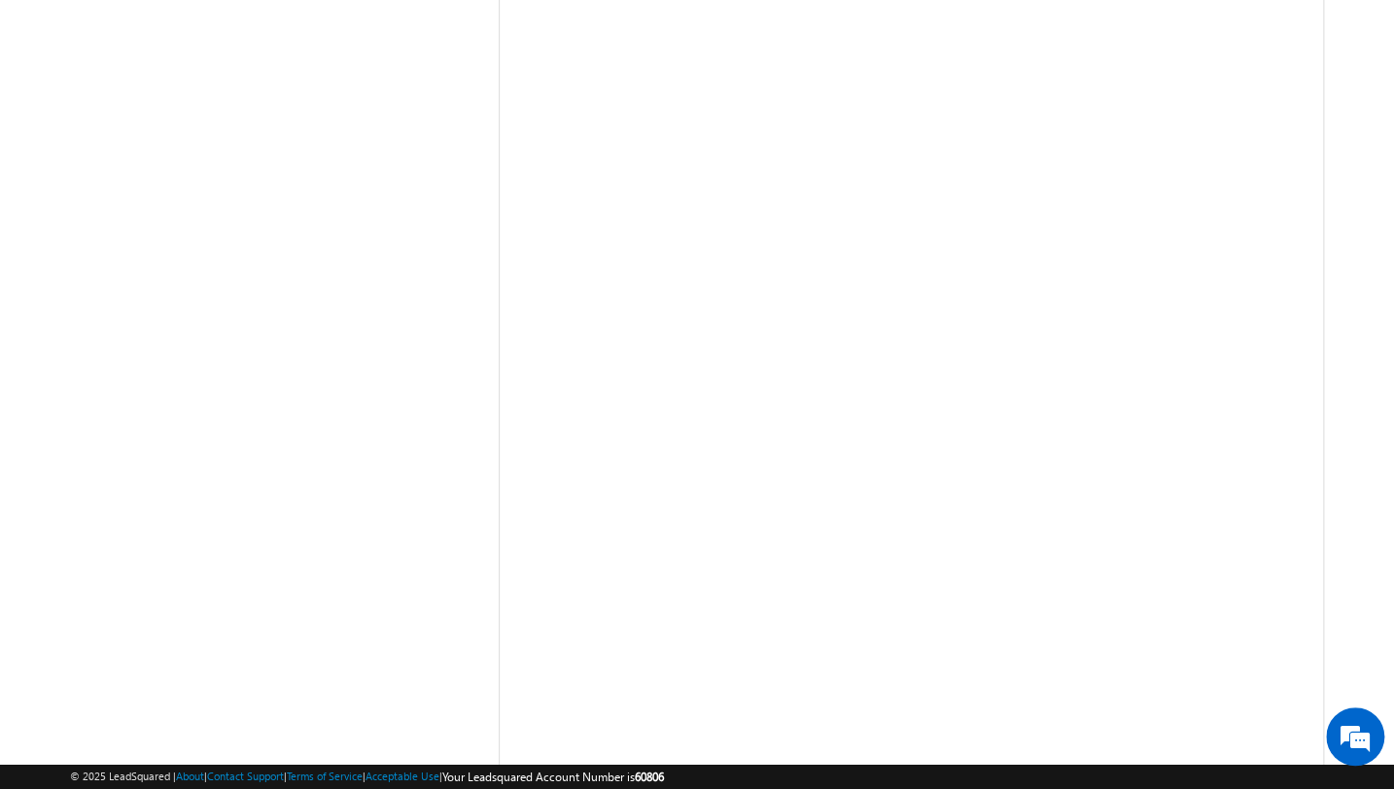
click at [94, 400] on div "[PERSON_NAME] Not Contacted --" at bounding box center [697, 307] width 1255 height 1836
